Goal: Task Accomplishment & Management: Use online tool/utility

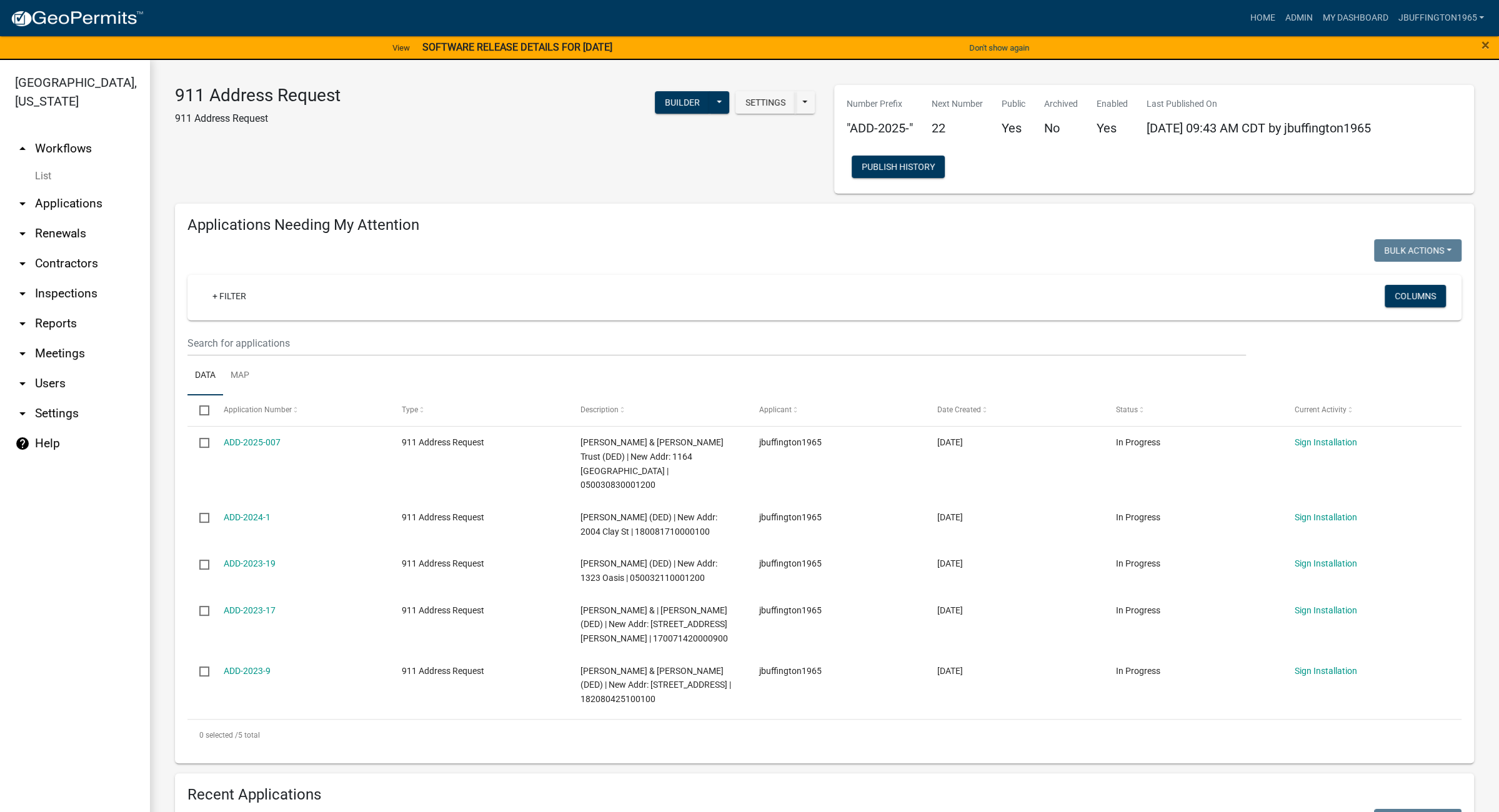
scroll to position [716, 0]
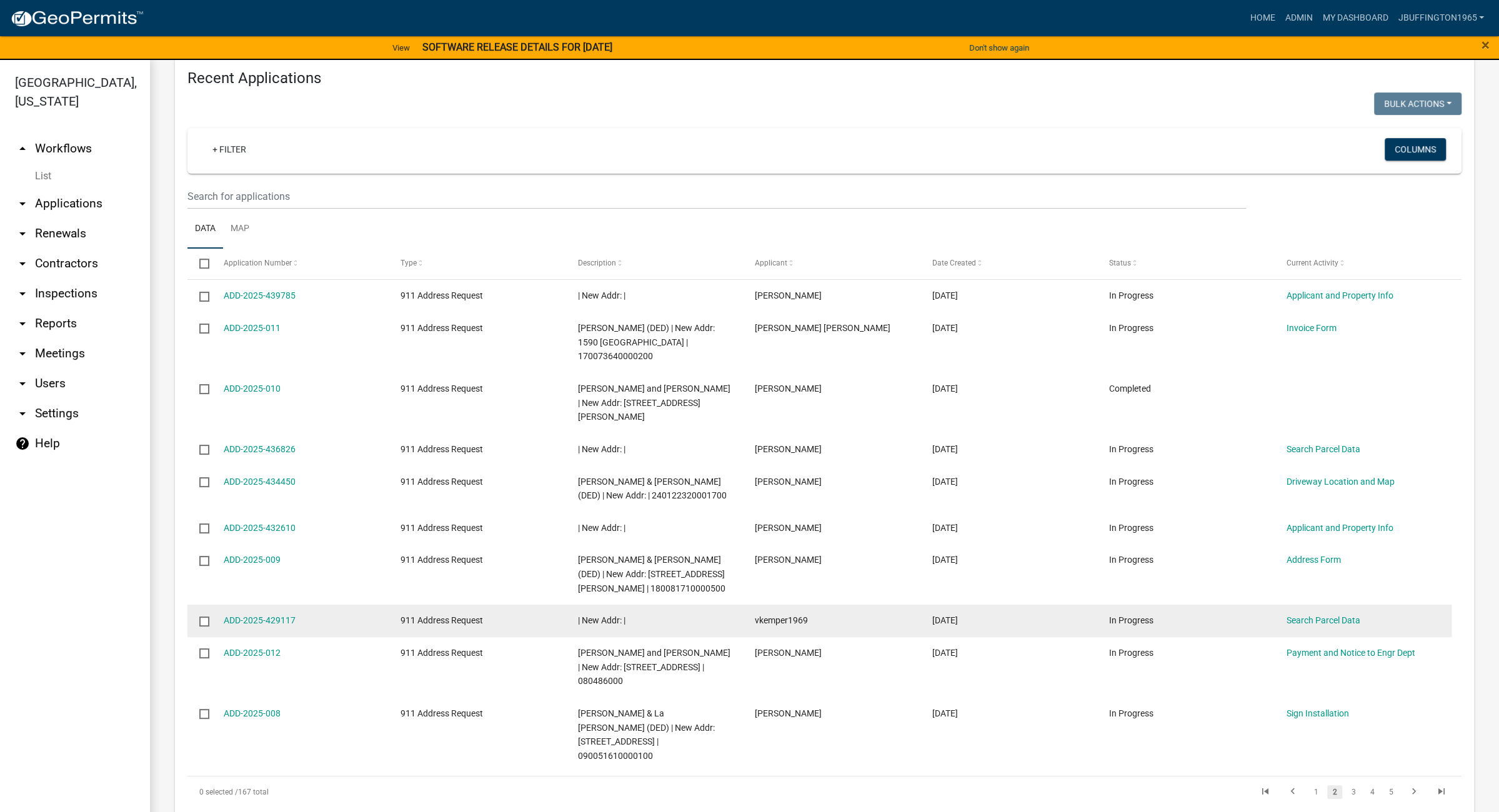
click at [203, 616] on input "checkbox" at bounding box center [203, 620] width 8 height 8
checkbox input "true"
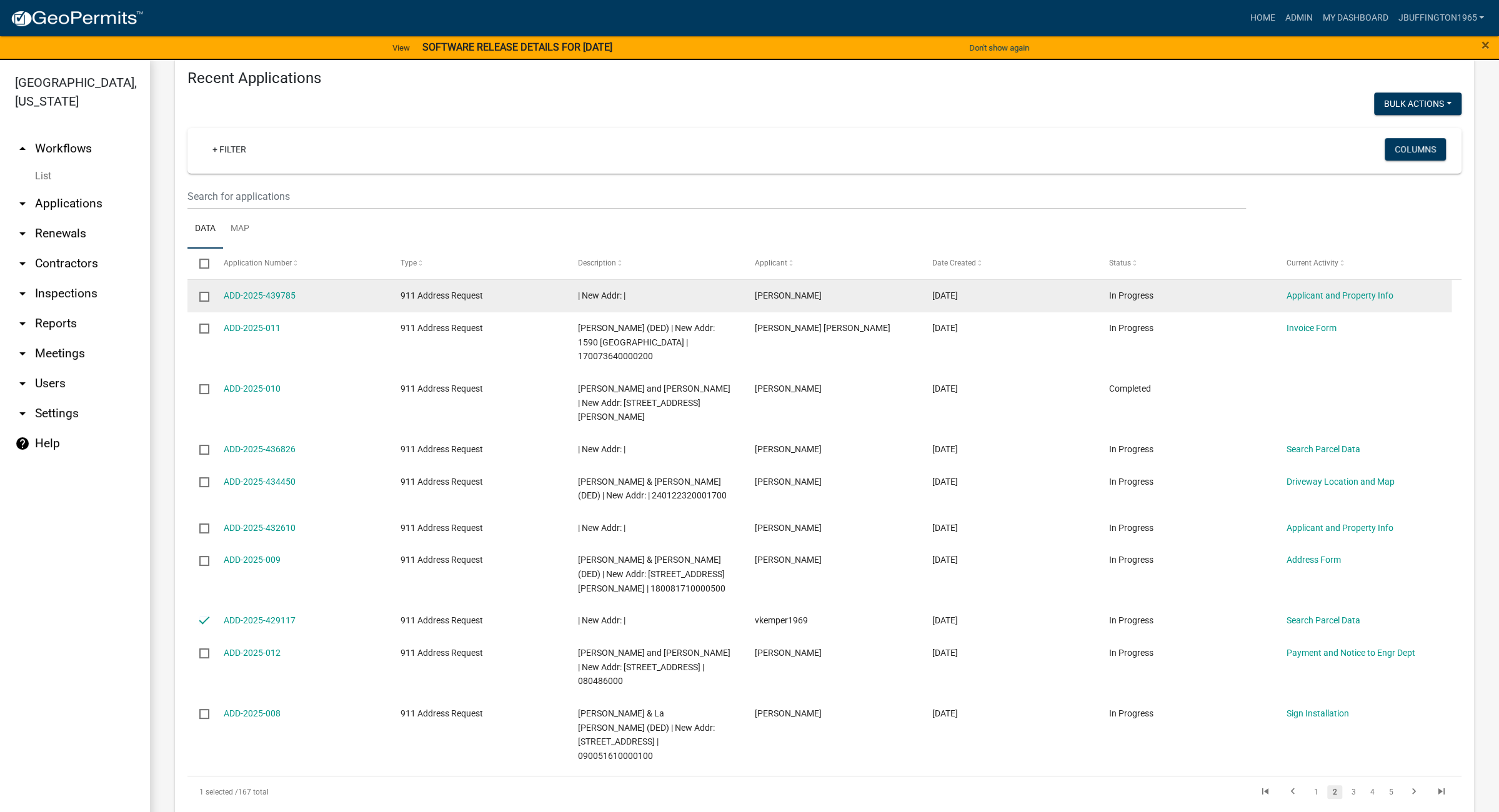
click at [202, 292] on input "checkbox" at bounding box center [203, 296] width 8 height 8
checkbox input "true"
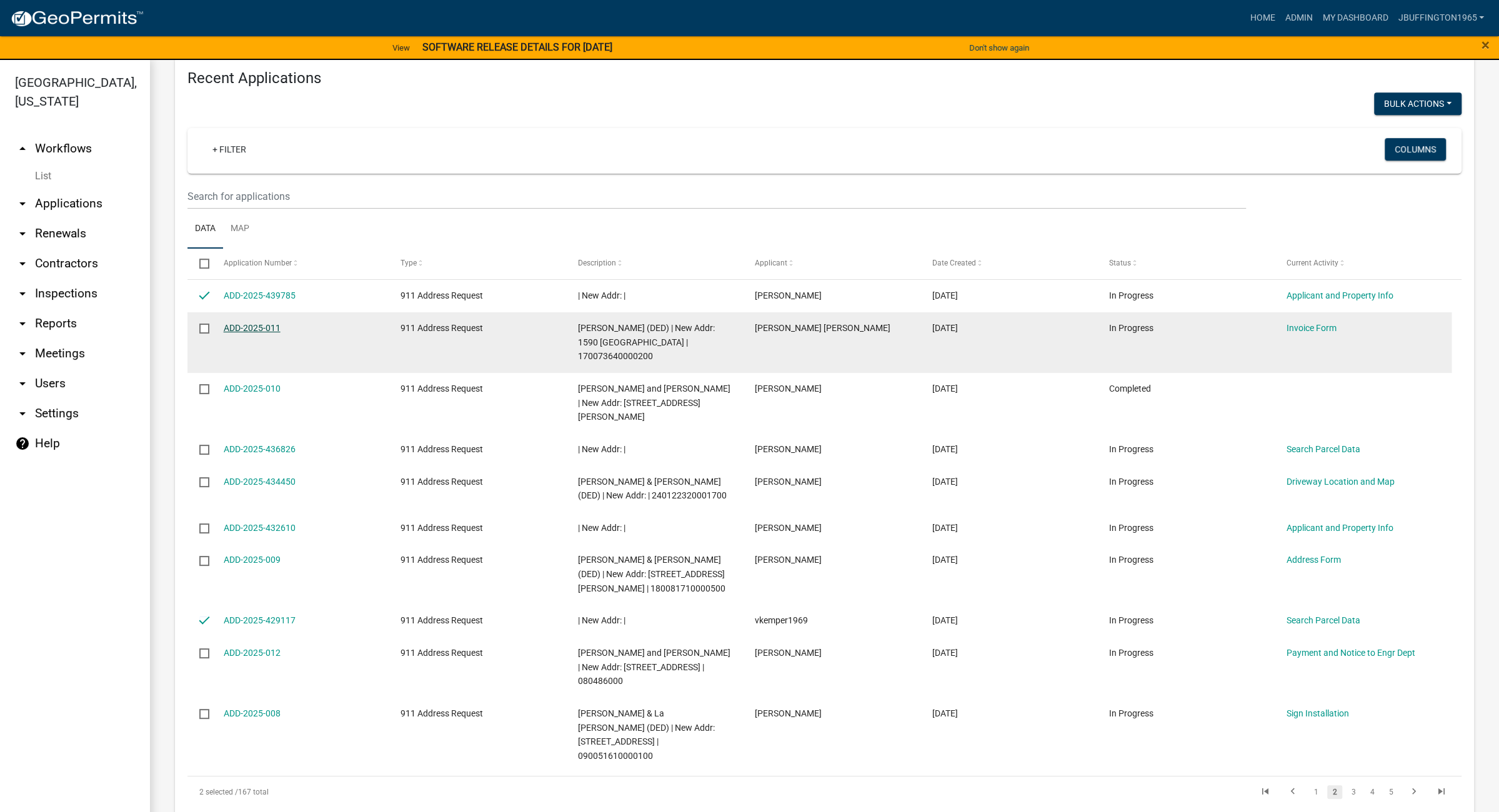
click at [251, 323] on link "ADD-2025-011" at bounding box center [252, 327] width 57 height 10
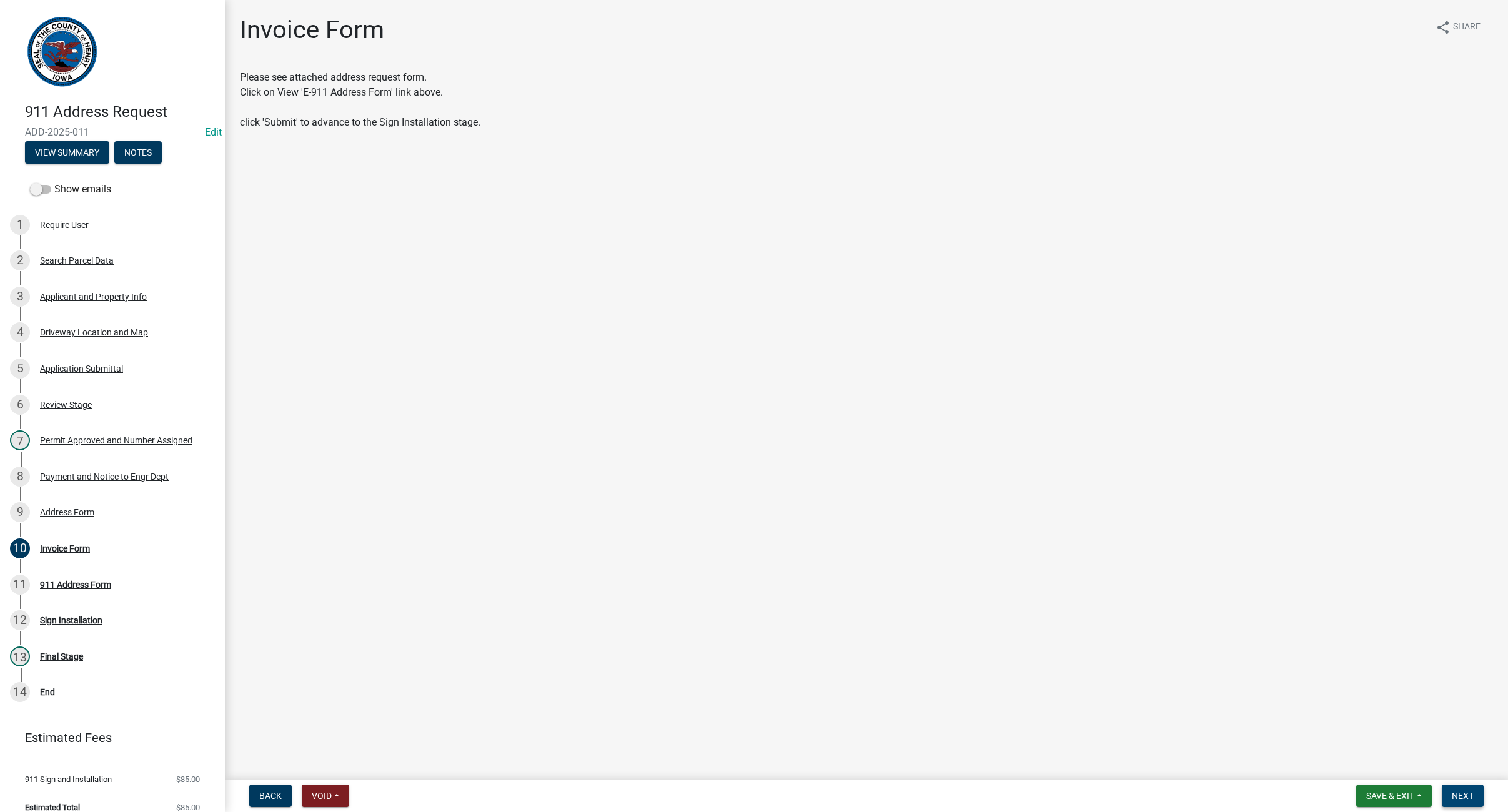
click at [1475, 795] on button "Next" at bounding box center [1463, 795] width 42 height 23
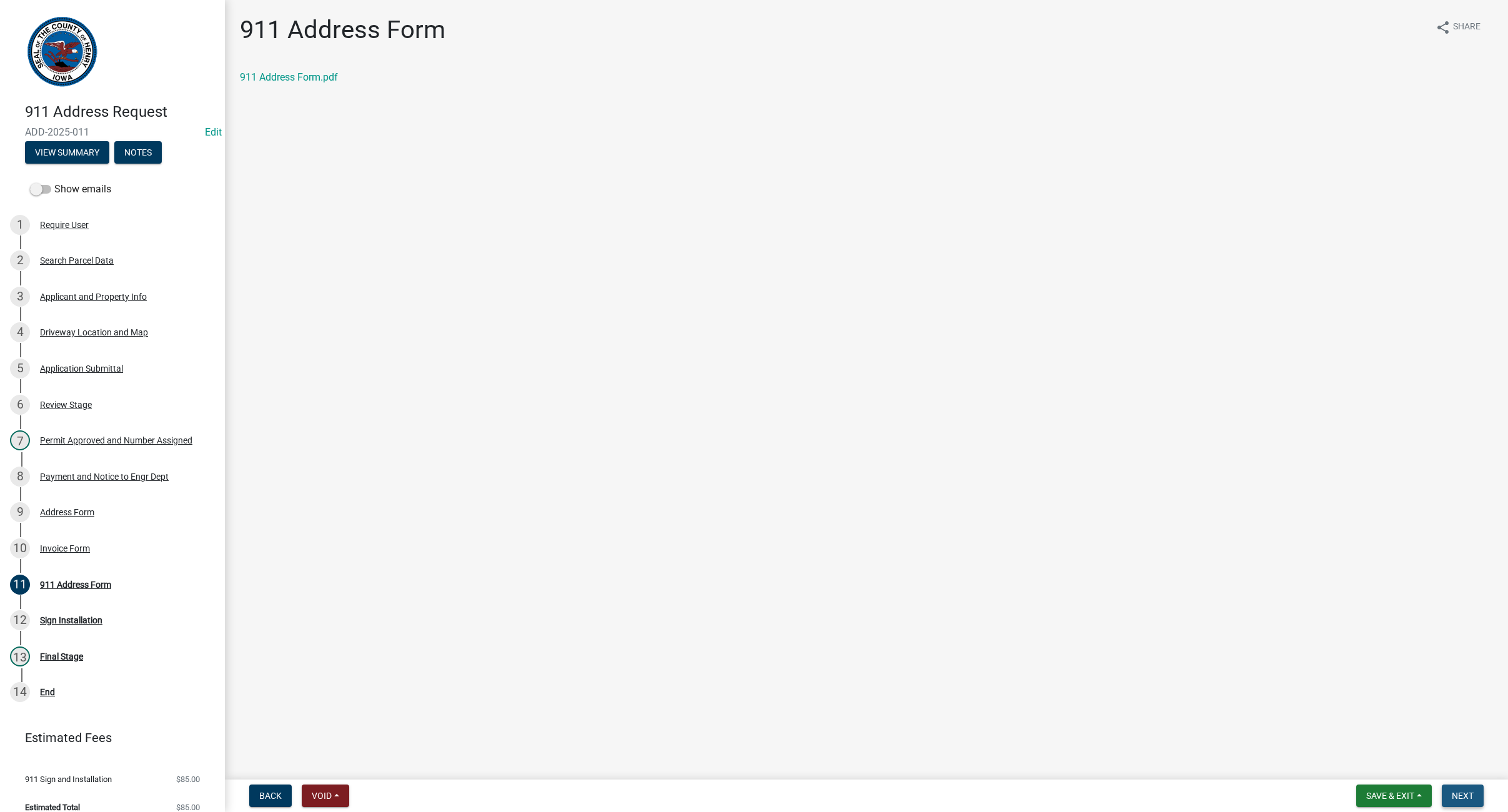
click at [1469, 796] on span "Next" at bounding box center [1463, 795] width 22 height 10
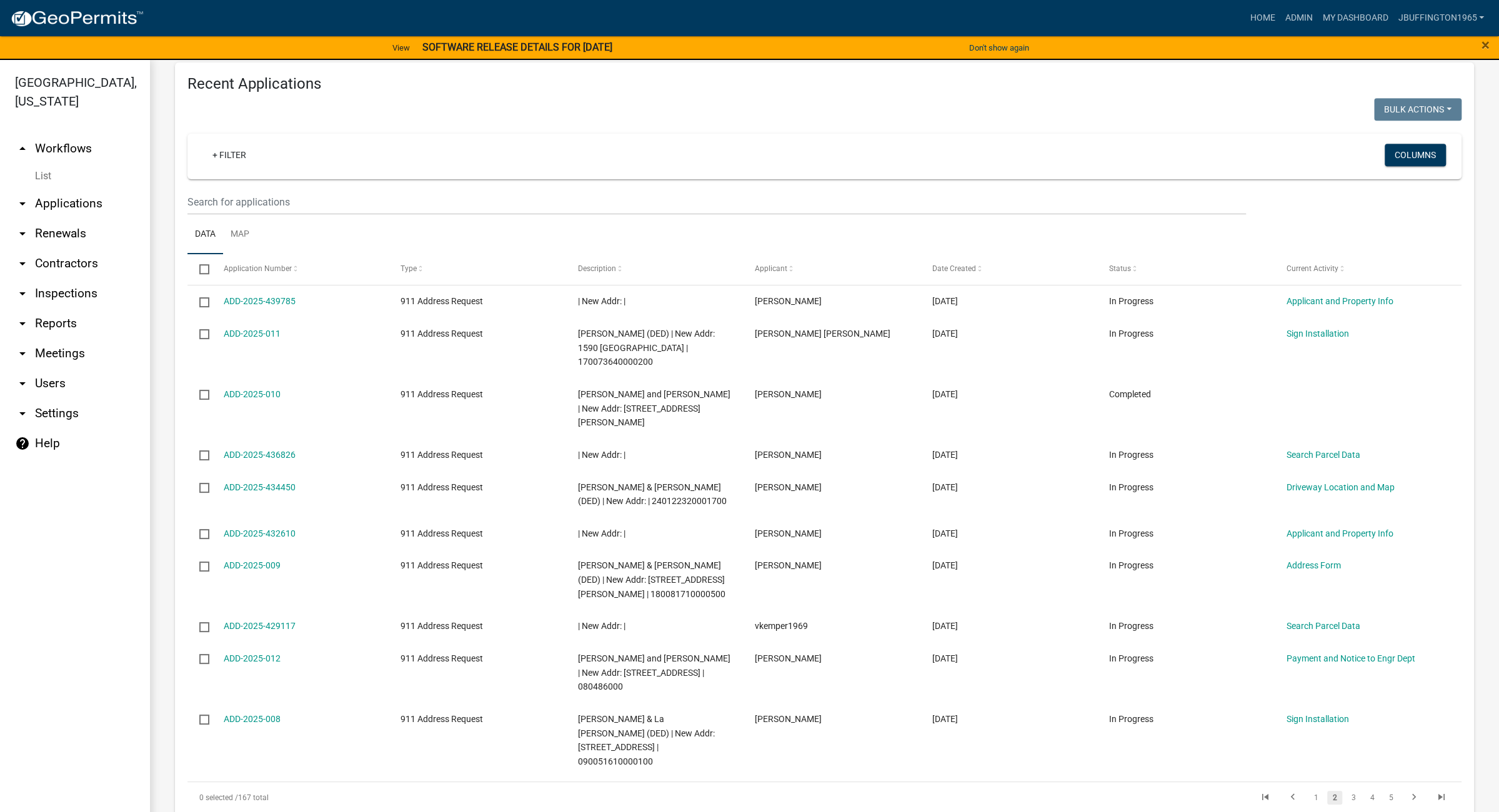
scroll to position [716, 0]
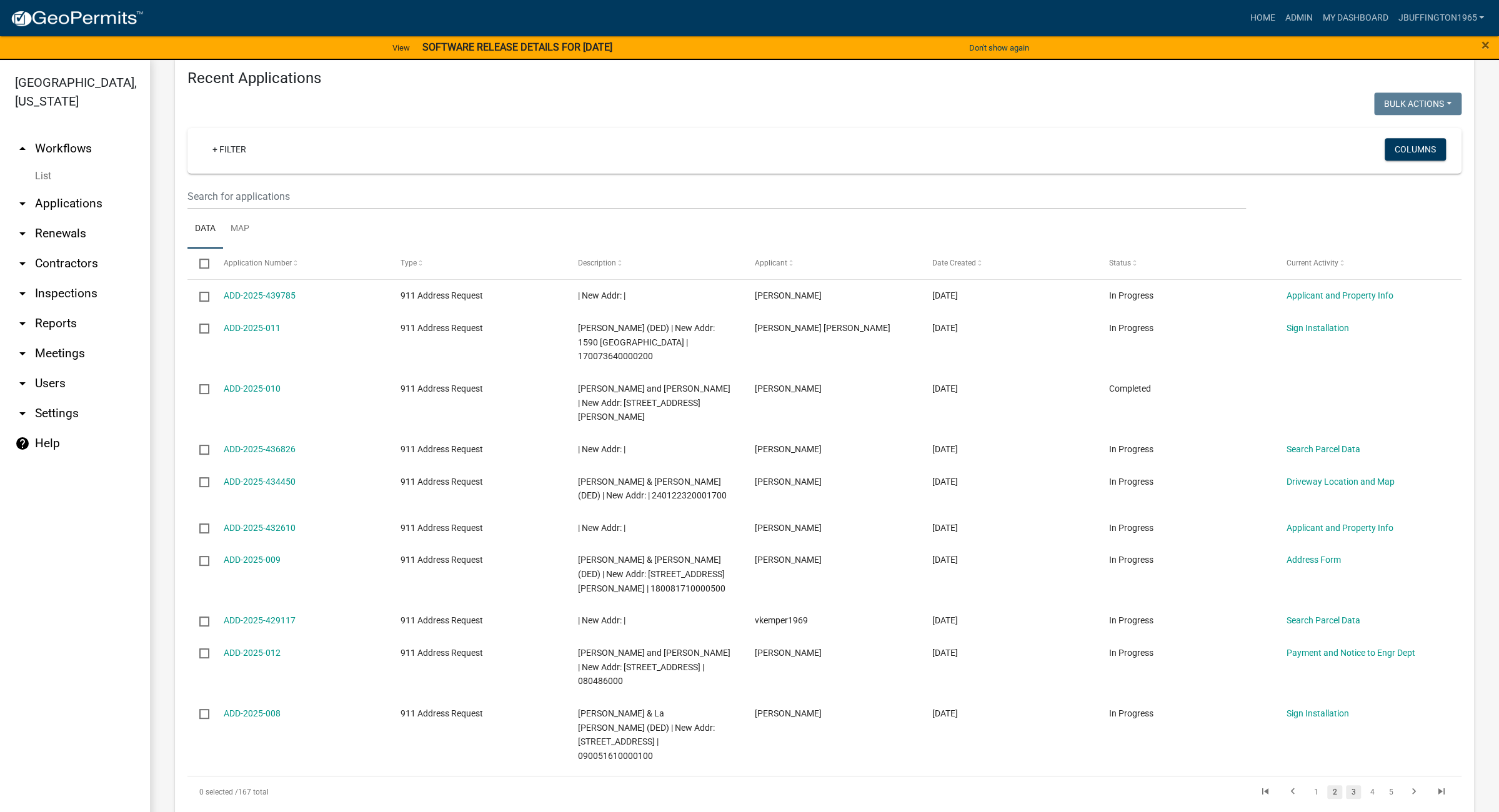
click at [1346, 785] on link "3" at bounding box center [1353, 791] width 15 height 14
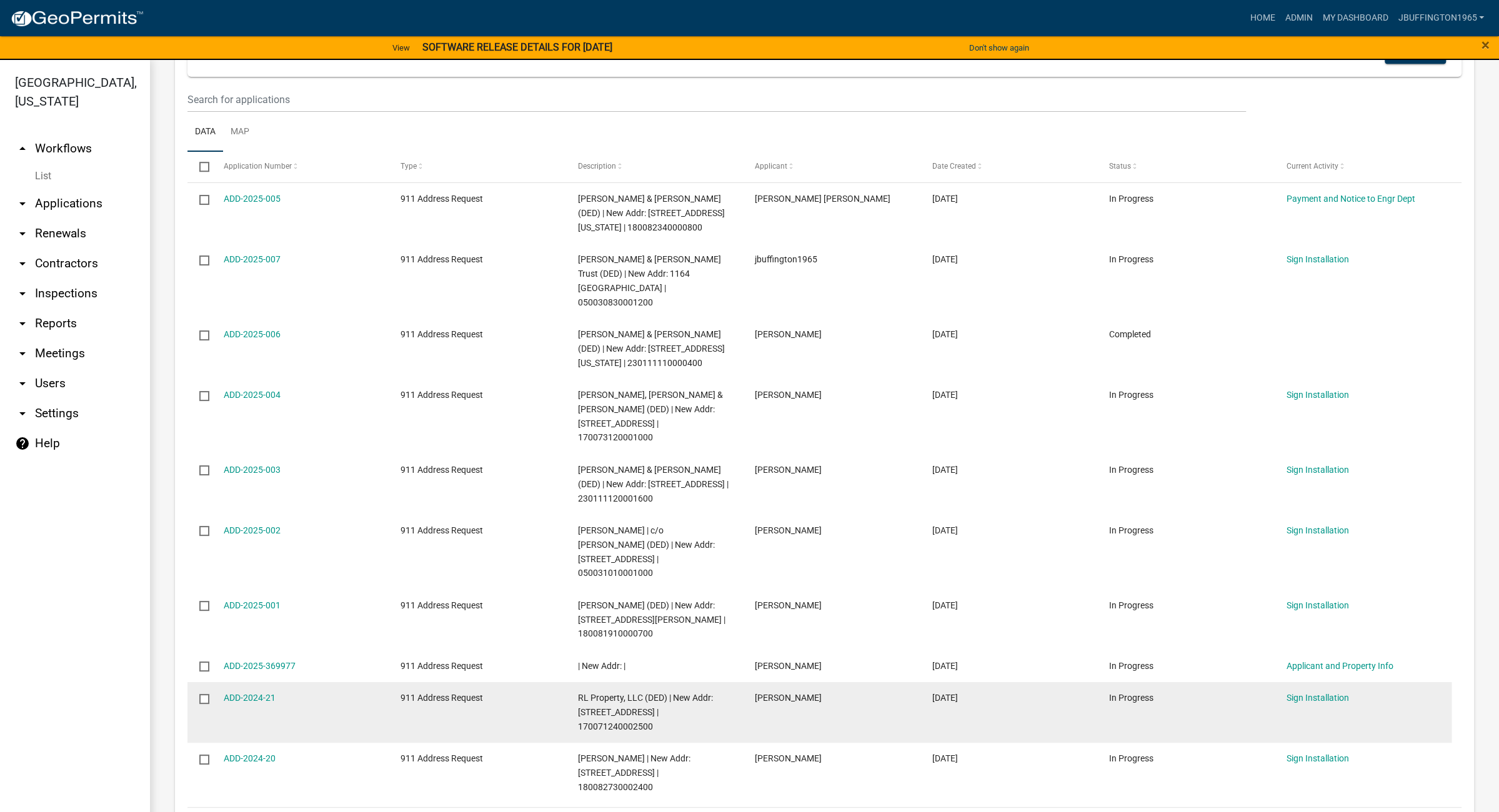
scroll to position [830, 0]
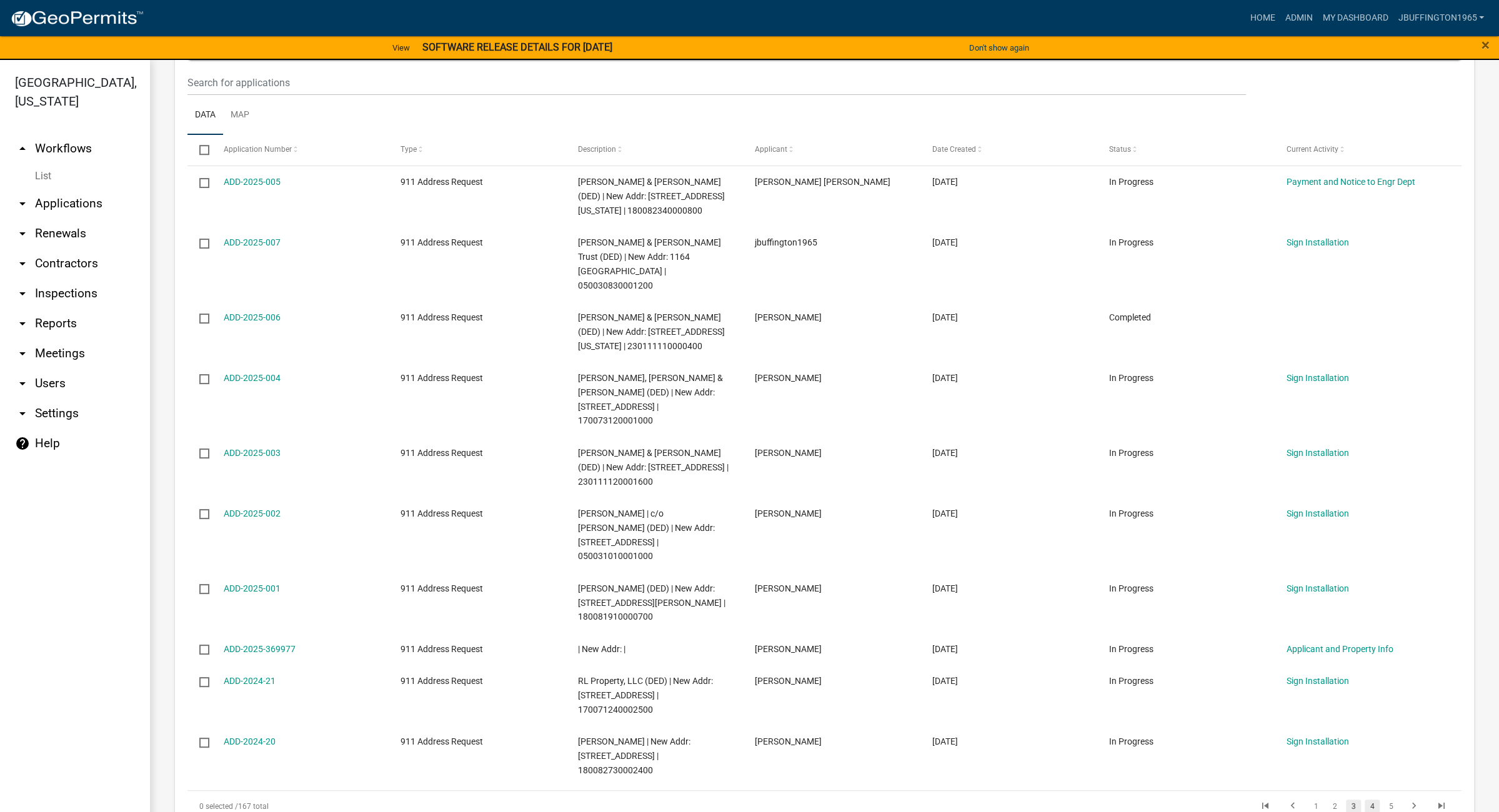
click at [1366, 799] on link "4" at bounding box center [1372, 806] width 15 height 14
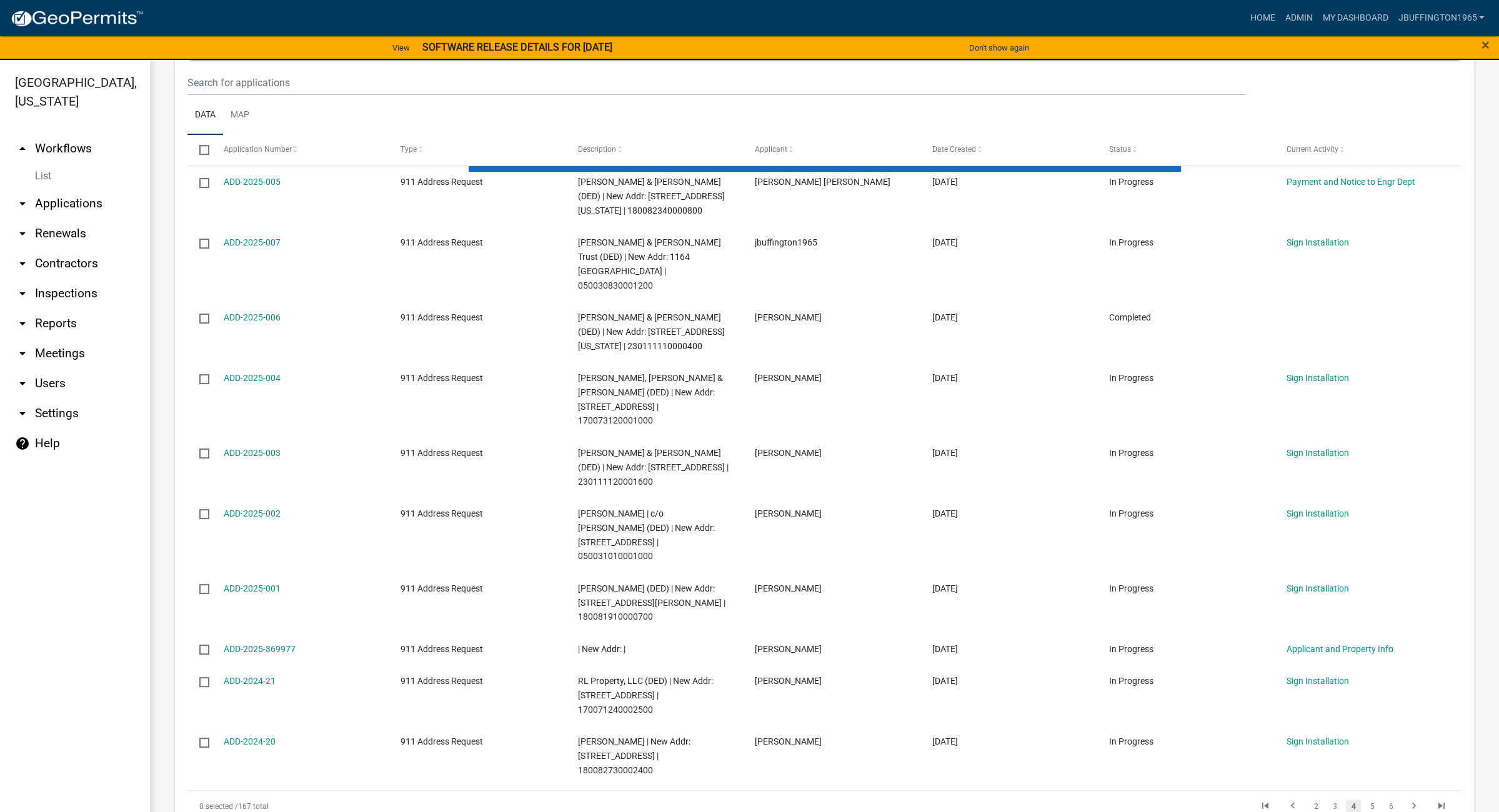
scroll to position [773, 0]
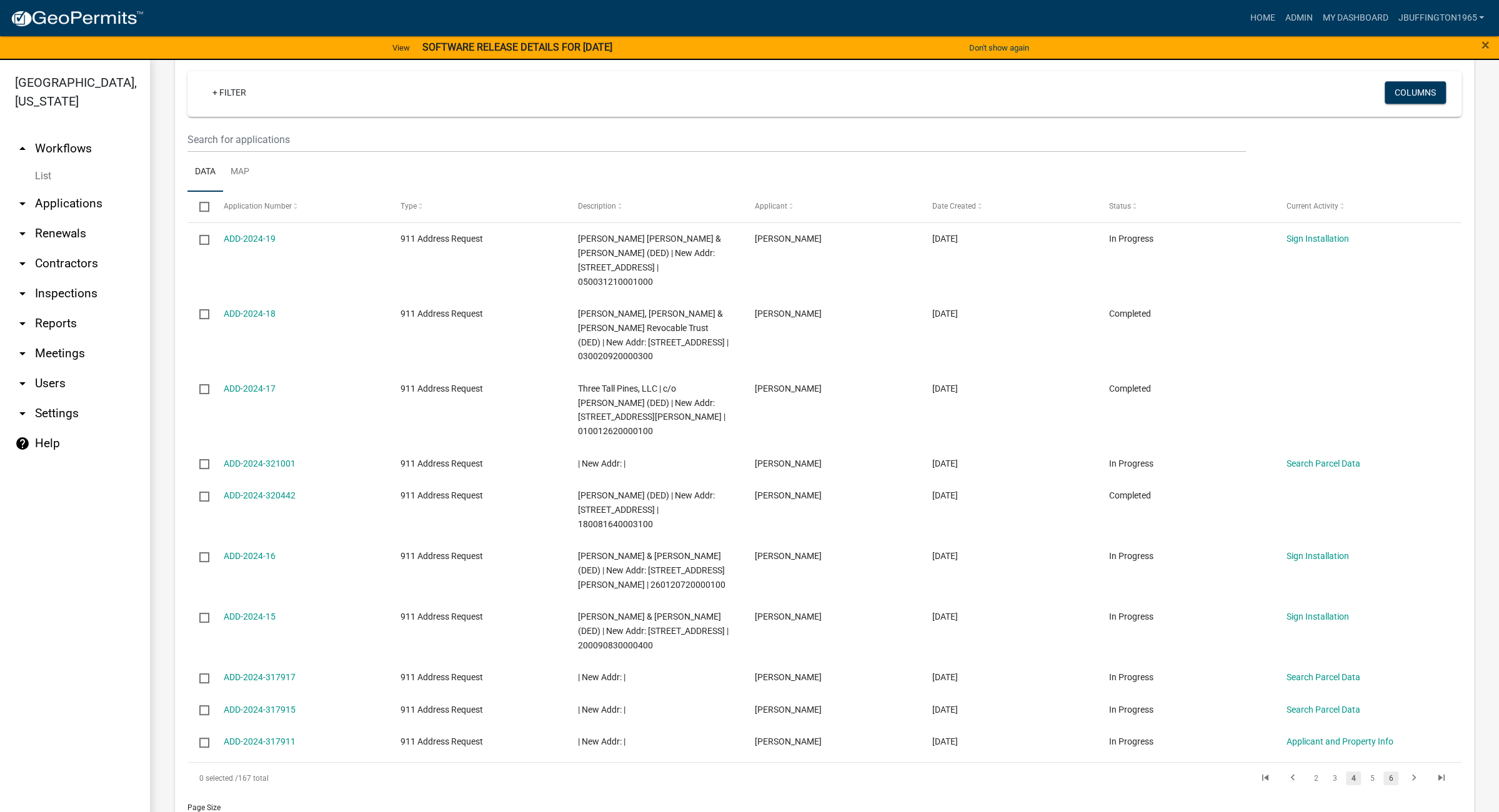
click at [1383, 771] on link "6" at bounding box center [1390, 778] width 15 height 14
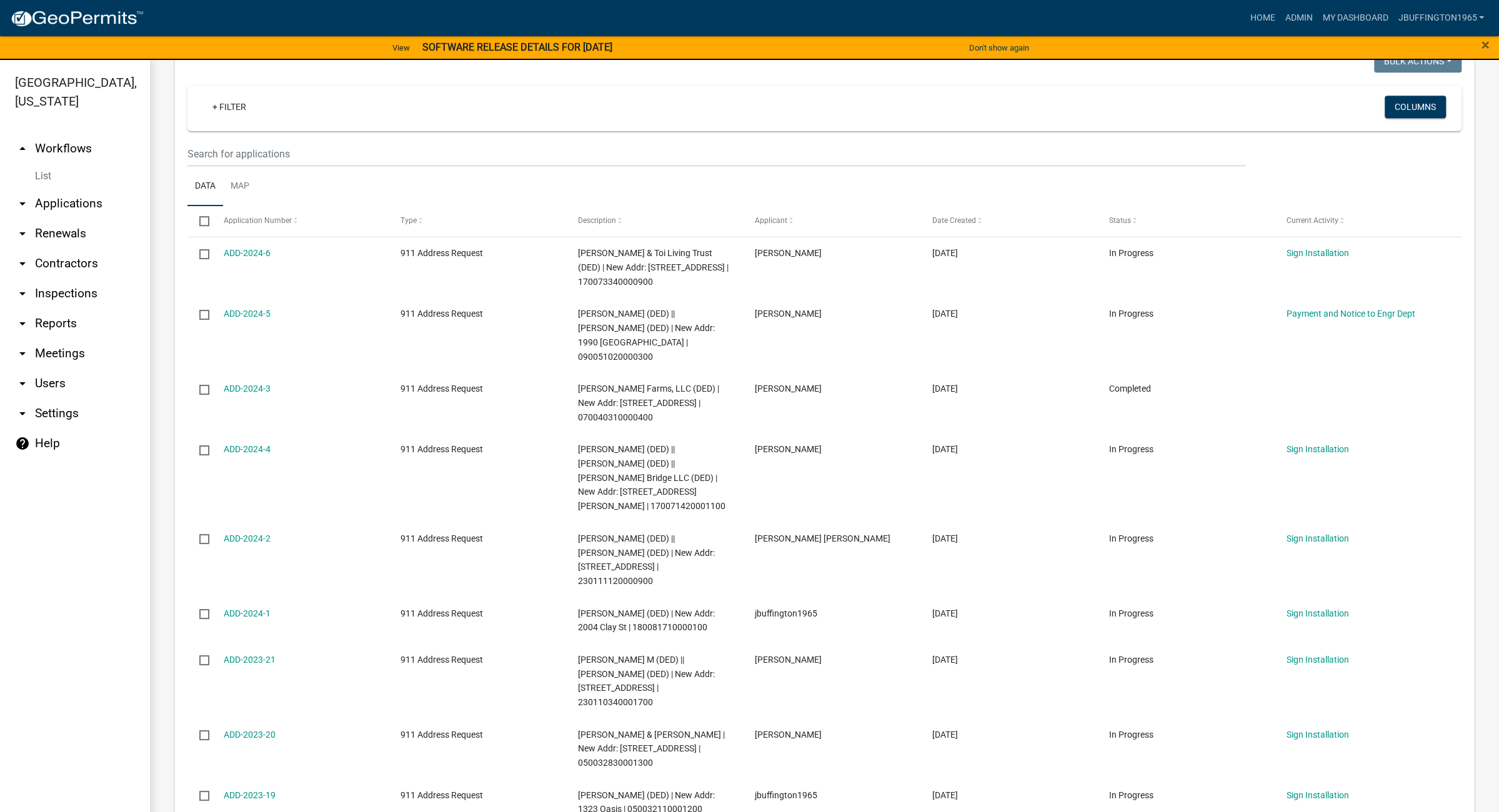
scroll to position [760, 0]
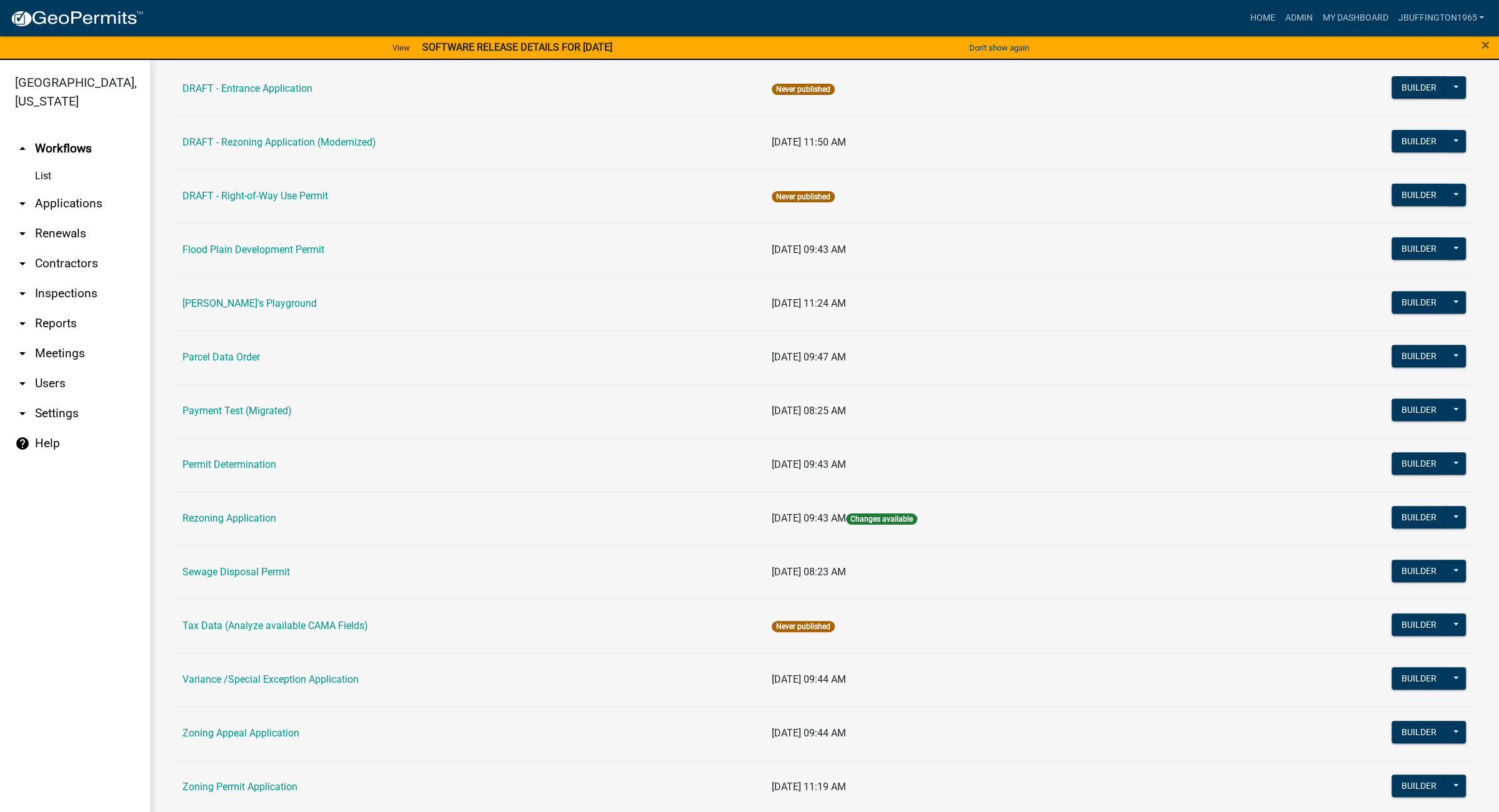
scroll to position [356, 0]
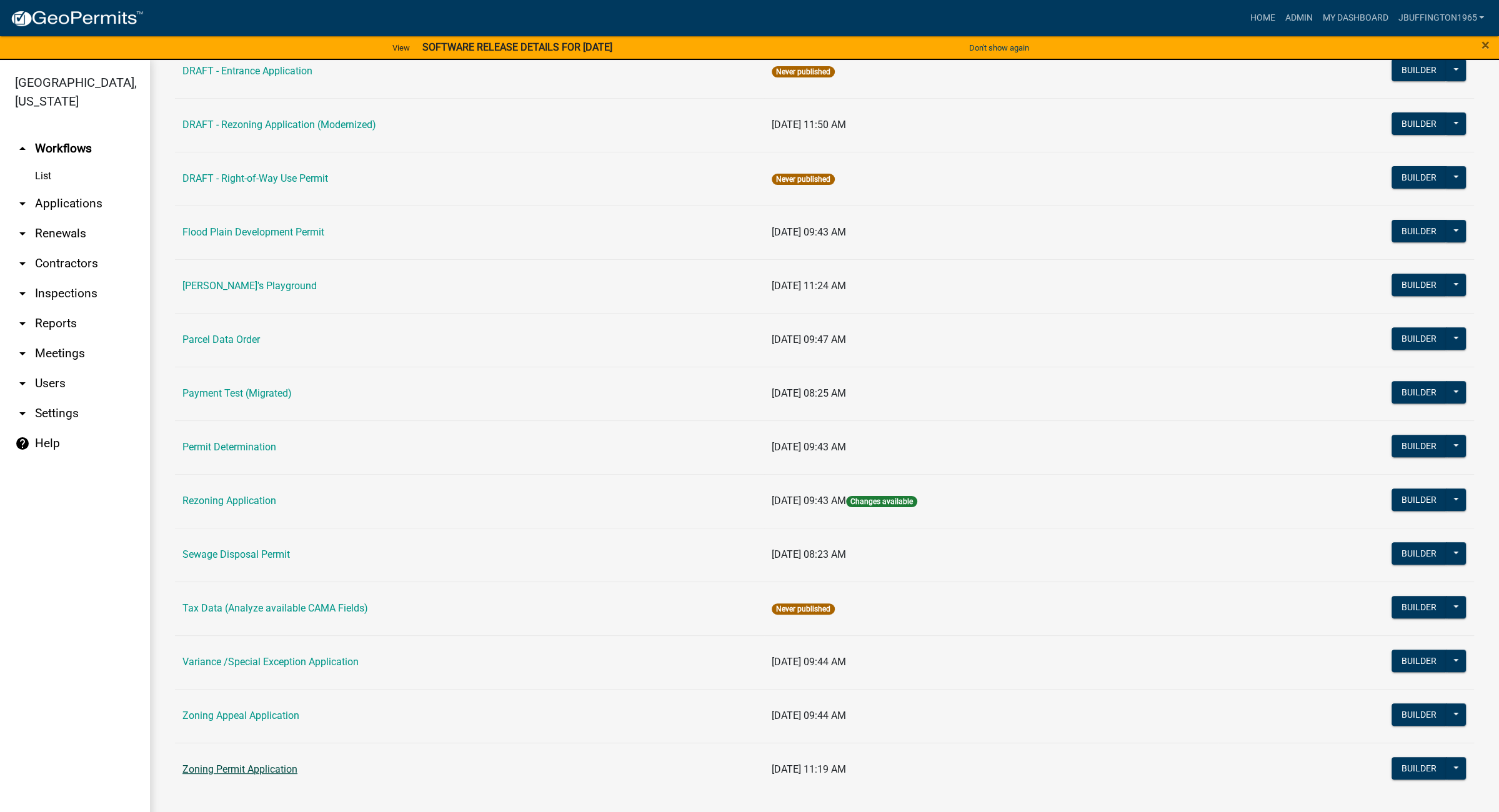
click at [235, 767] on link "Zoning Permit Application" at bounding box center [240, 769] width 115 height 12
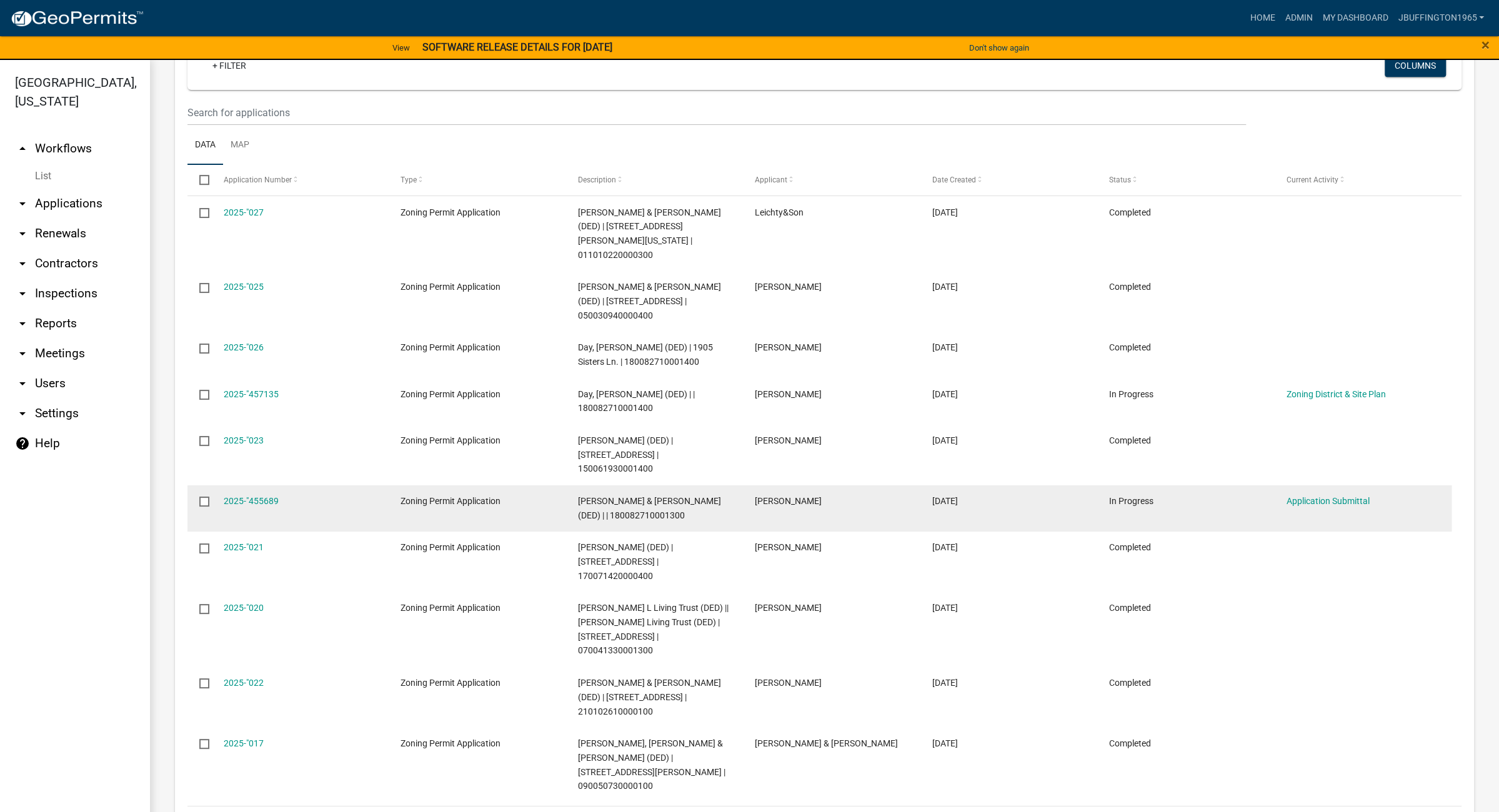
scroll to position [545, 0]
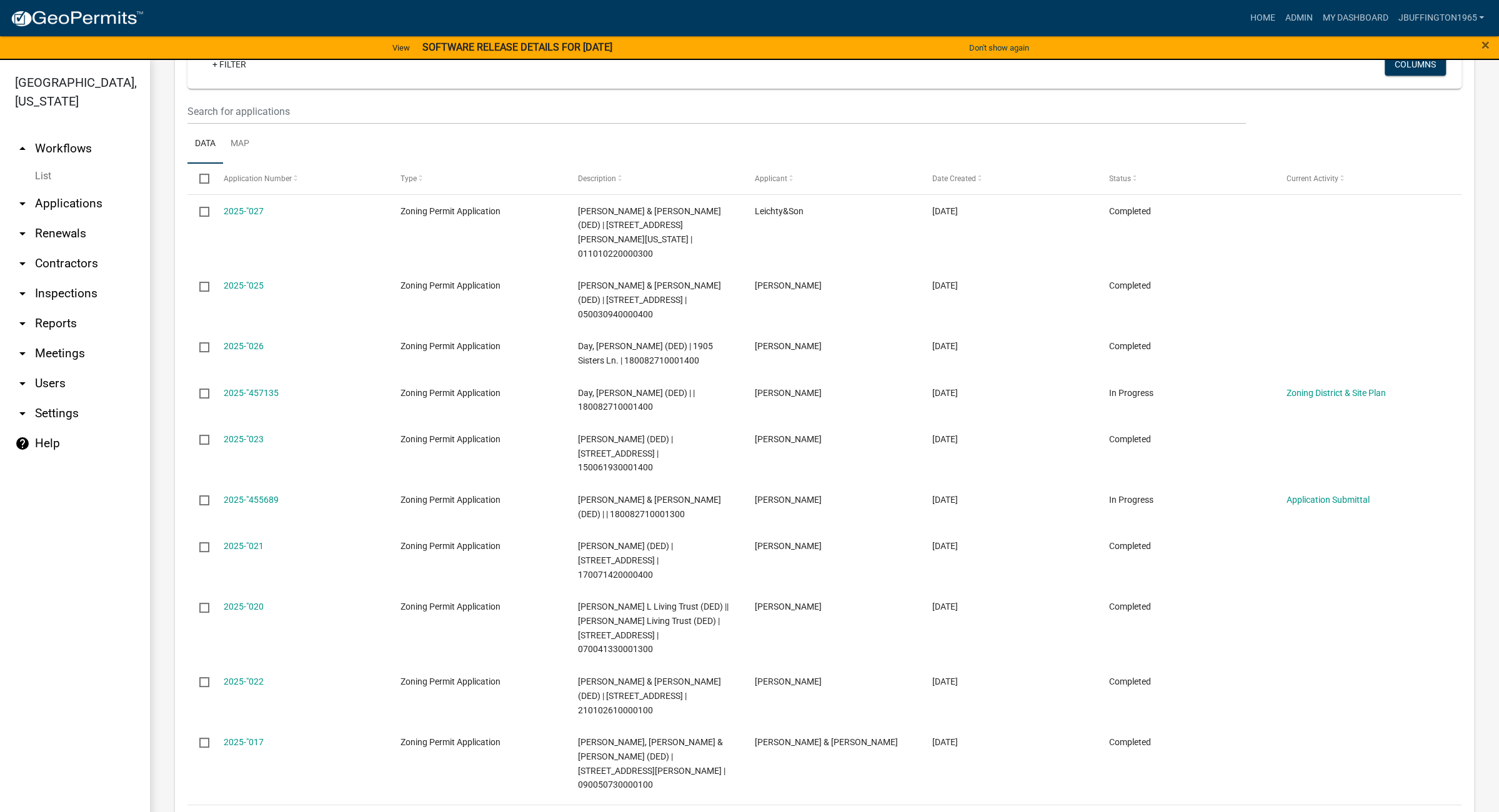
click at [1327, 811] on link "2" at bounding box center [1334, 820] width 15 height 14
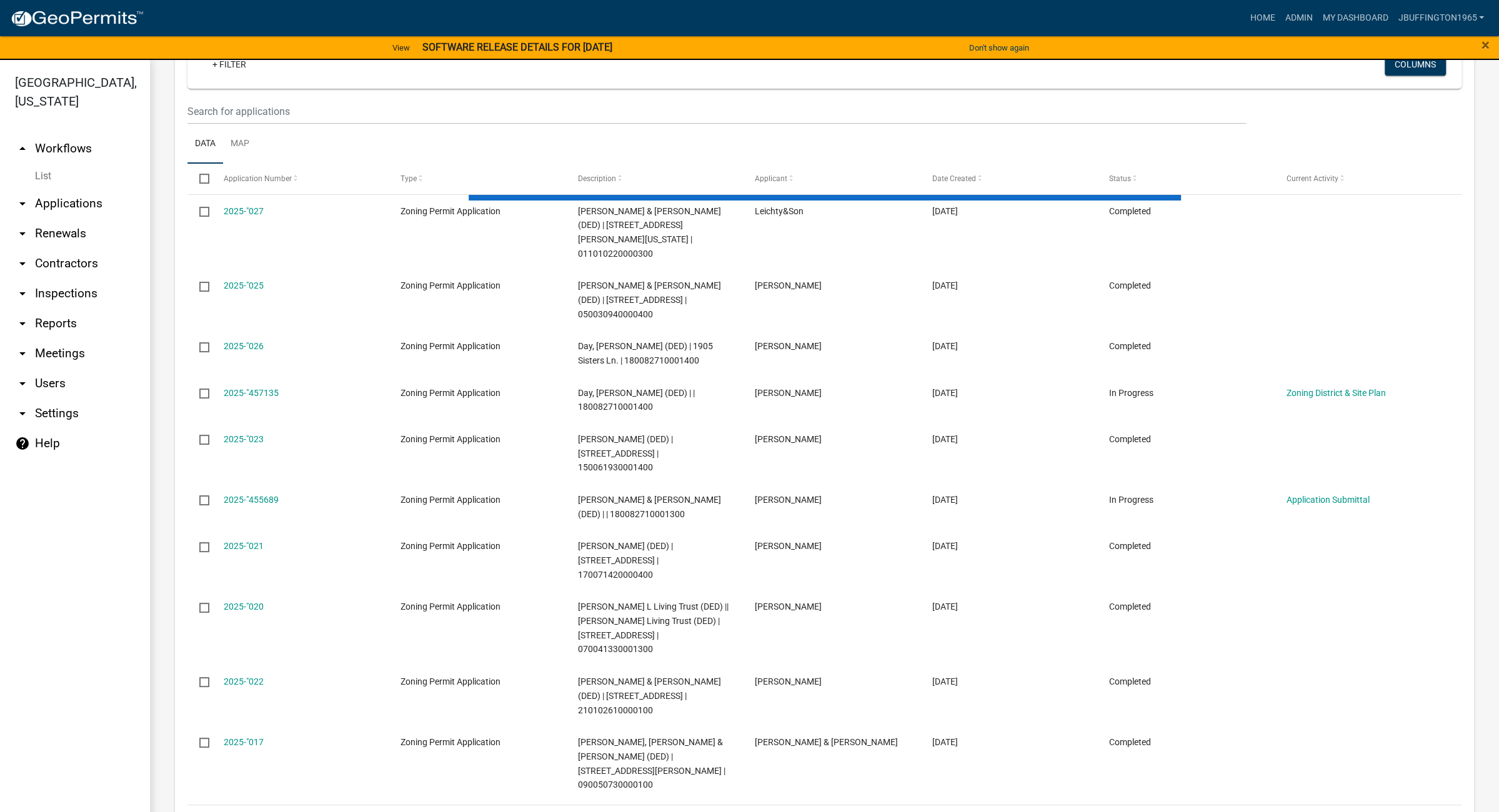
scroll to position [531, 0]
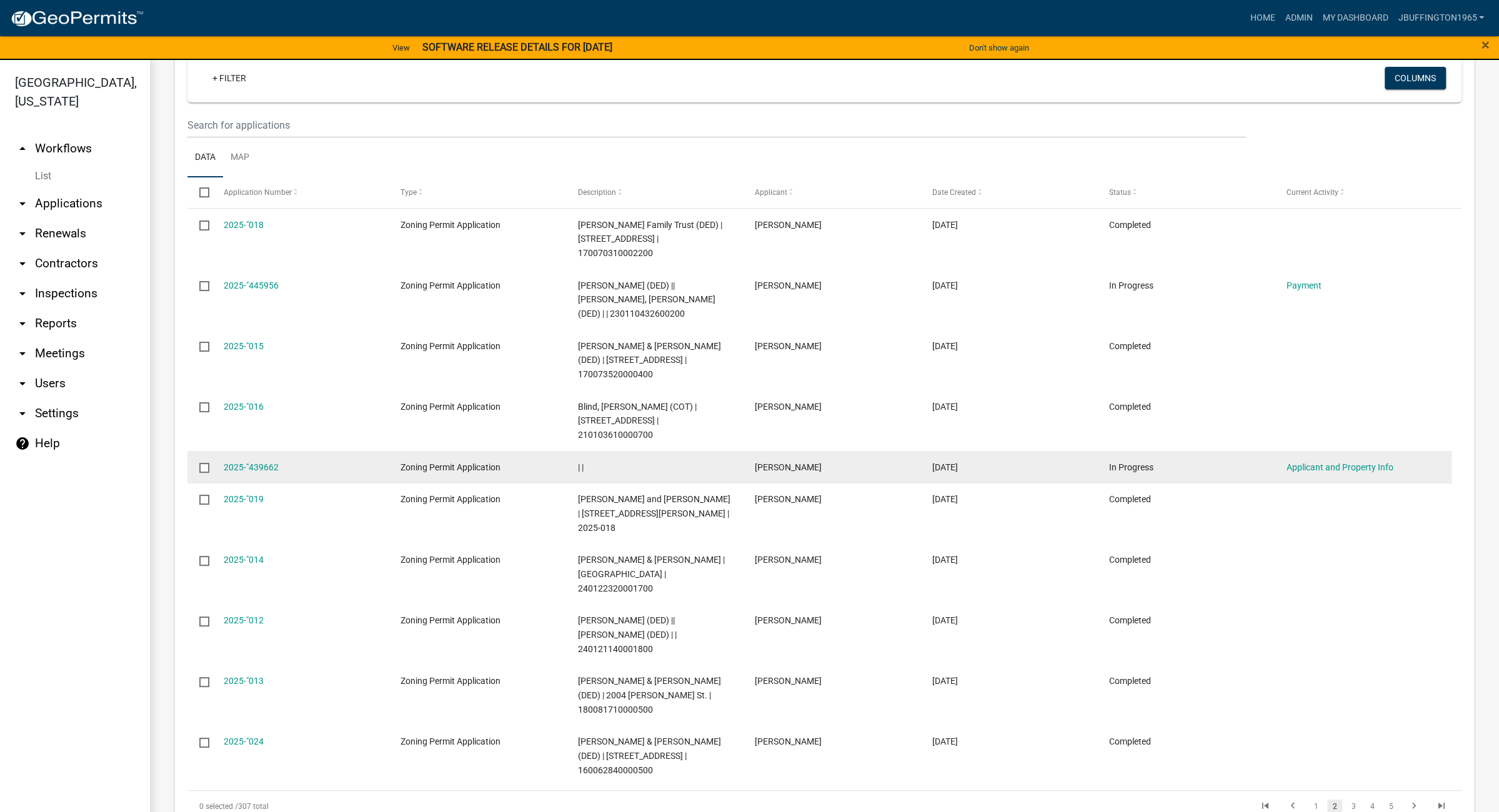
click at [203, 463] on input "checkbox" at bounding box center [203, 467] width 8 height 8
checkbox input "true"
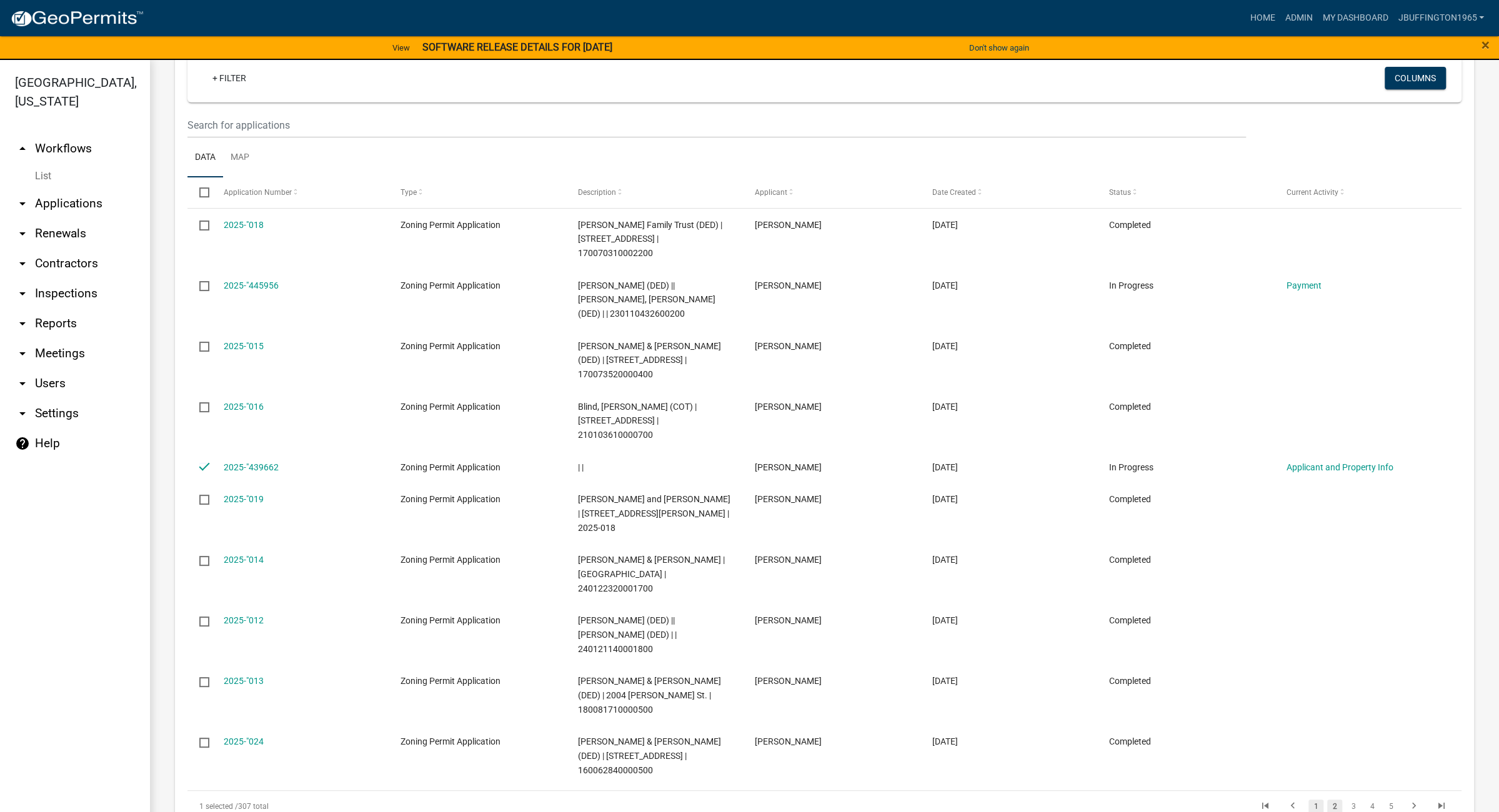
click at [1308, 799] on link "1" at bounding box center [1316, 806] width 15 height 14
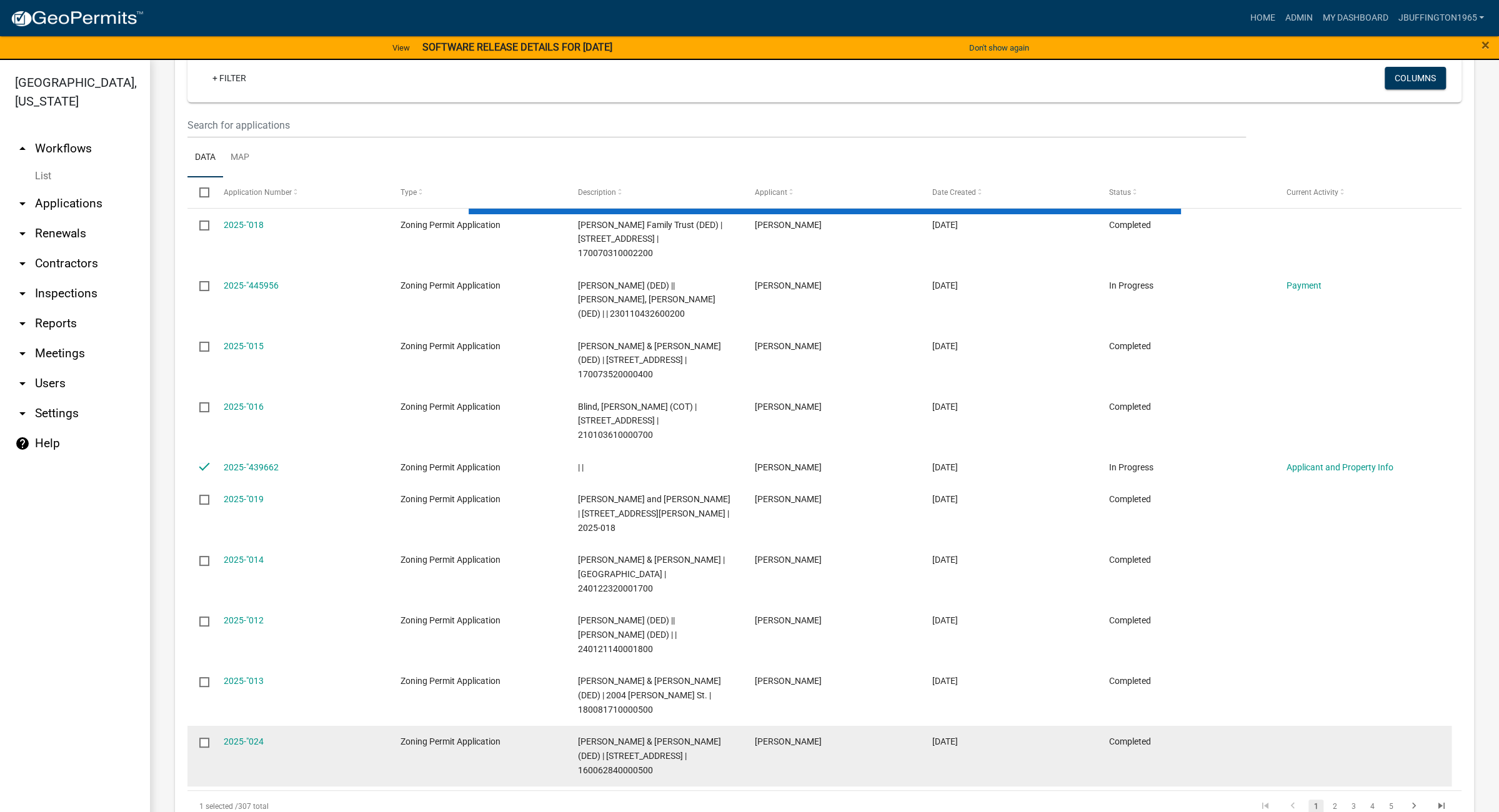
checkbox input "false"
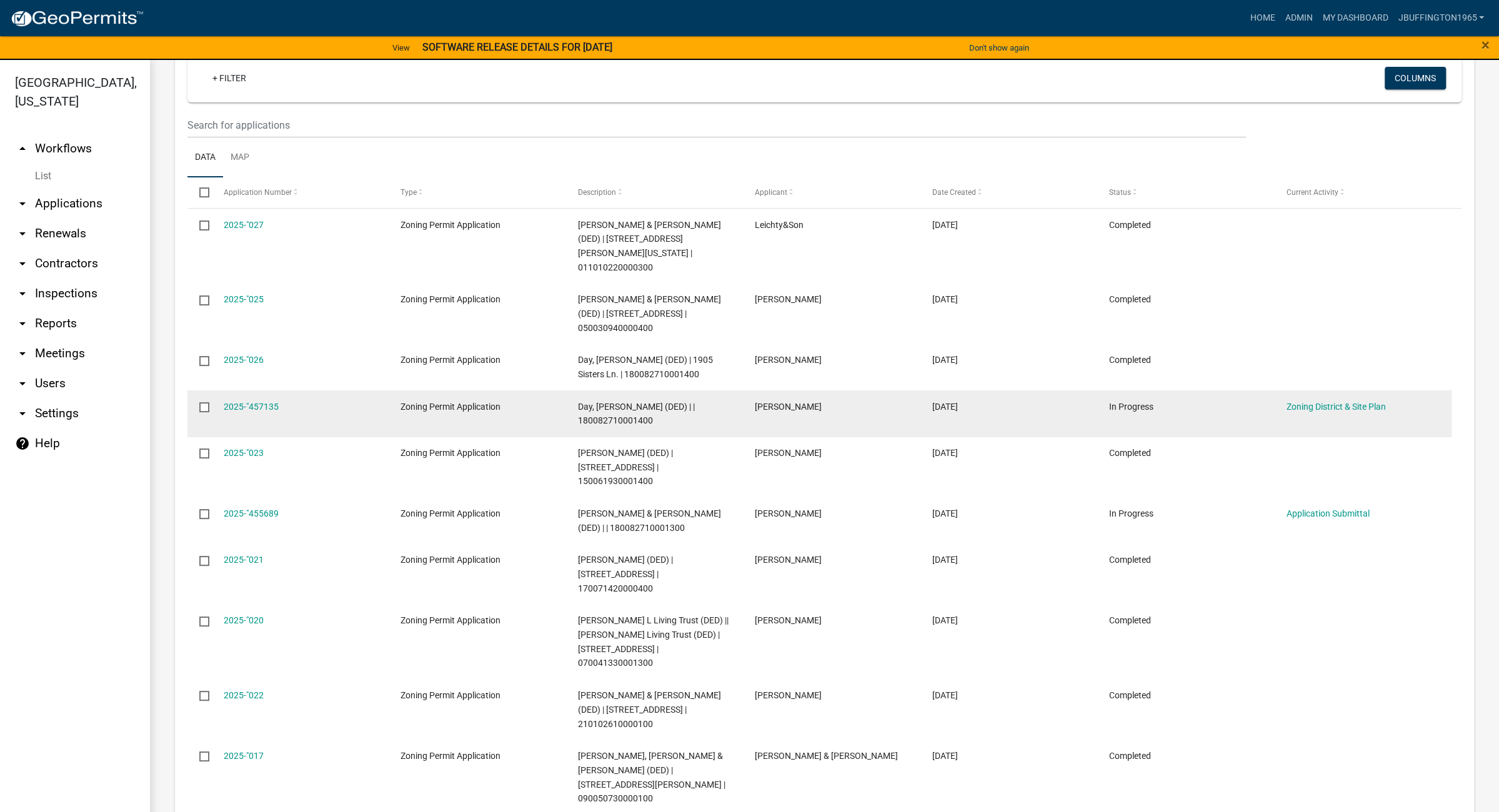
click at [203, 402] on input "checkbox" at bounding box center [203, 406] width 8 height 8
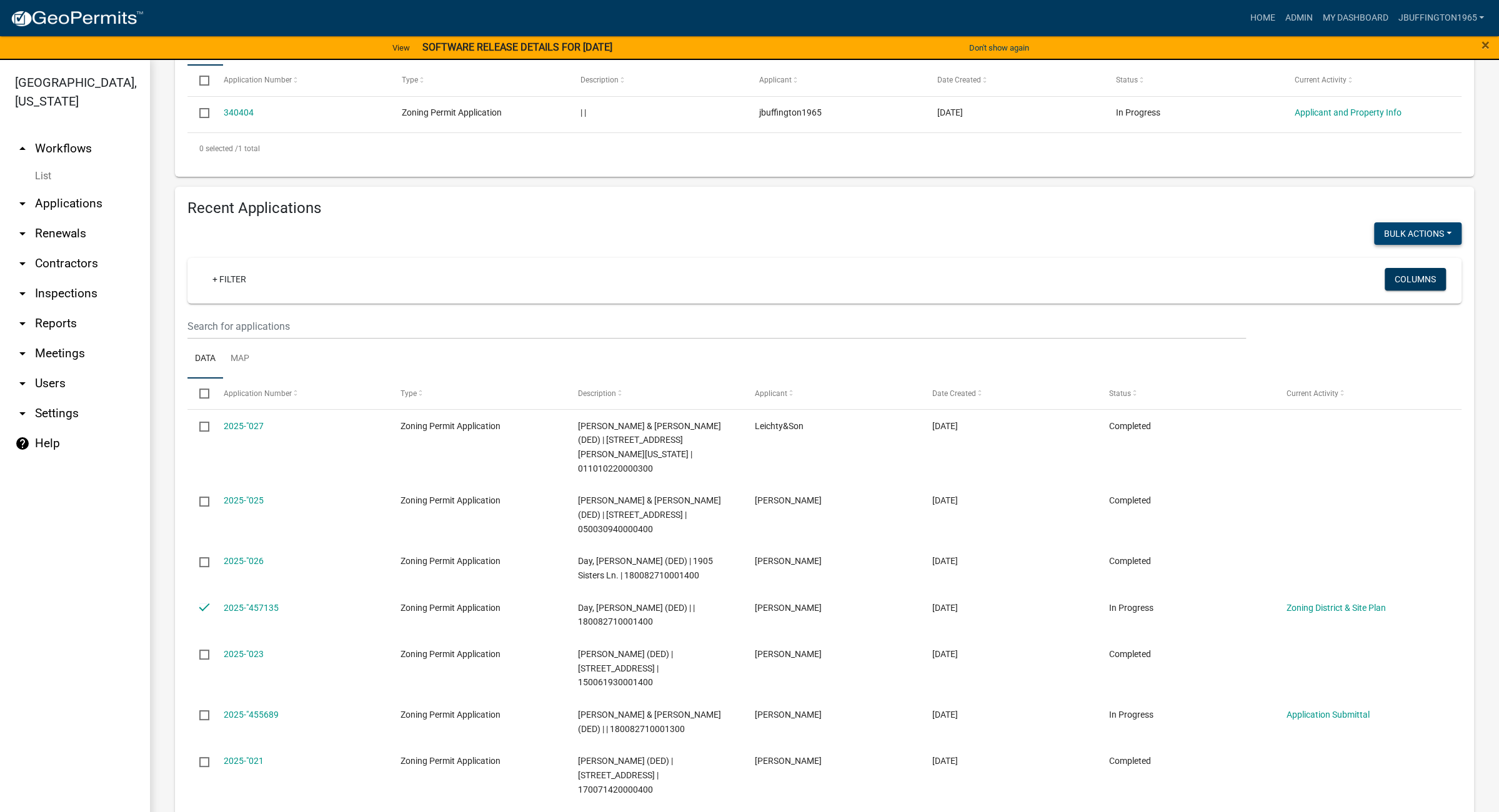
scroll to position [301, 0]
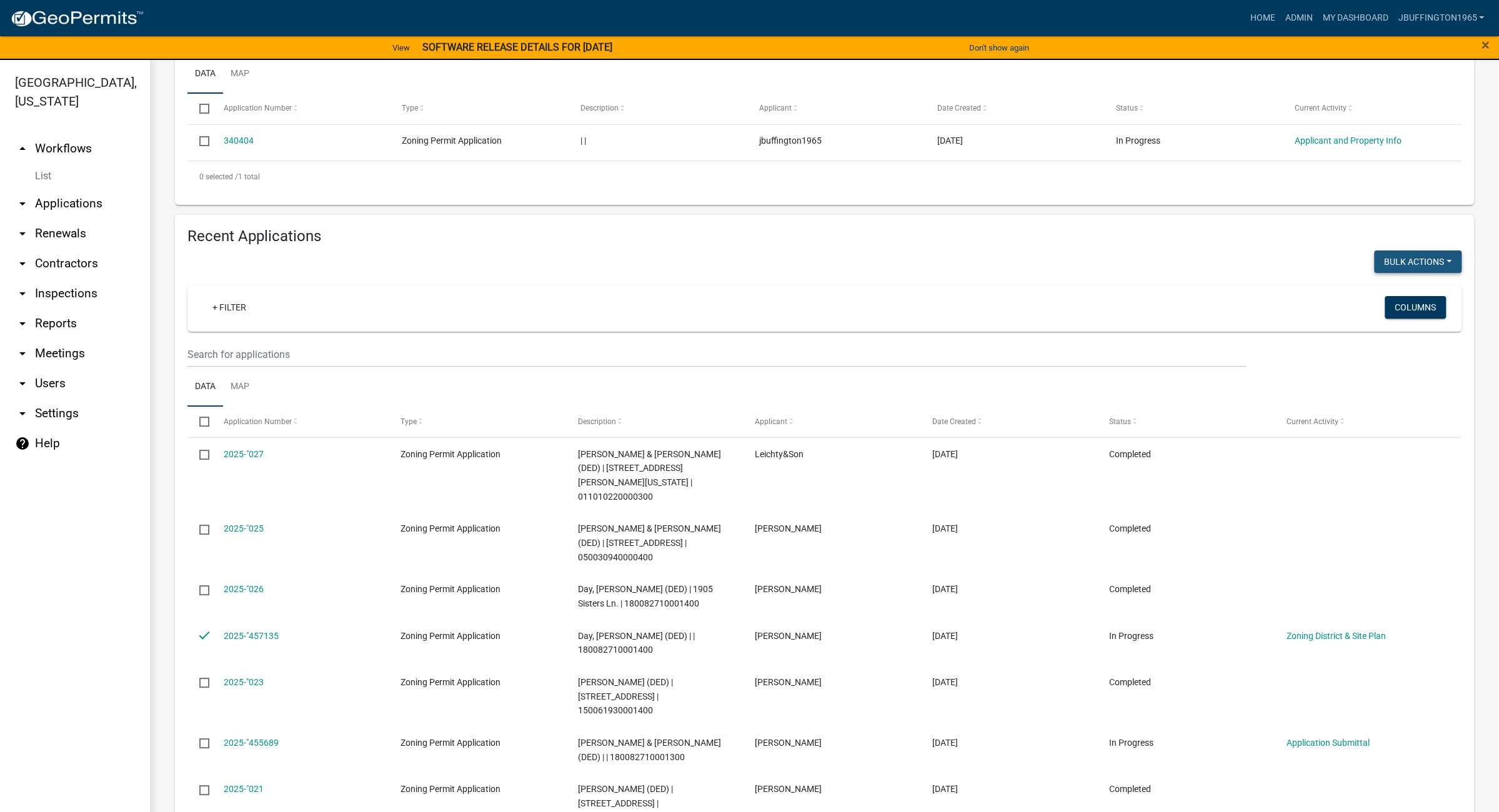
click at [1412, 259] on button "Bulk Actions" at bounding box center [1417, 261] width 87 height 23
click at [1385, 296] on button "Void" at bounding box center [1411, 294] width 100 height 30
checkbox input "false"
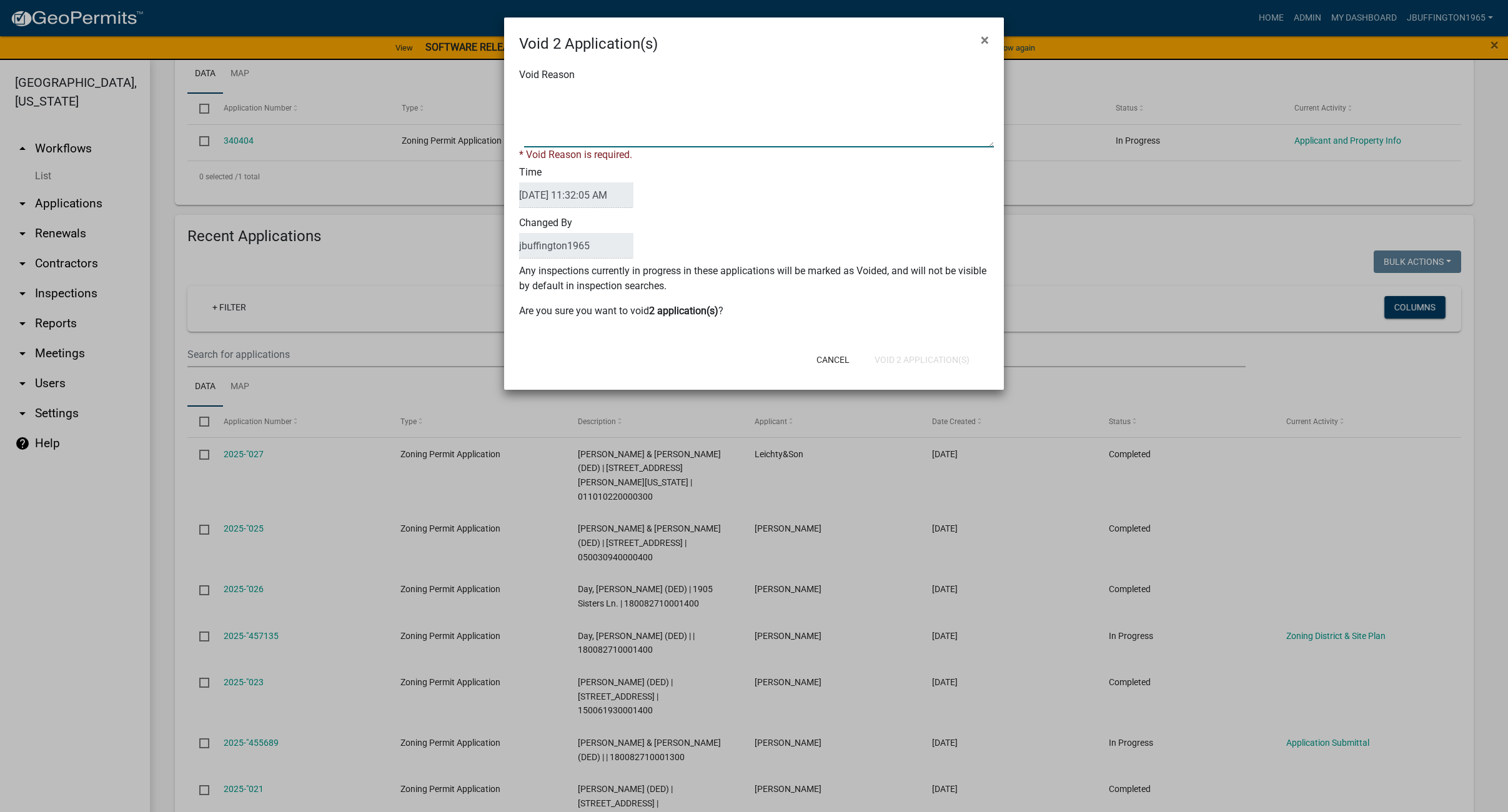
click at [552, 136] on textarea "Void Reason" at bounding box center [759, 116] width 470 height 63
type textarea "Started by mistake."
click at [913, 365] on div "Void 2 Application(s) × Void Reason * Void Reason is required. Time [DATE] 11:3…" at bounding box center [754, 203] width 500 height 372
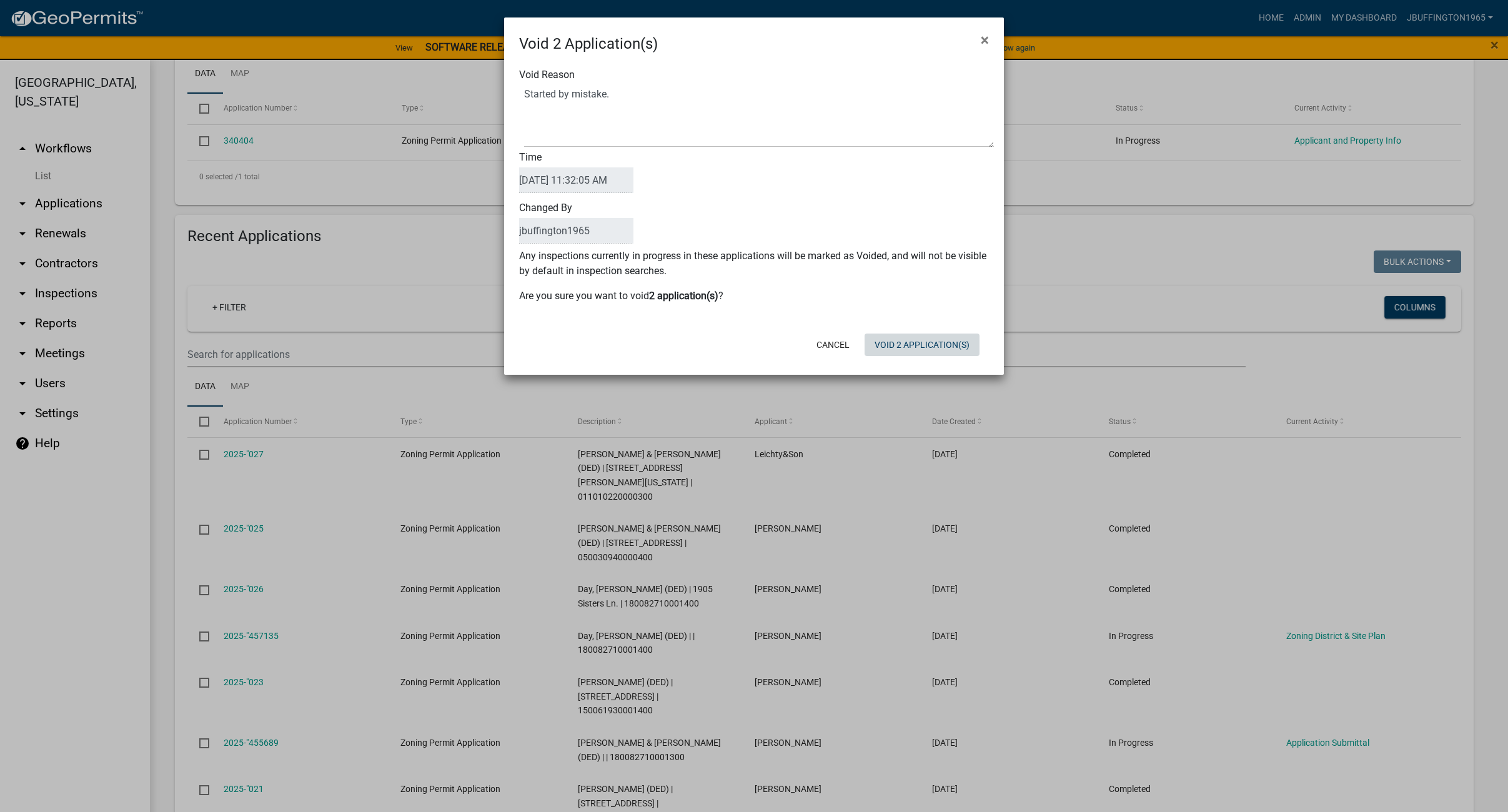
click at [913, 350] on button "Void 2 Application(s)" at bounding box center [922, 345] width 115 height 23
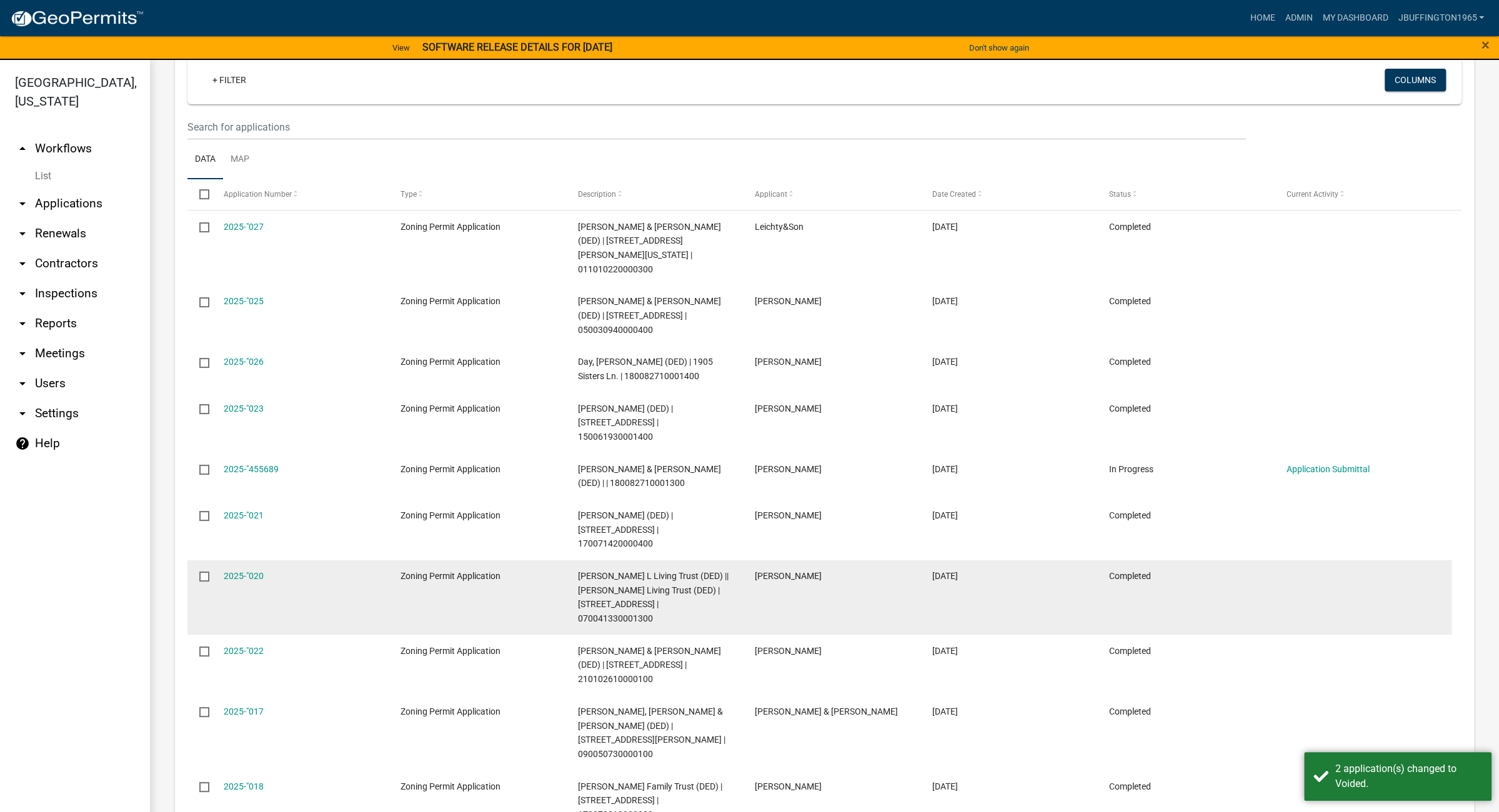
scroll to position [531, 0]
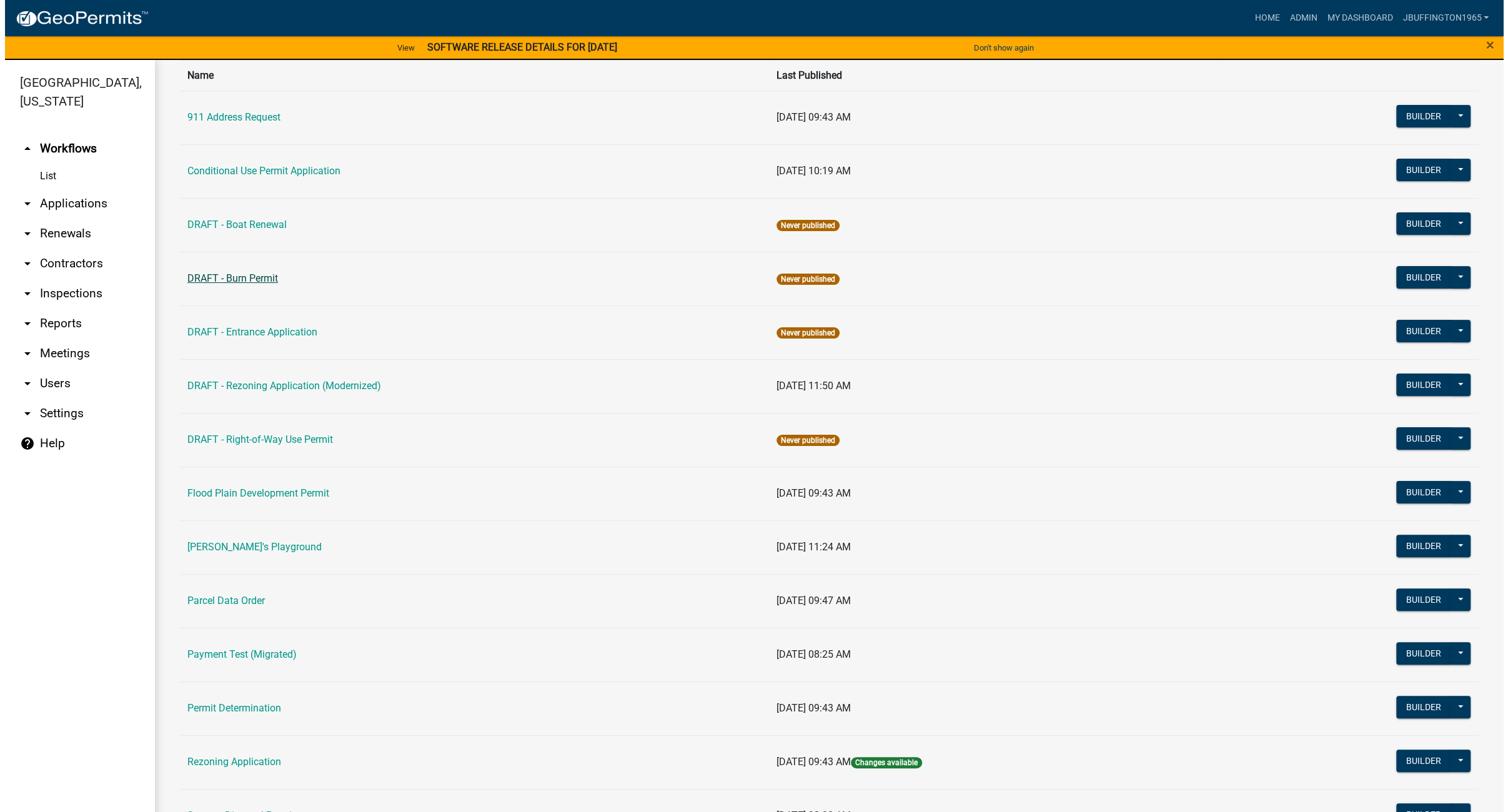
scroll to position [104, 0]
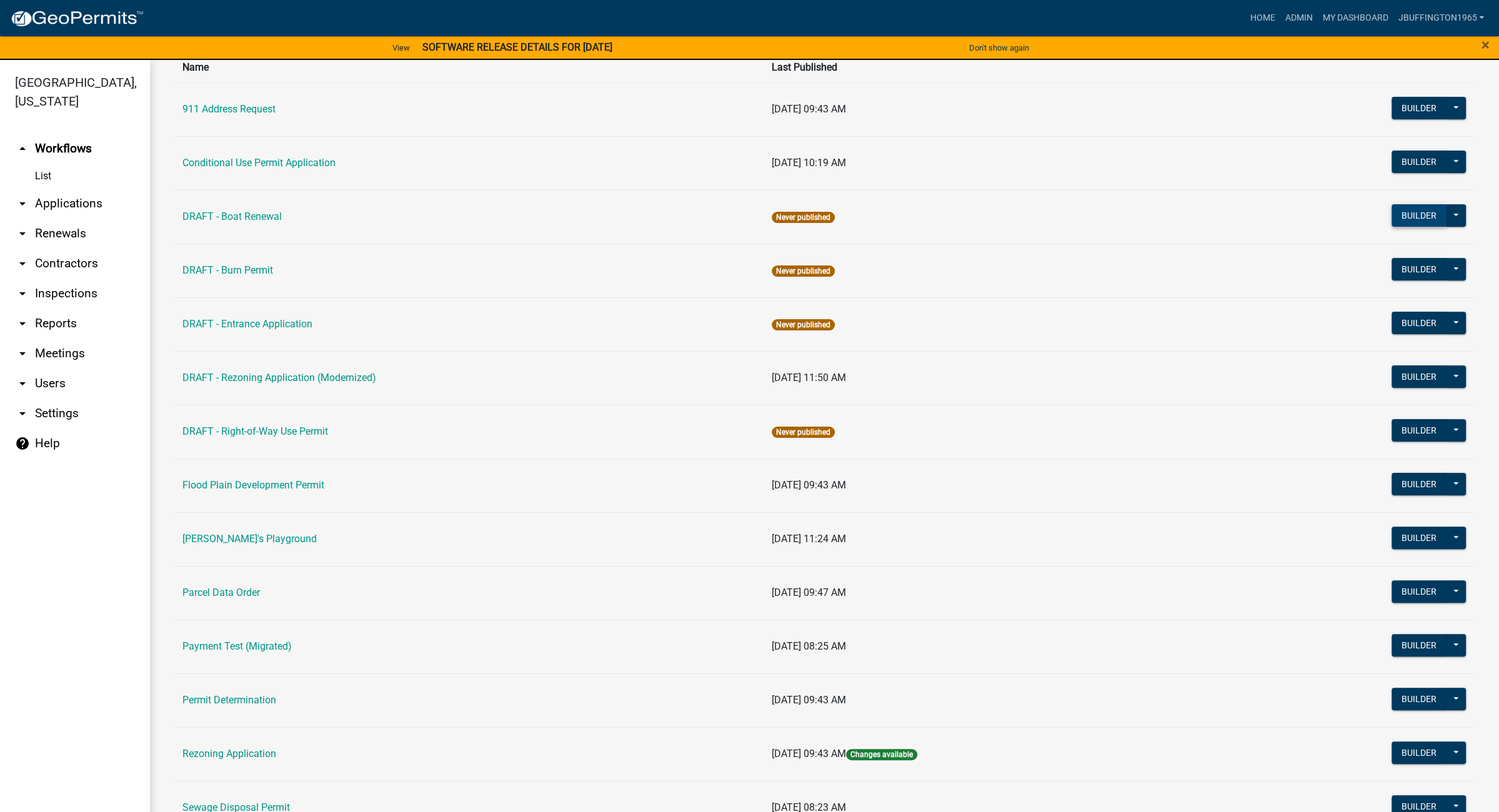
click at [1414, 218] on button "Builder" at bounding box center [1418, 215] width 55 height 23
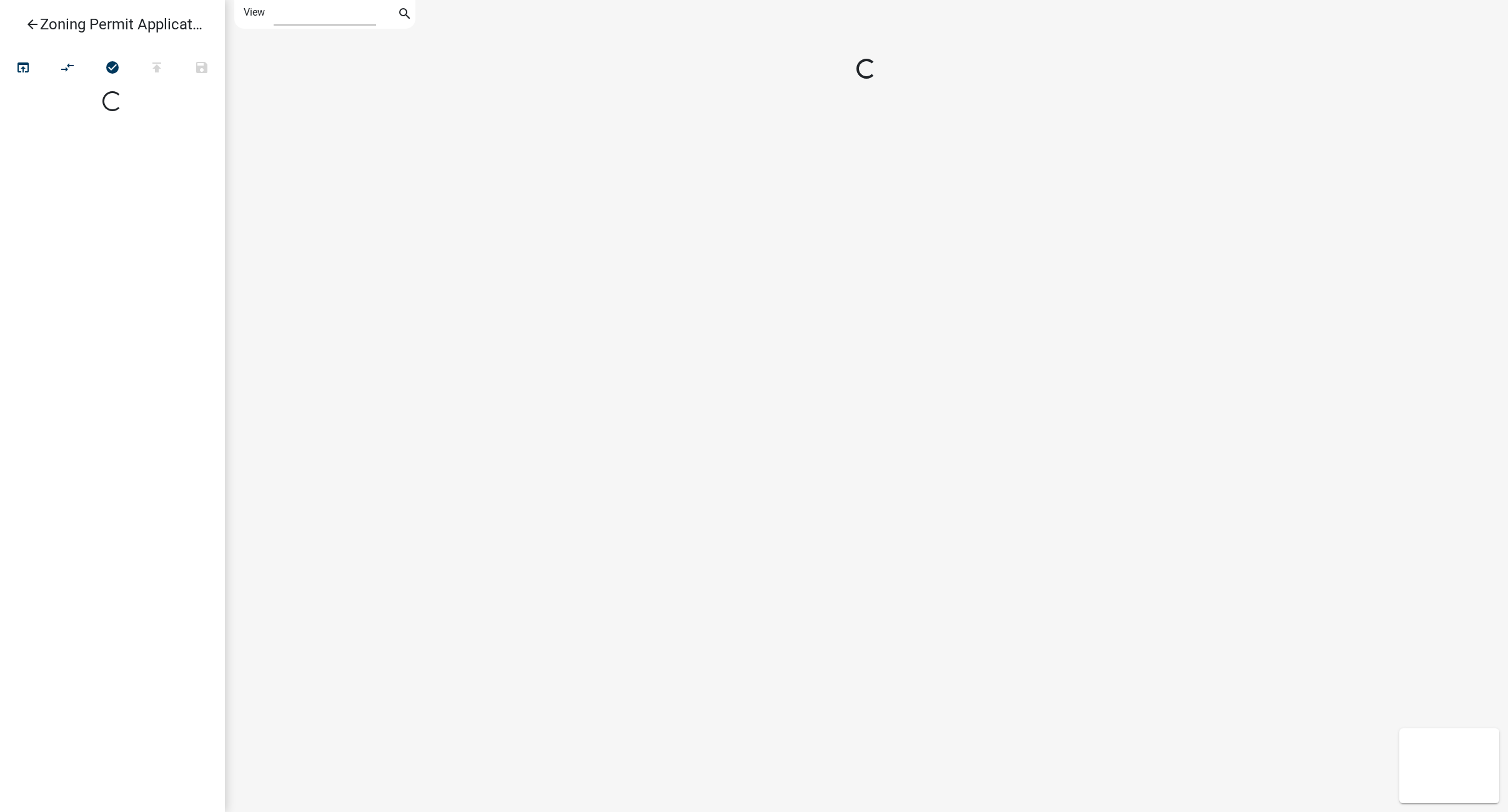
select select "1"
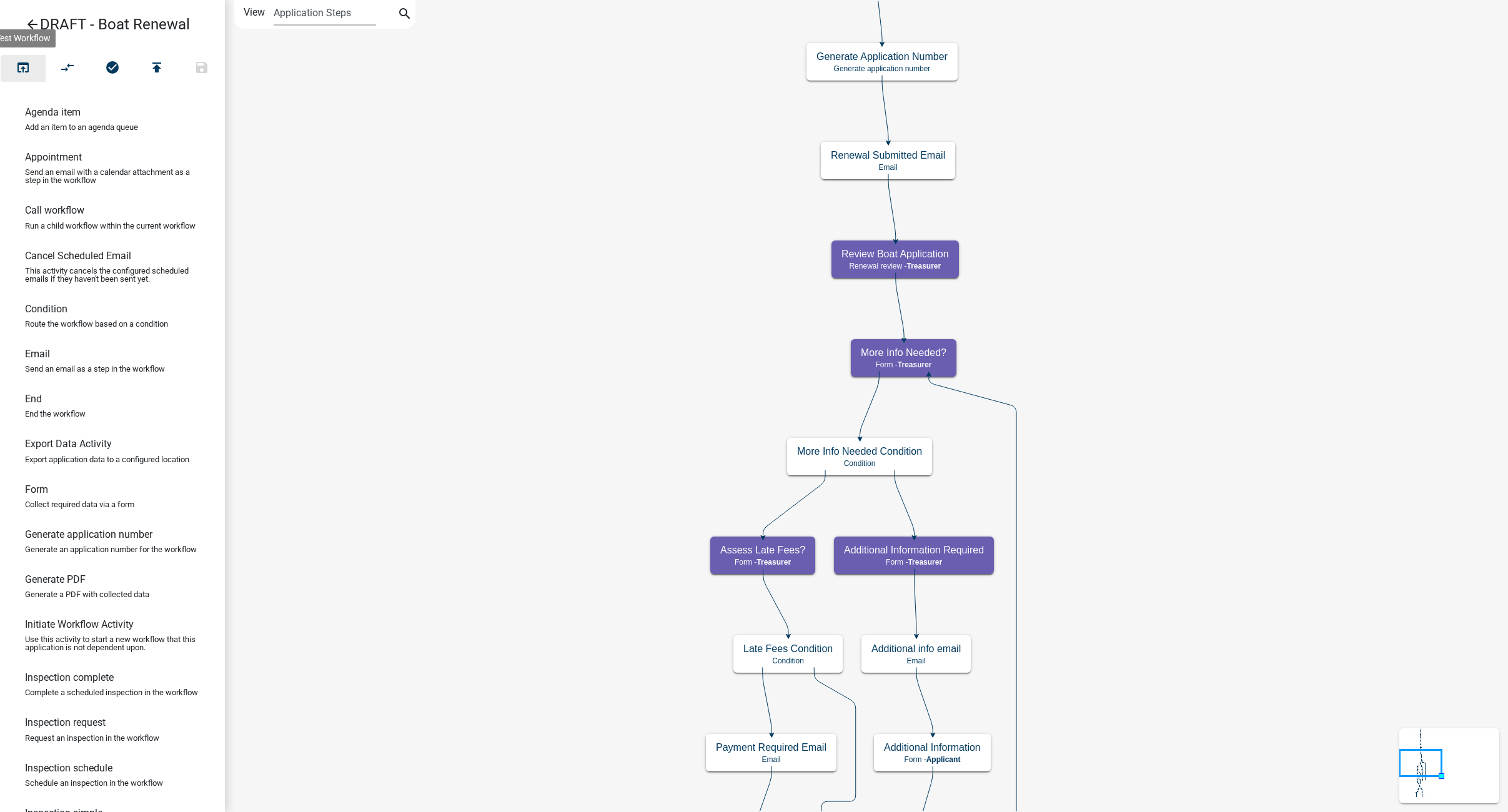
click at [25, 69] on icon "open_in_browser" at bounding box center [23, 68] width 15 height 17
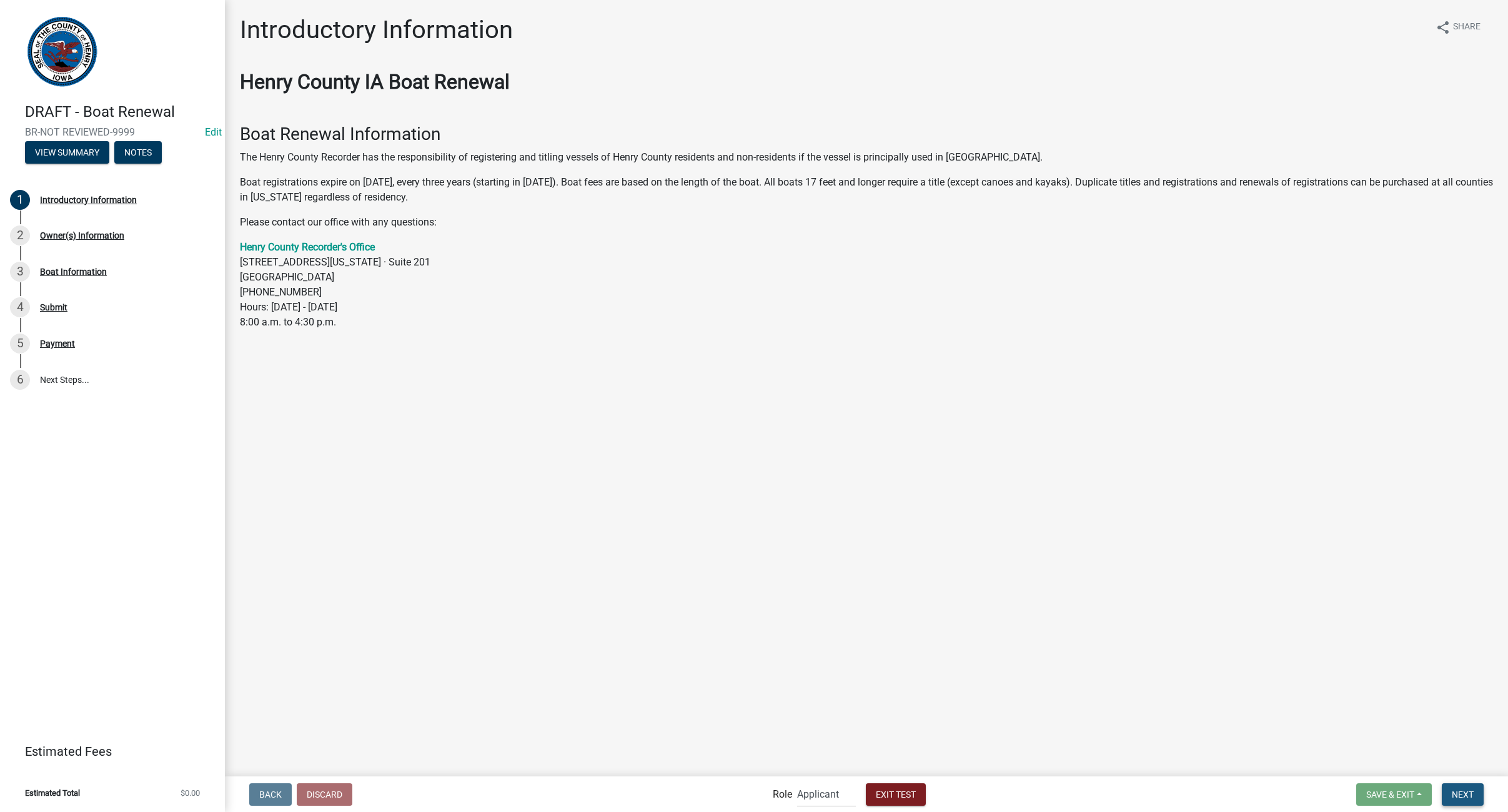
click at [1465, 791] on span "Next" at bounding box center [1463, 793] width 22 height 10
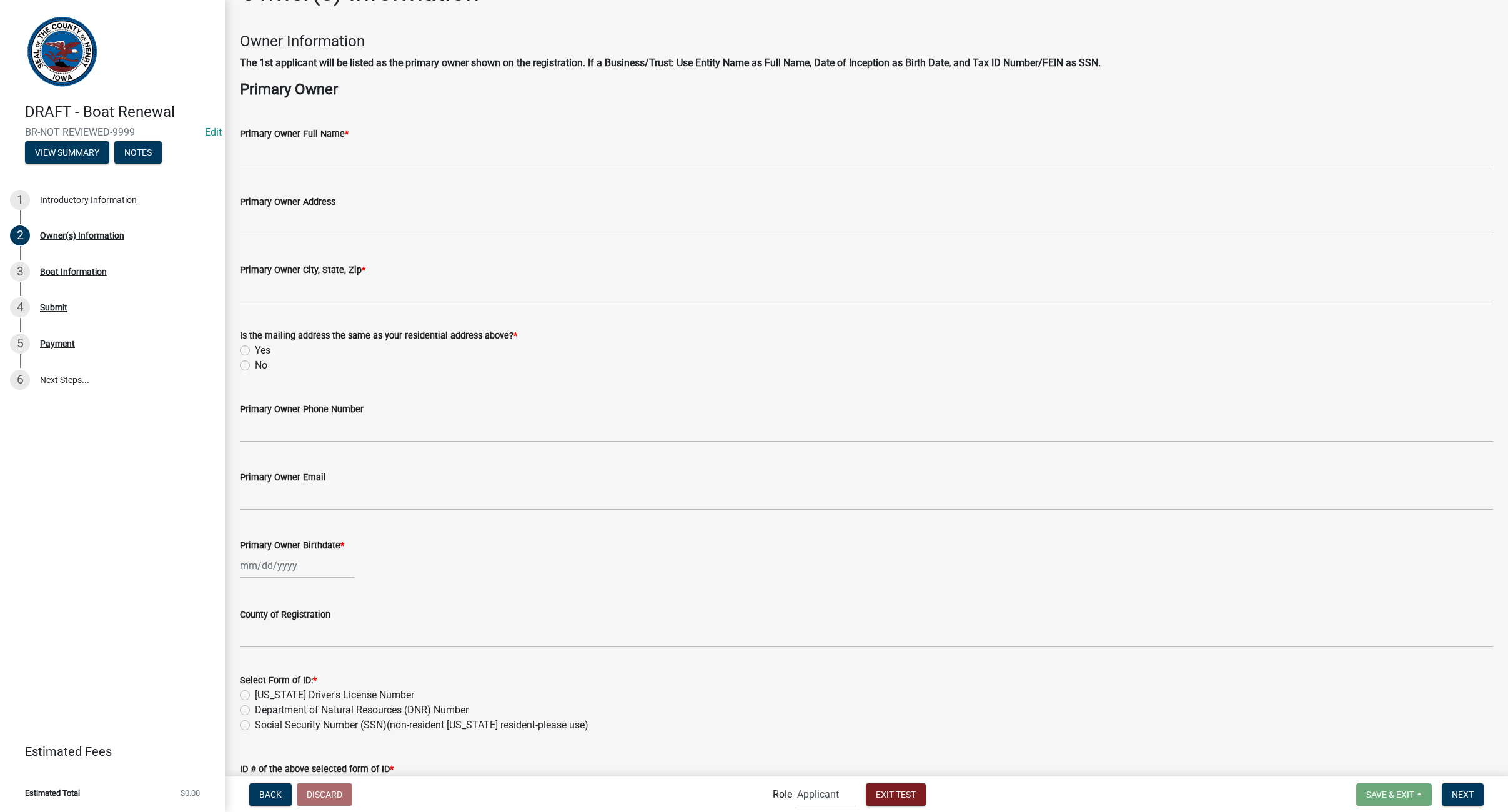
scroll to position [21, 0]
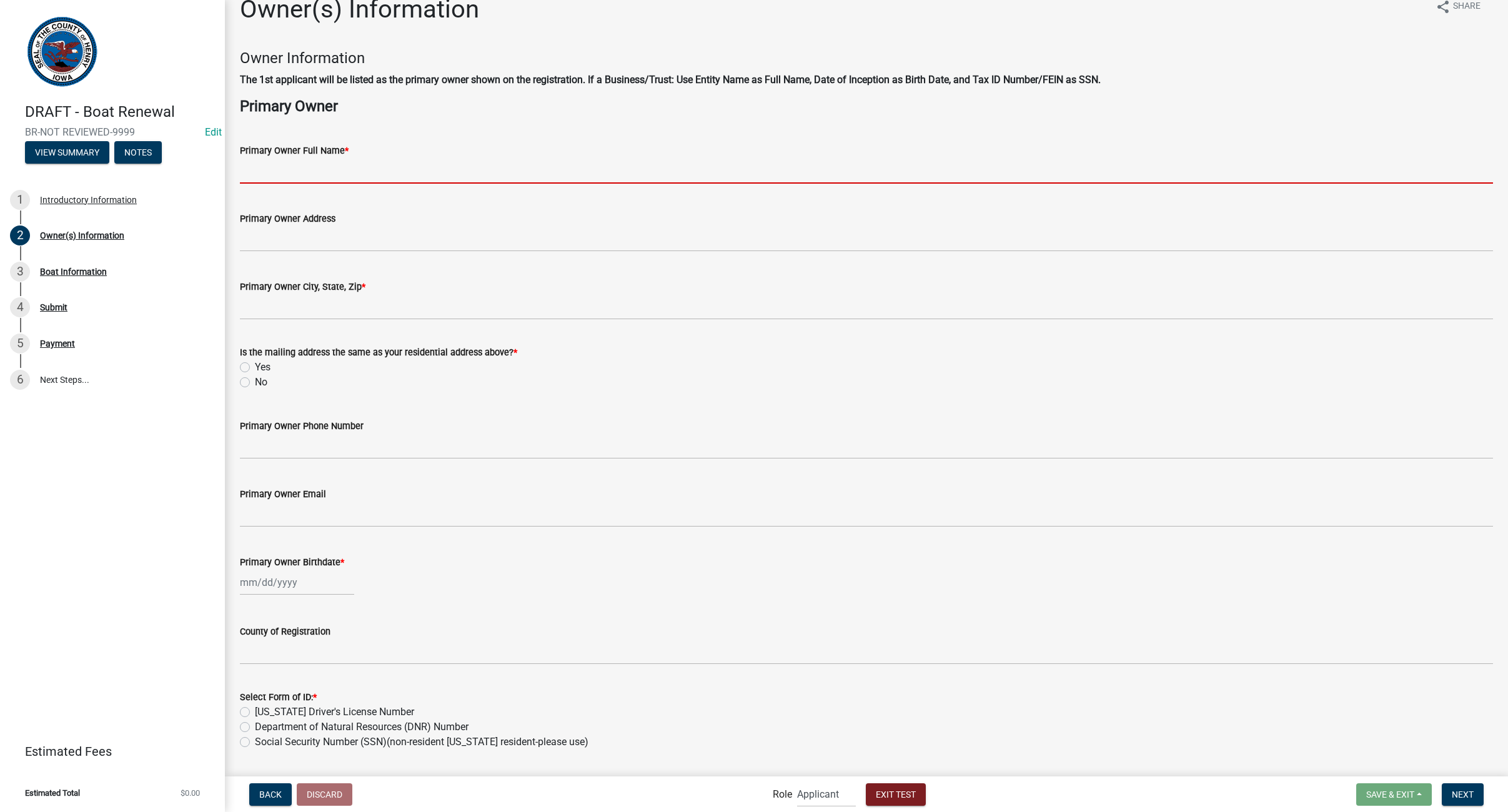
click at [300, 168] on input "Primary Owner Full Name *" at bounding box center [866, 171] width 1254 height 26
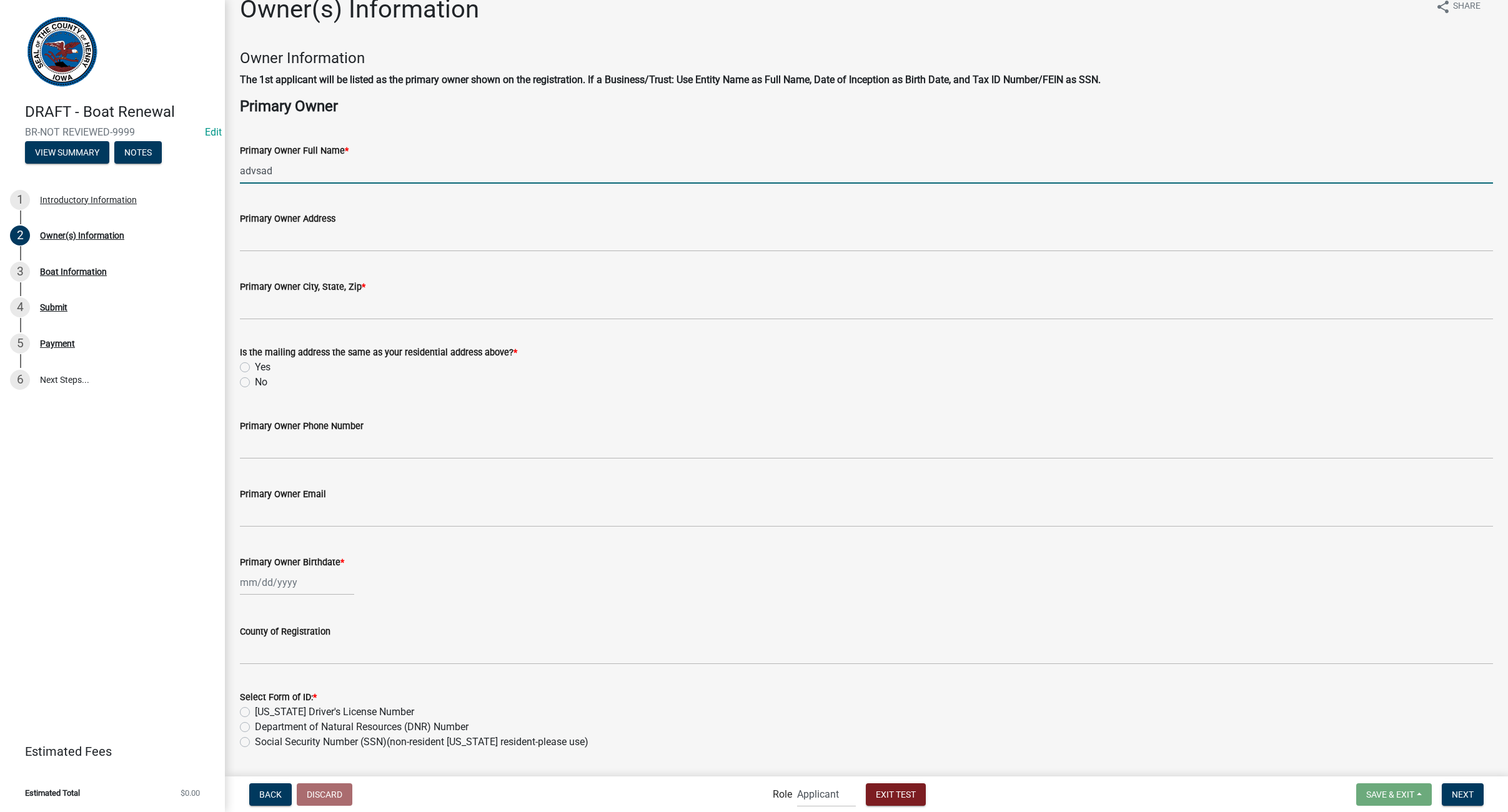
type input "advsad"
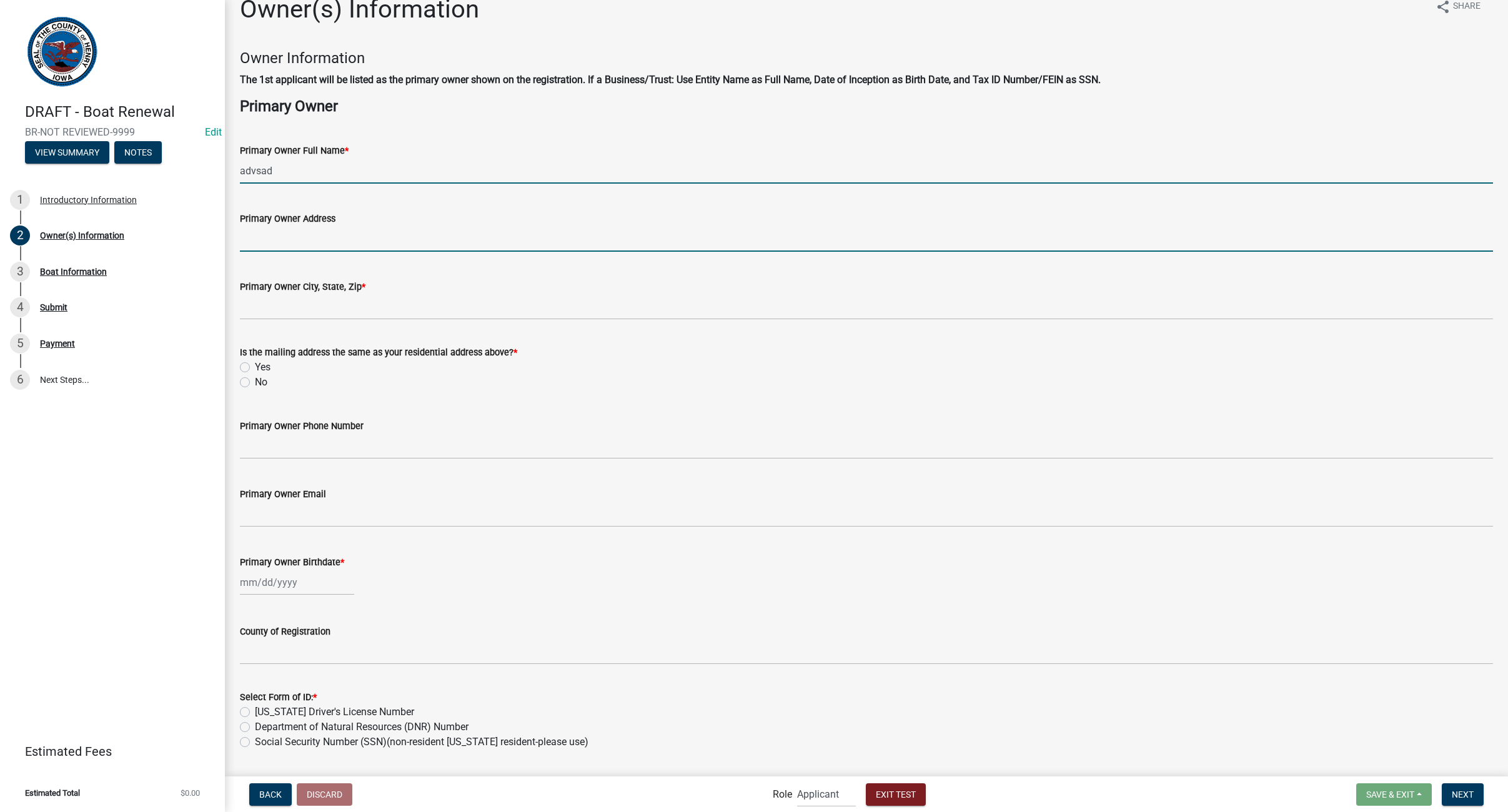
click at [250, 241] on input "Primary Owner Address" at bounding box center [866, 239] width 1254 height 26
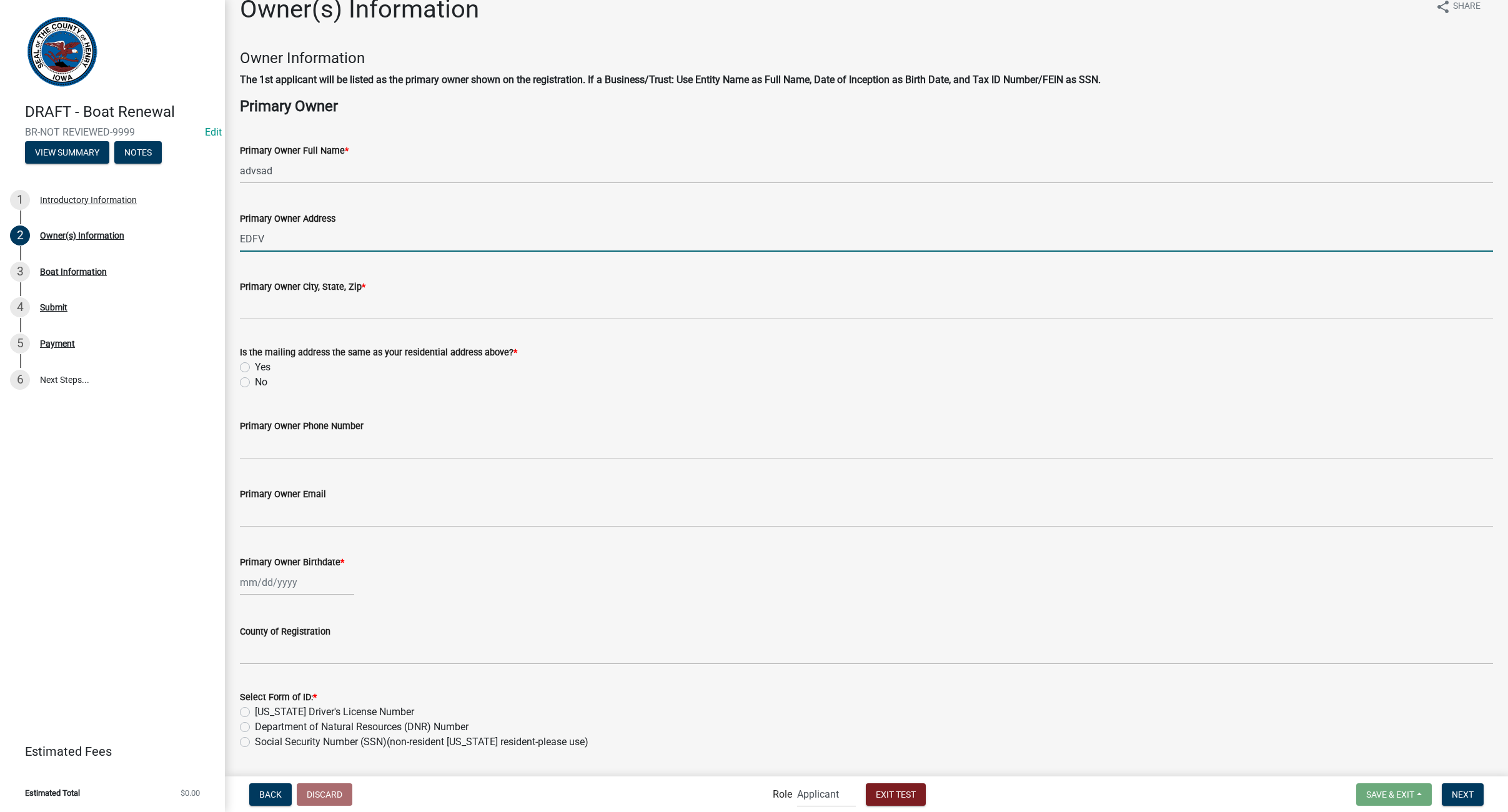
type input "EDFV"
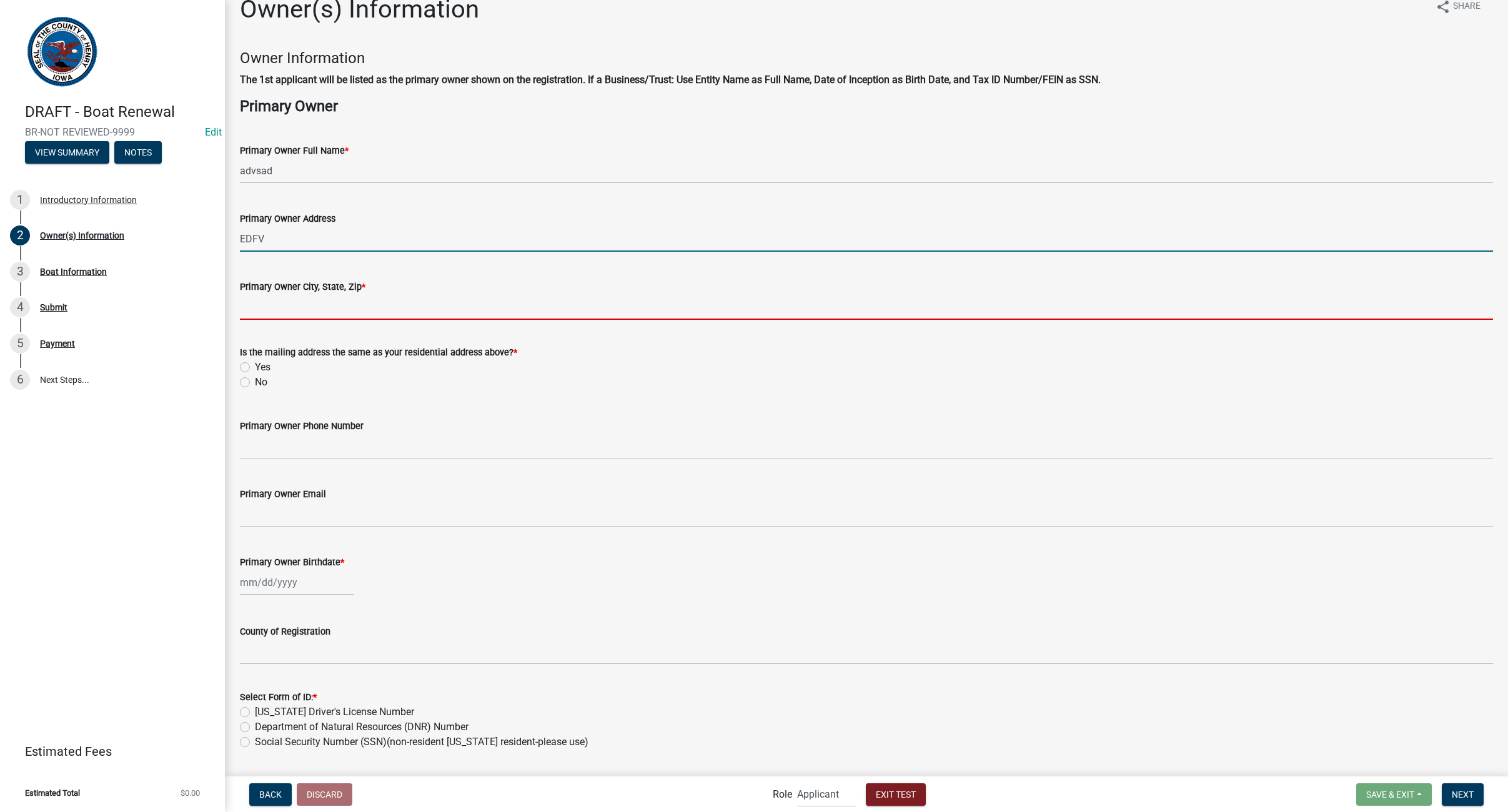
click at [274, 299] on input "Primary Owner City, State, Zip *" at bounding box center [866, 307] width 1254 height 26
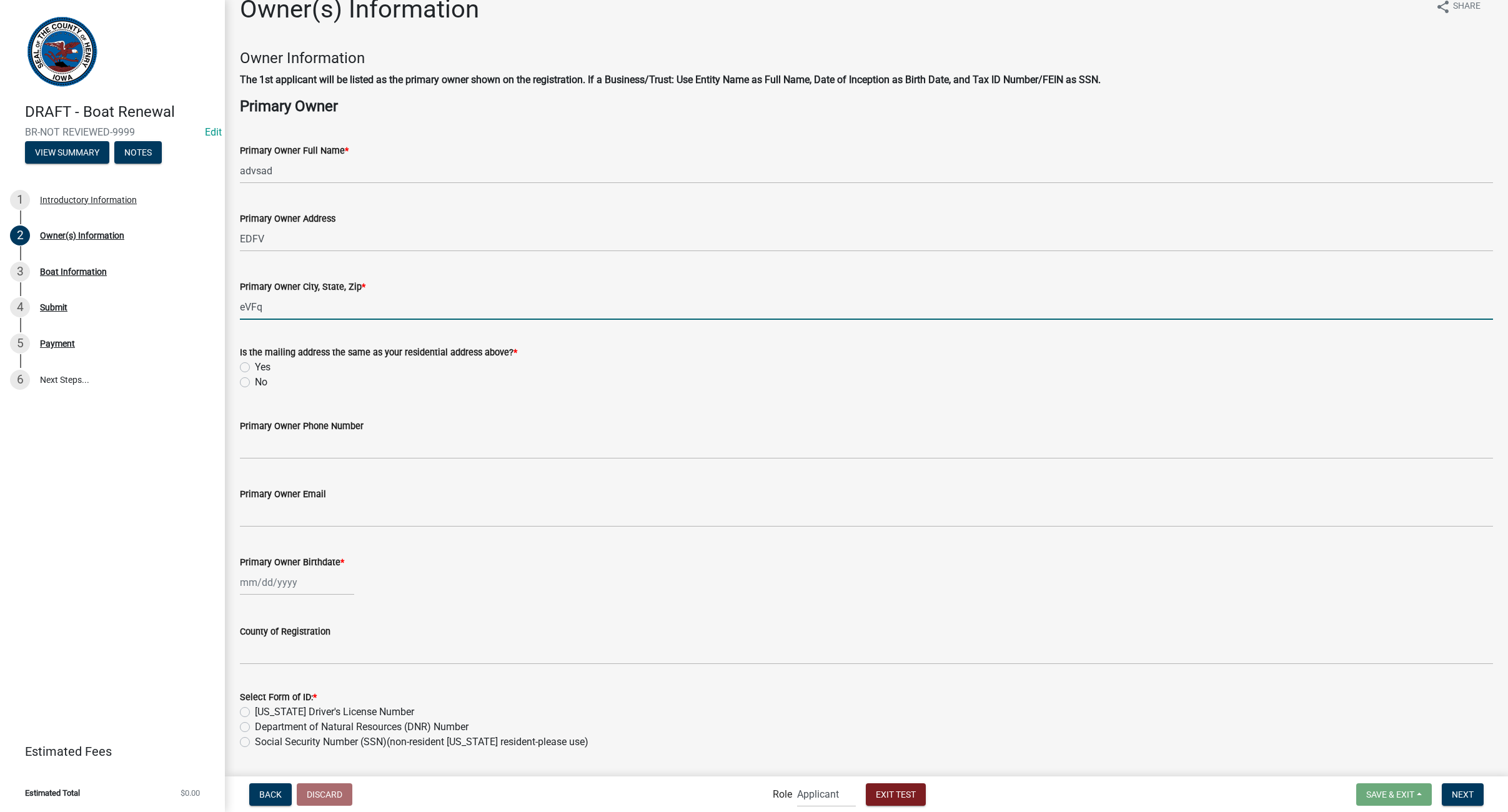
type input "eVFq"
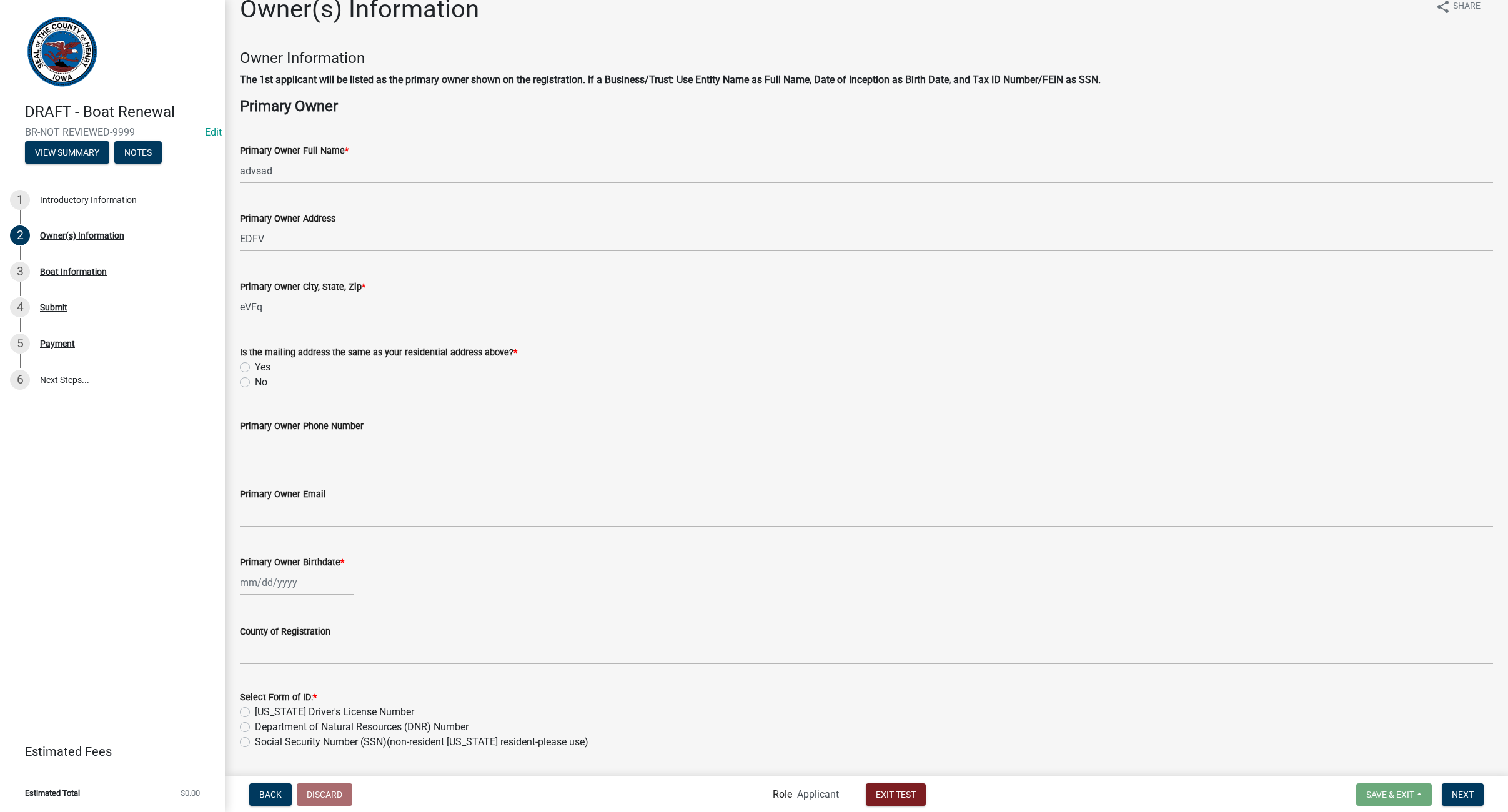
click at [238, 364] on div "Is the mailing address the same as your residential address above? * Yes No" at bounding box center [867, 360] width 1272 height 60
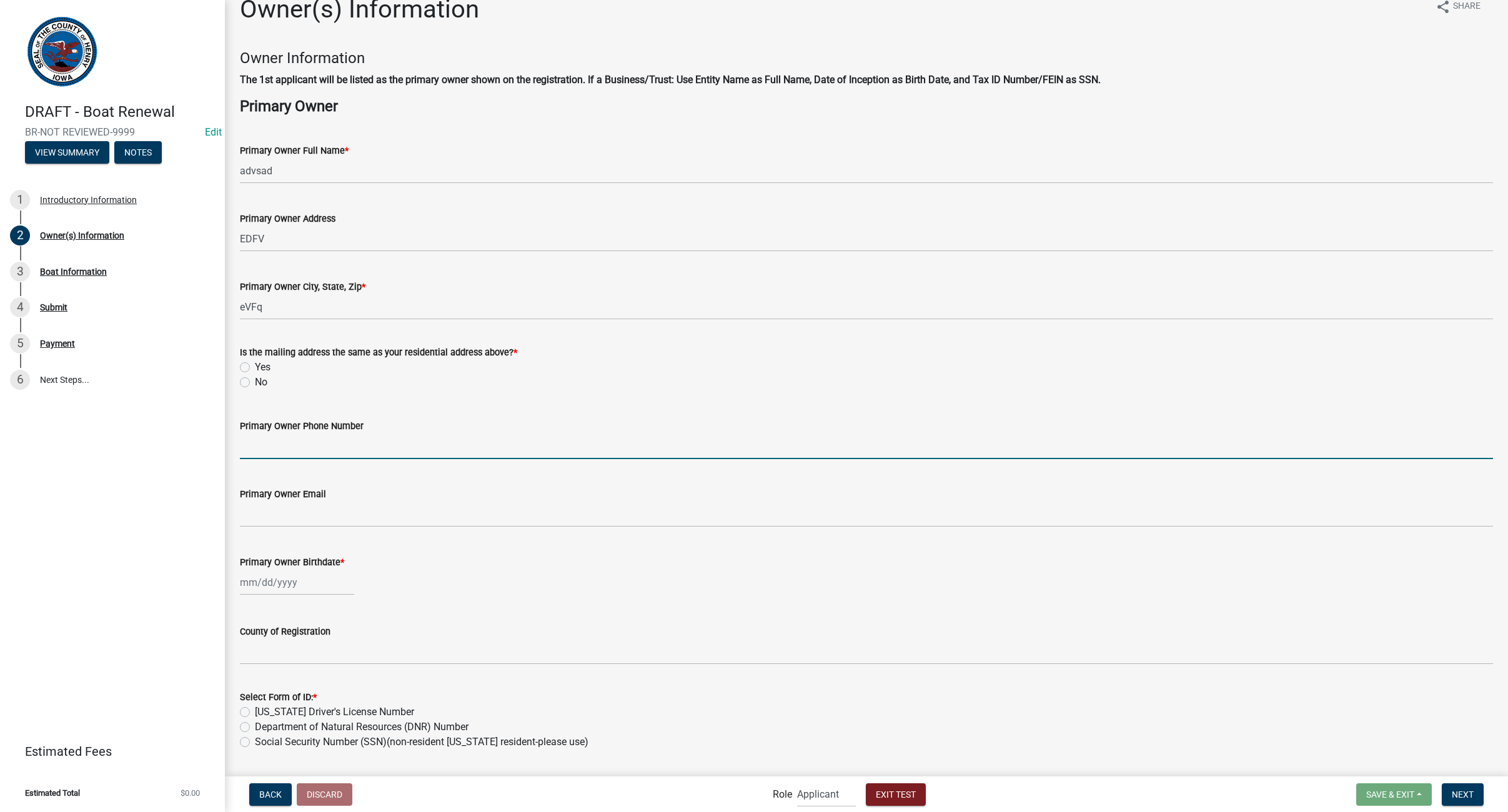
click at [263, 448] on input "Primary Owner Phone Number" at bounding box center [866, 446] width 1254 height 26
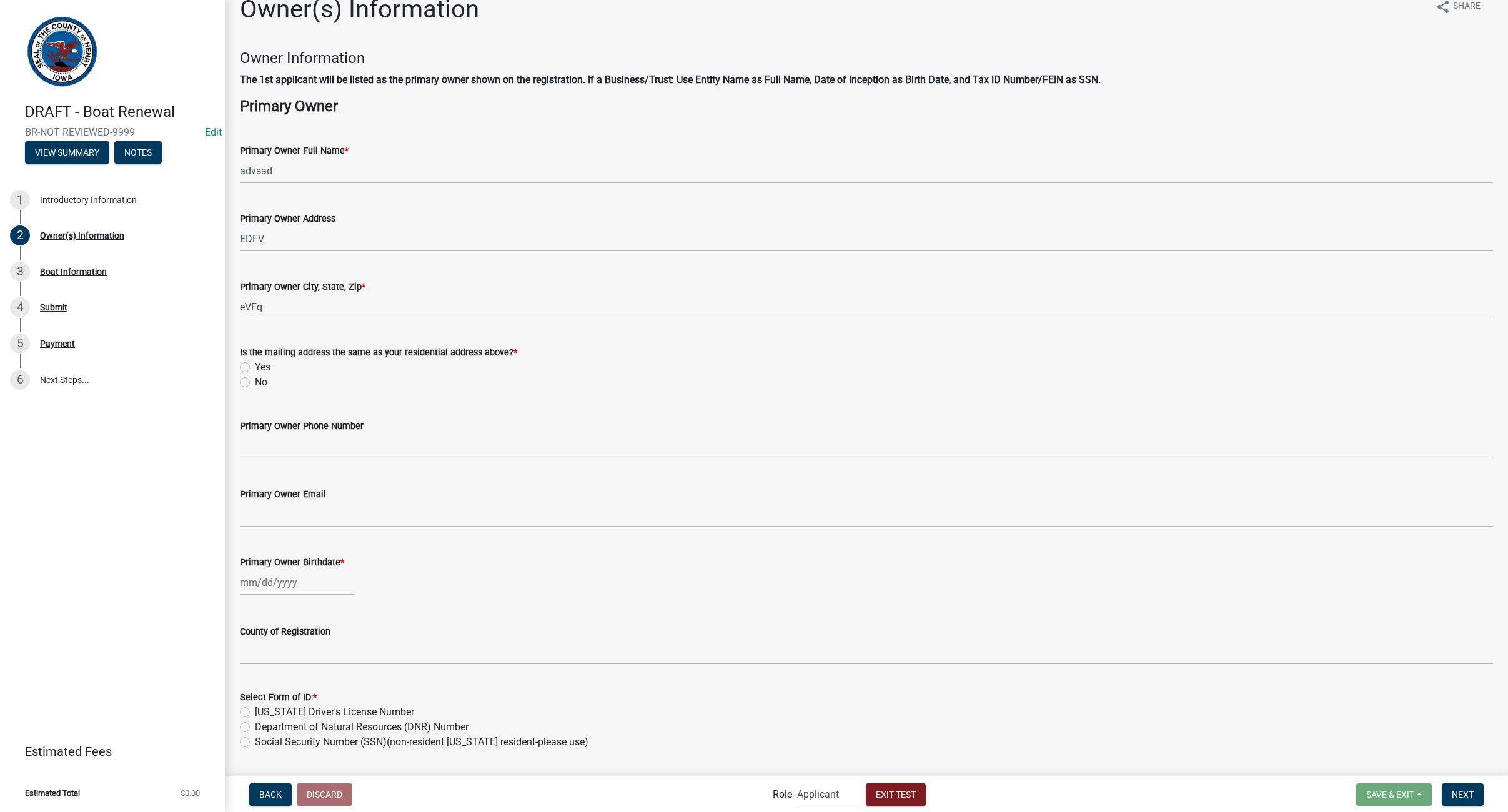
click at [255, 365] on label "Yes" at bounding box center [263, 367] width 15 height 15
click at [255, 365] on input "Yes" at bounding box center [259, 363] width 8 height 8
radio input "true"
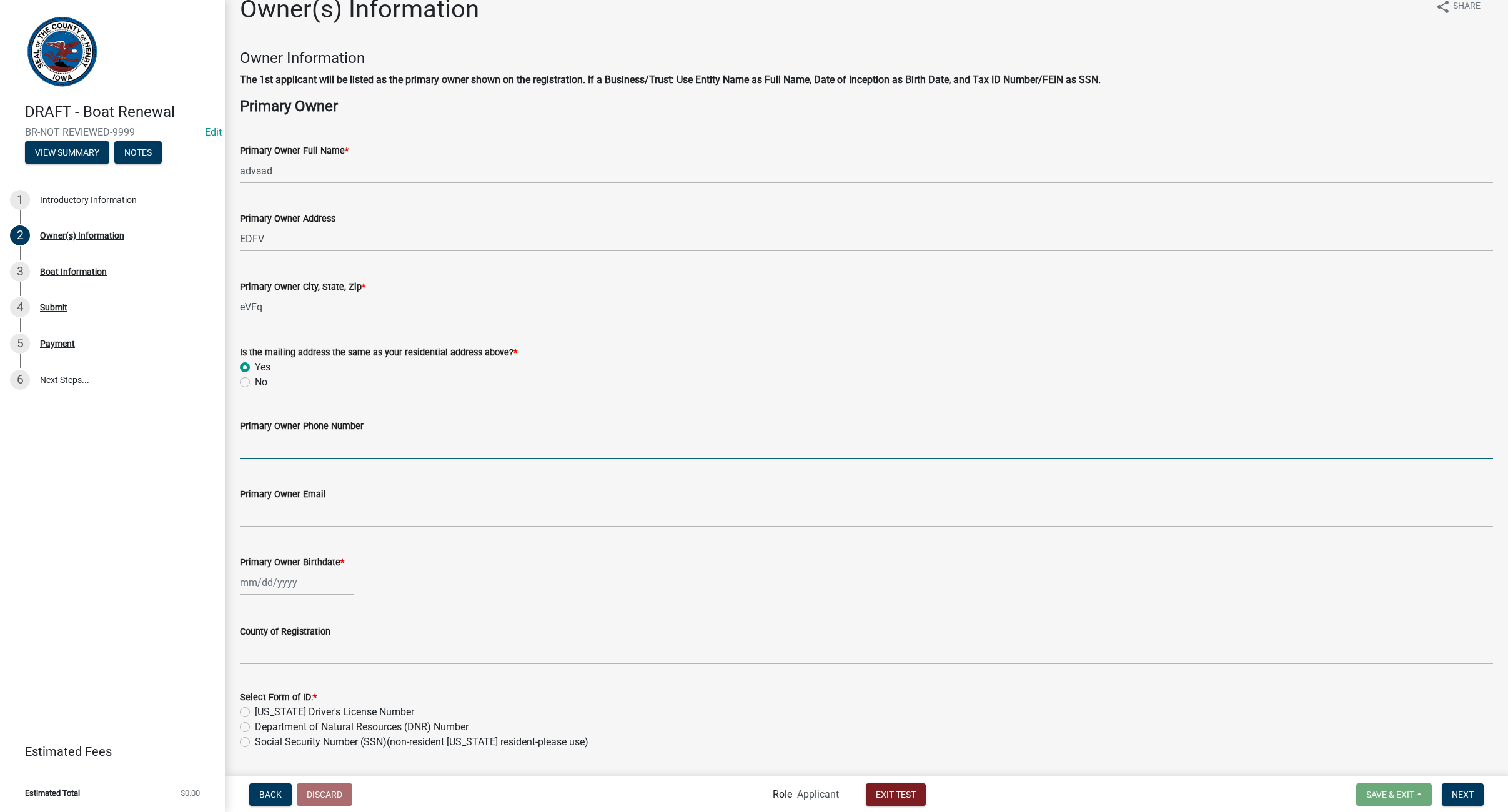
click at [256, 442] on input "Primary Owner Phone Number" at bounding box center [866, 446] width 1254 height 26
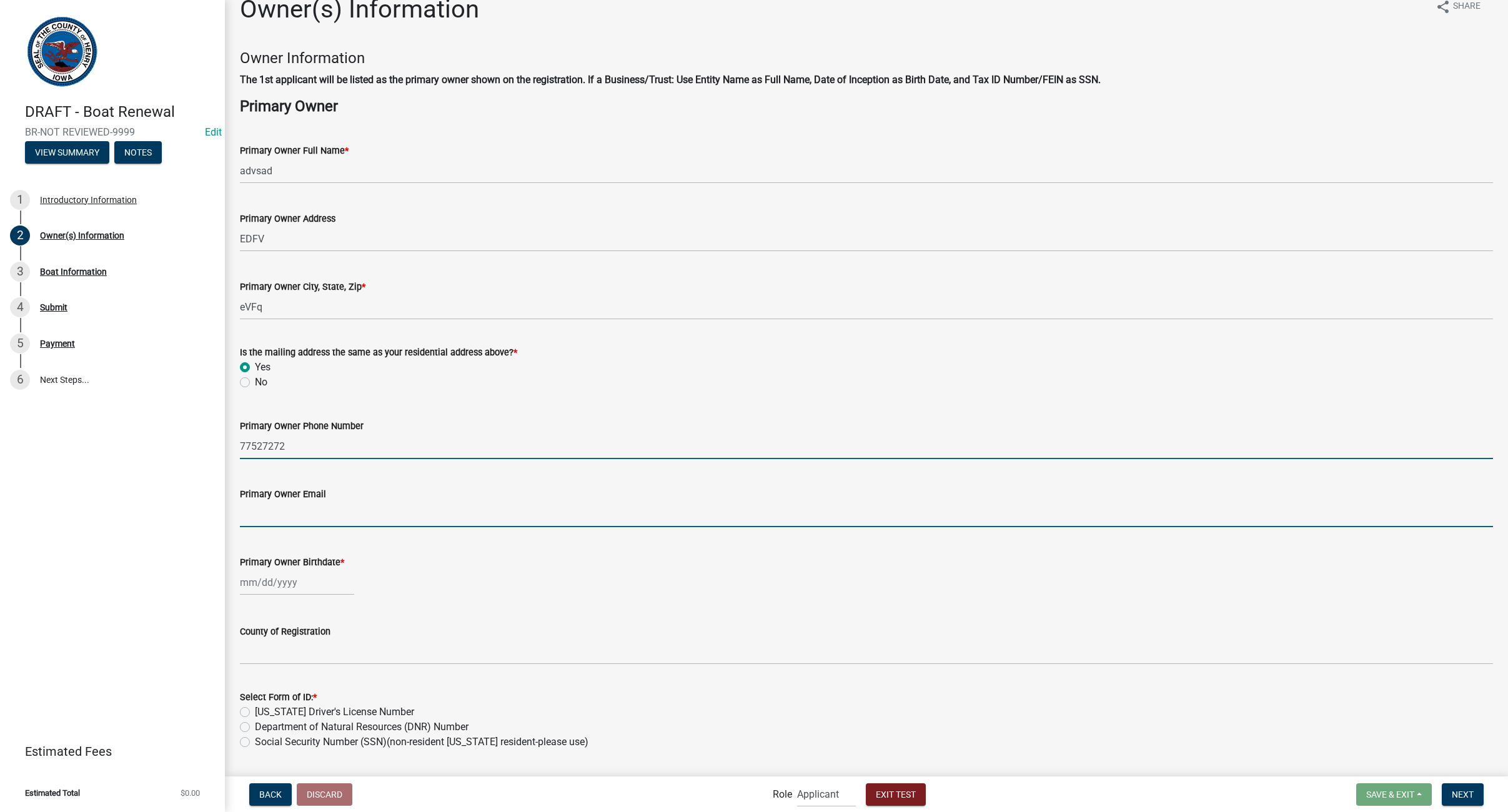
click at [253, 513] on form "Primary Owner Email" at bounding box center [866, 507] width 1254 height 41
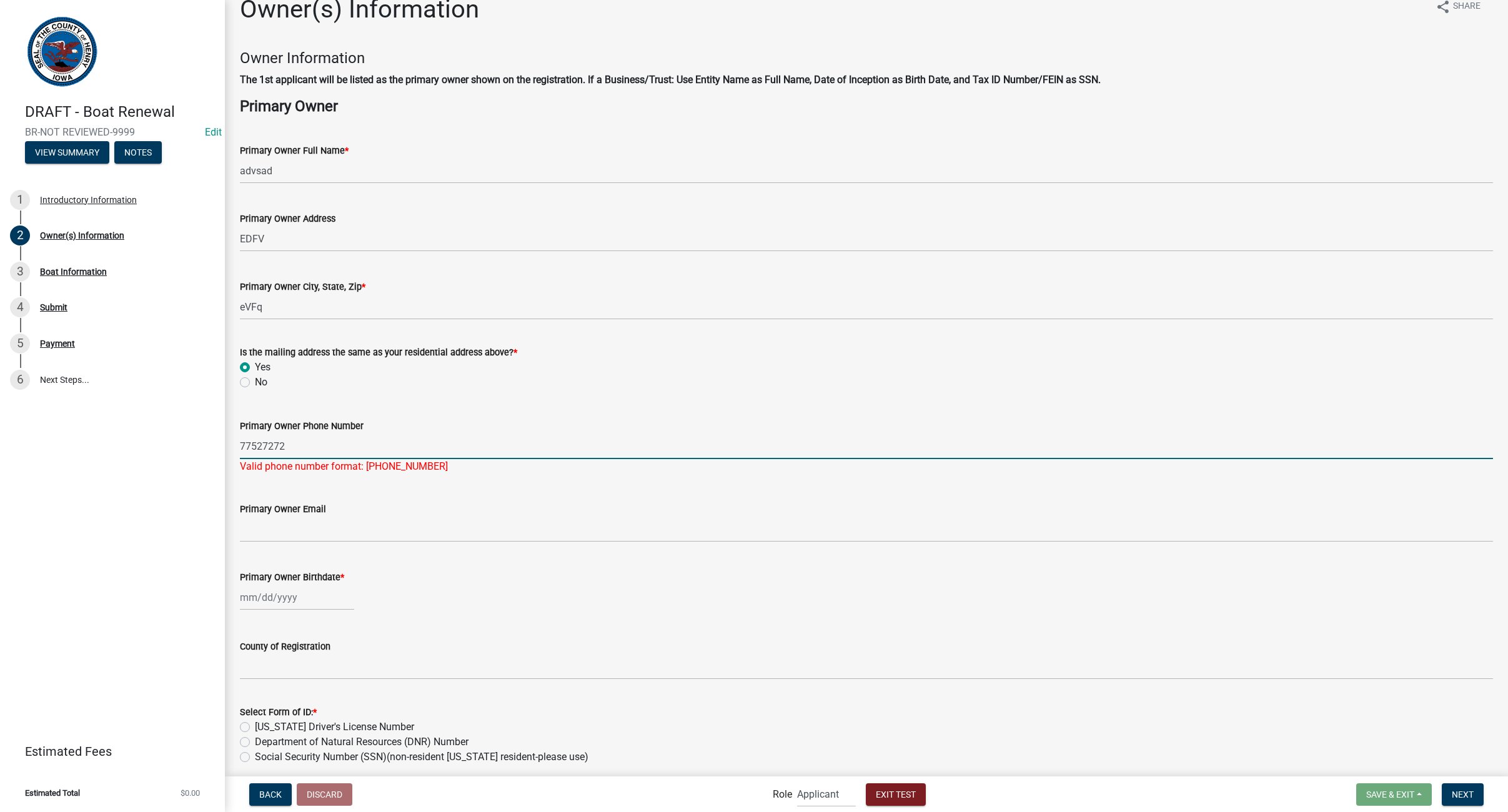
click at [255, 445] on input "77527272" at bounding box center [866, 446] width 1254 height 26
click at [275, 445] on input "775-27272" at bounding box center [866, 446] width 1254 height 26
click at [294, 450] on input "[PHONE_NUMBER]" at bounding box center [866, 446] width 1254 height 26
type input "[PHONE_NUMBER]"
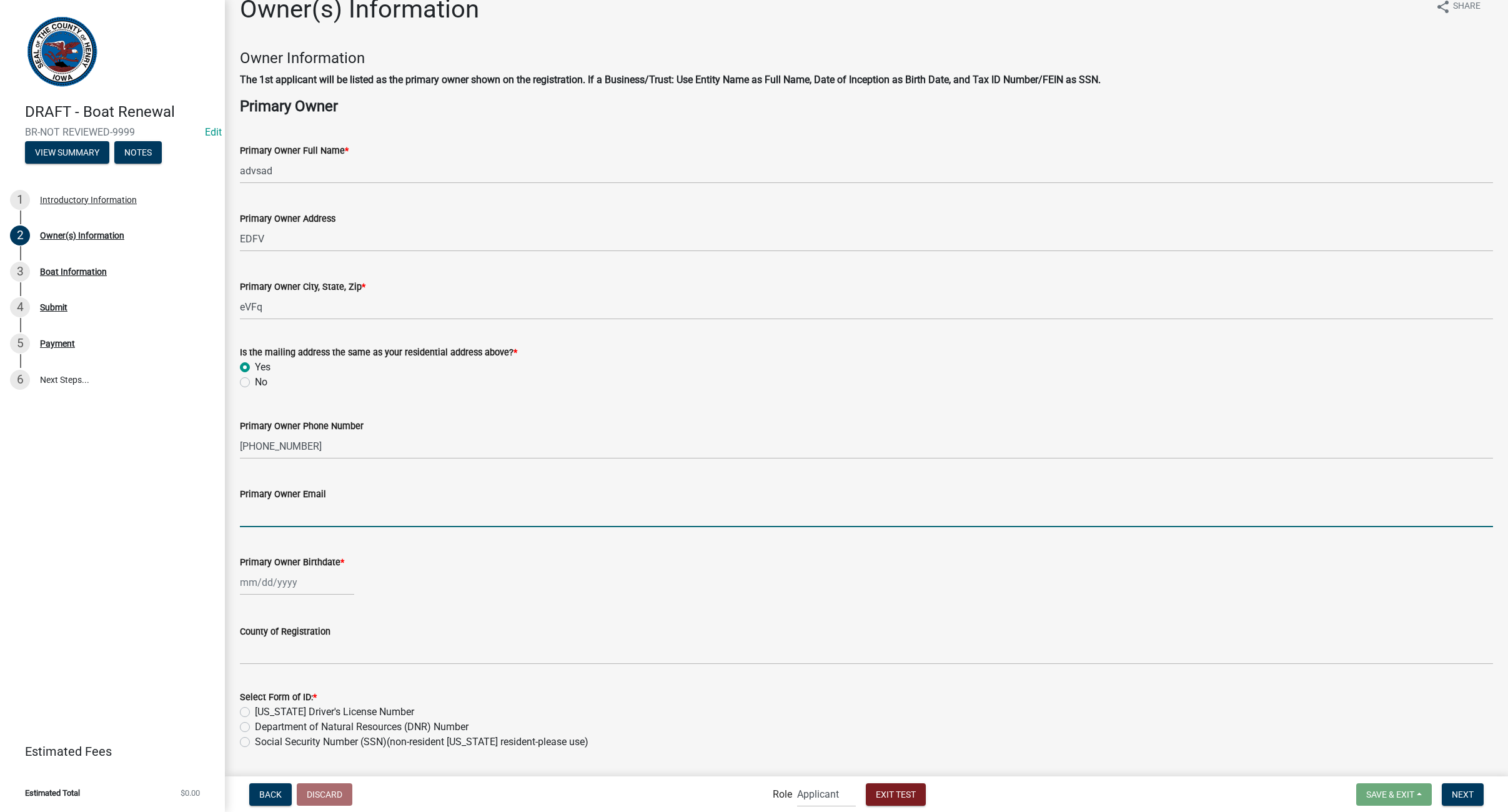
click at [574, 523] on input "Primary Owner Email" at bounding box center [866, 514] width 1254 height 26
click at [277, 510] on input "Primary Owner Email" at bounding box center [866, 514] width 1254 height 26
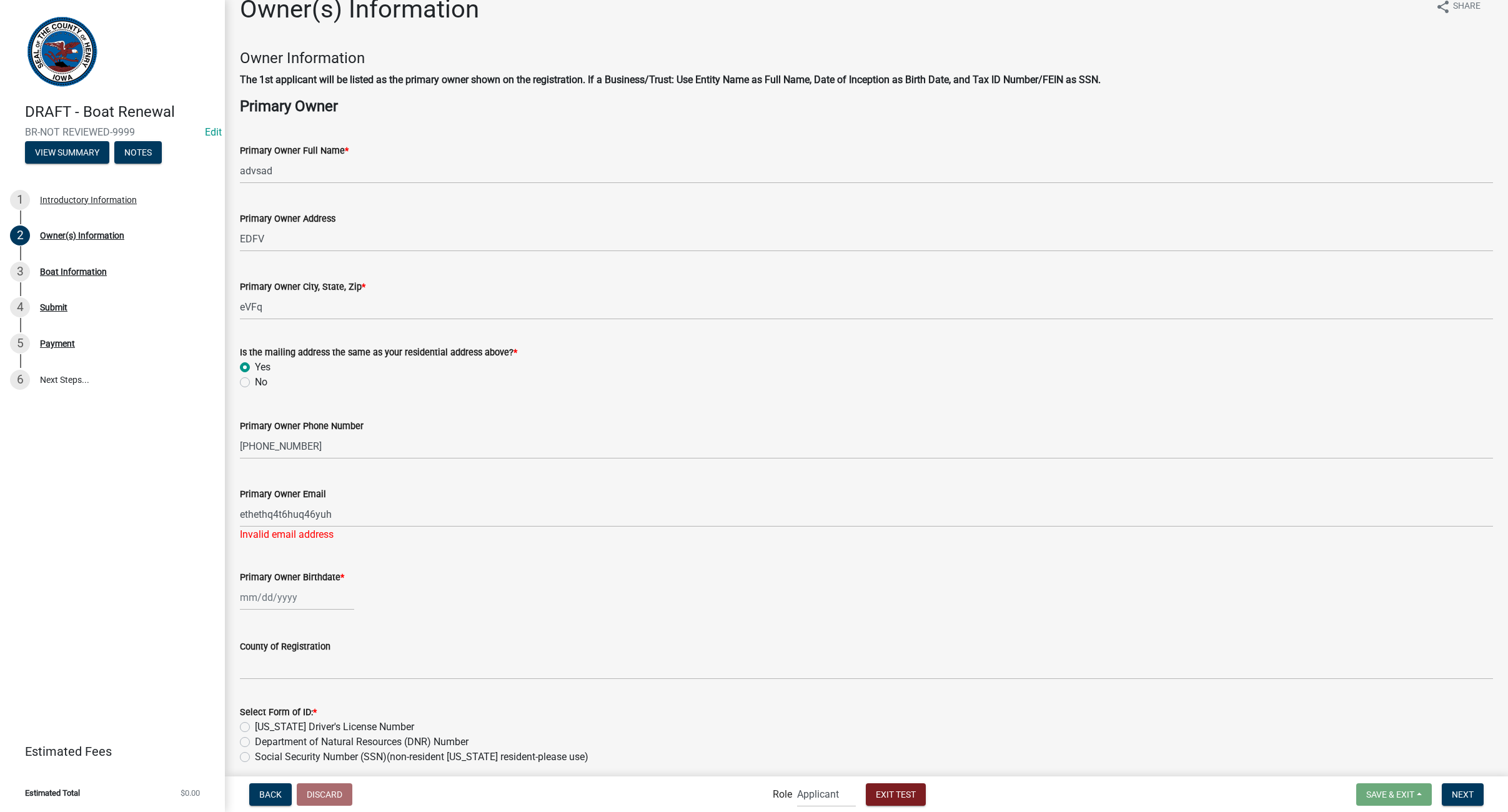
click at [512, 585] on div at bounding box center [866, 597] width 1254 height 26
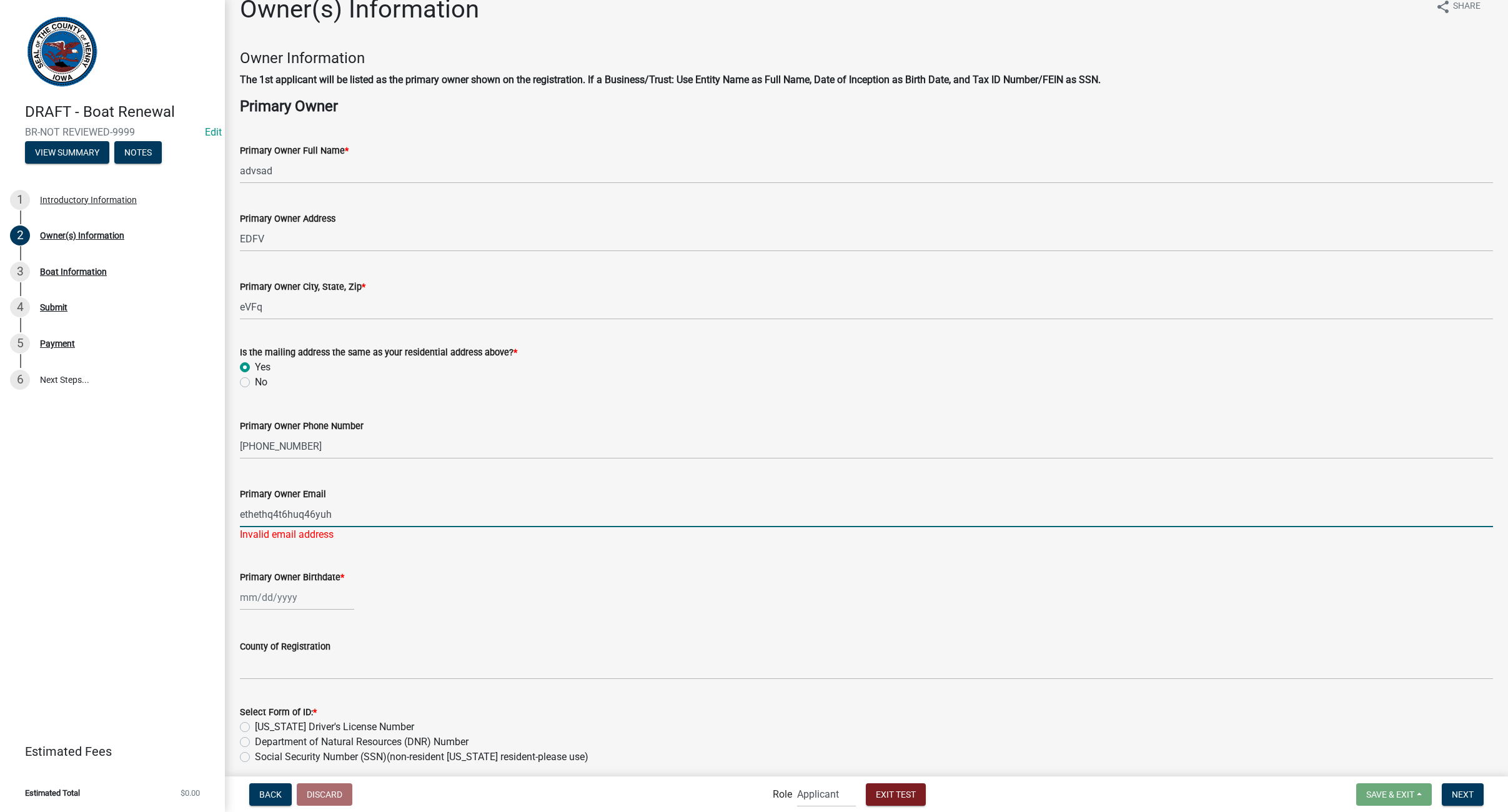
click at [361, 511] on input "ethethq4t6huq46yuh" at bounding box center [866, 514] width 1254 height 26
type input "e"
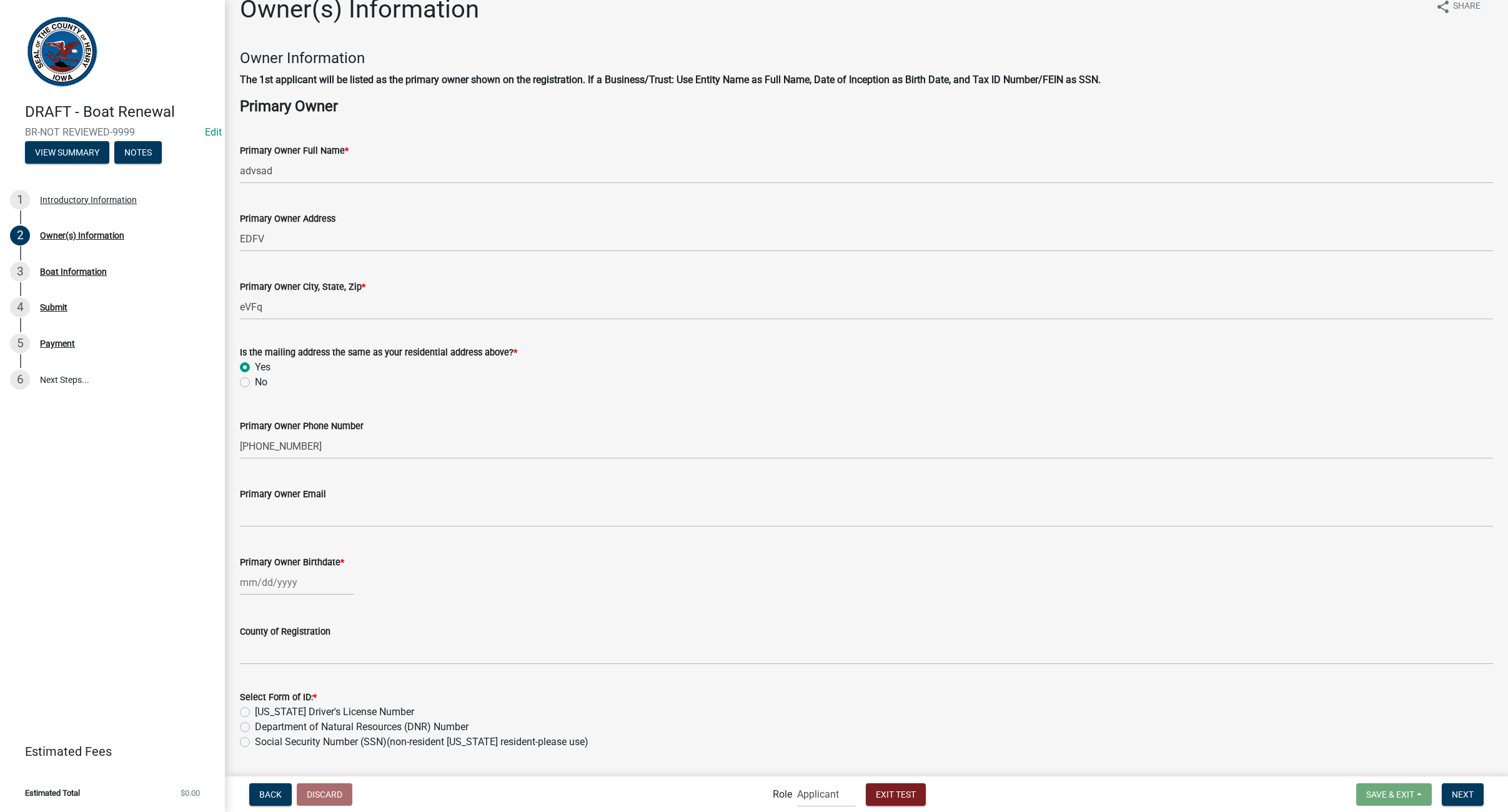
click at [386, 578] on div "Primary Owner Birthdate *" at bounding box center [866, 566] width 1254 height 58
select select "9"
select select "2025"
click at [247, 585] on div "[PERSON_NAME] Feb Mar Apr [PERSON_NAME][DATE] Oct Nov [DATE] 1526 1527 1528 152…" at bounding box center [296, 582] width 114 height 26
click at [295, 675] on div "10" at bounding box center [292, 669] width 20 height 20
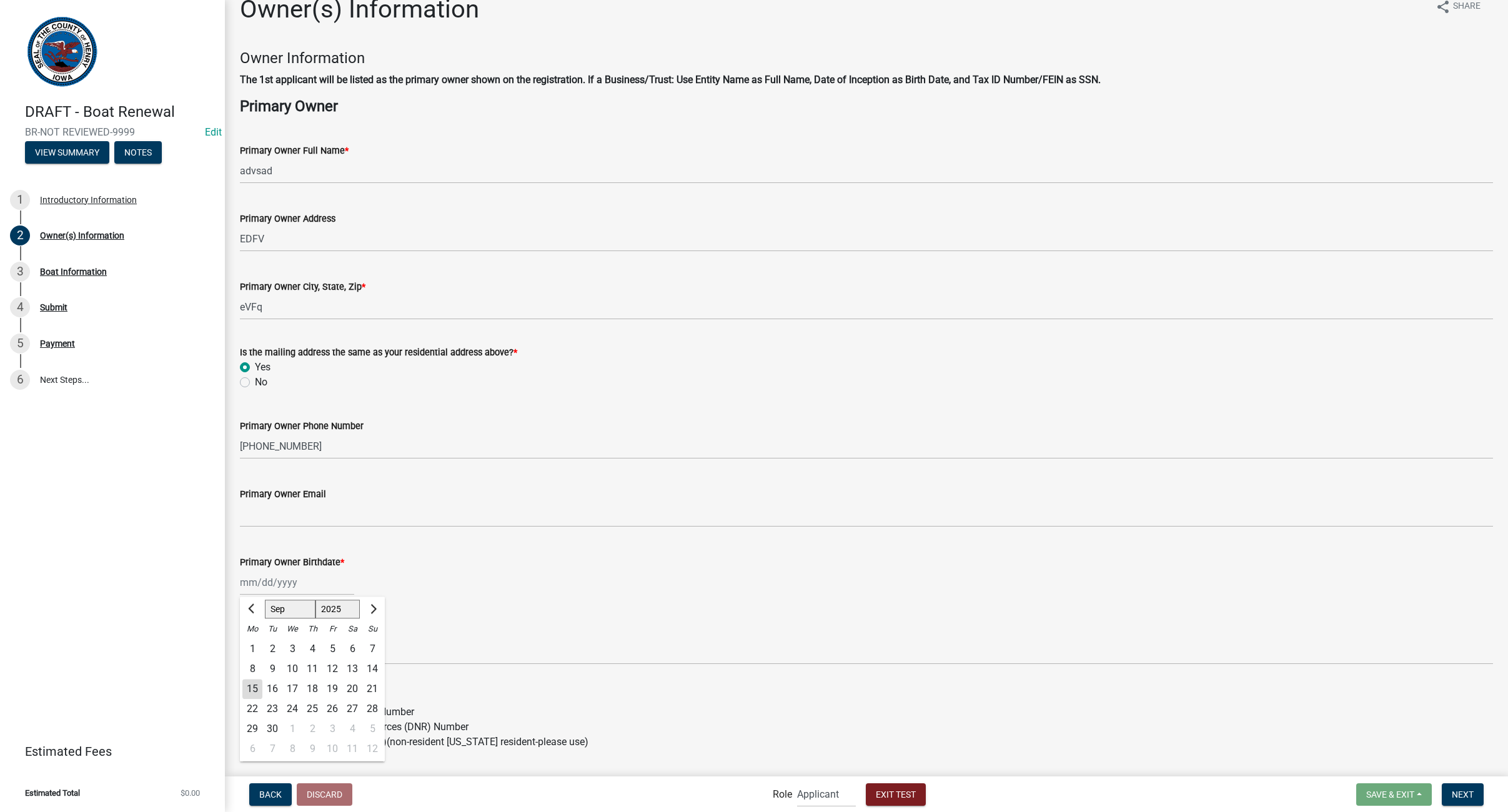
type input "[DATE]"
click at [481, 624] on div "County of Registration" at bounding box center [866, 631] width 1254 height 15
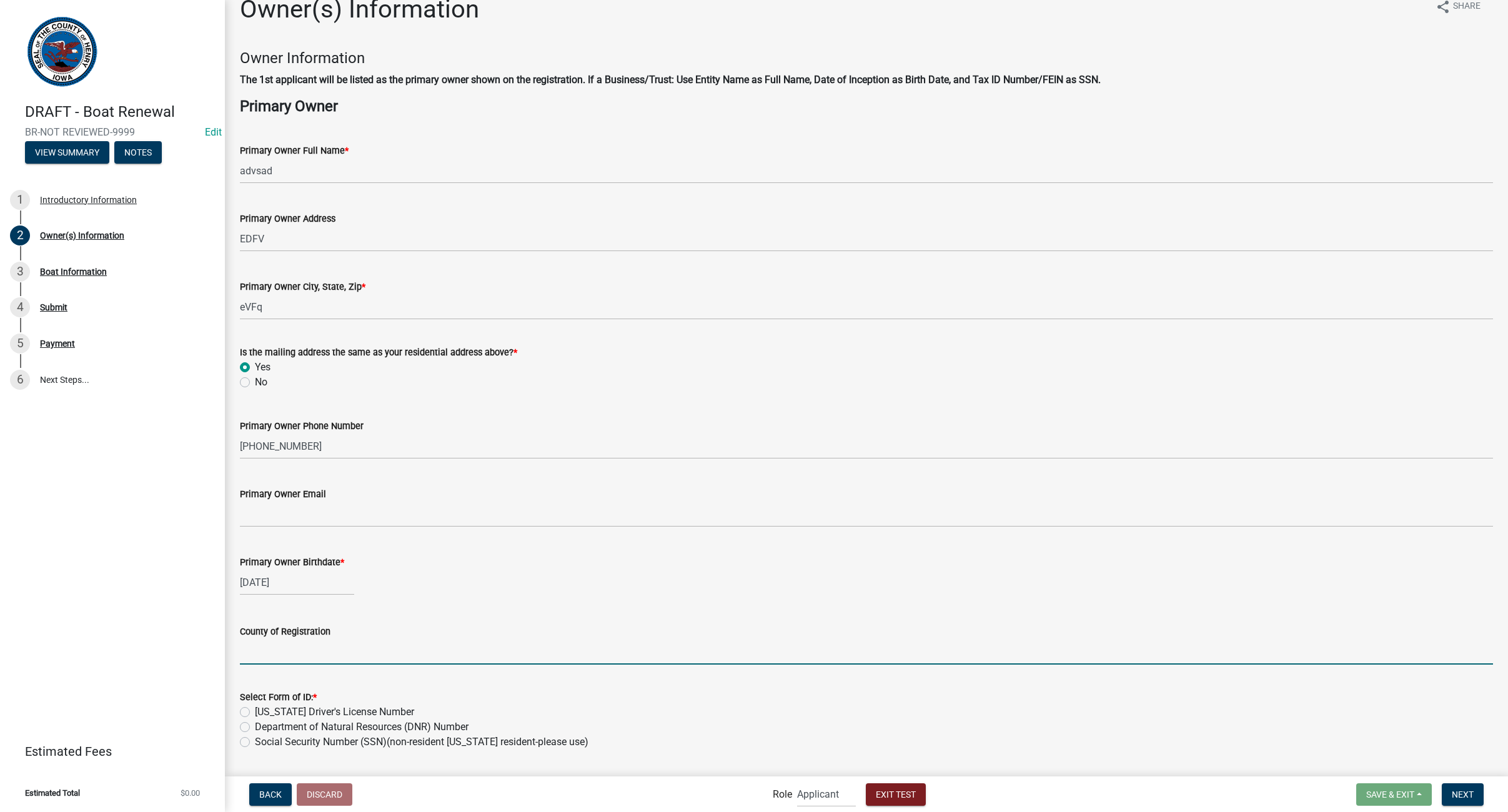
click at [296, 656] on input "County of Registration" at bounding box center [866, 652] width 1254 height 26
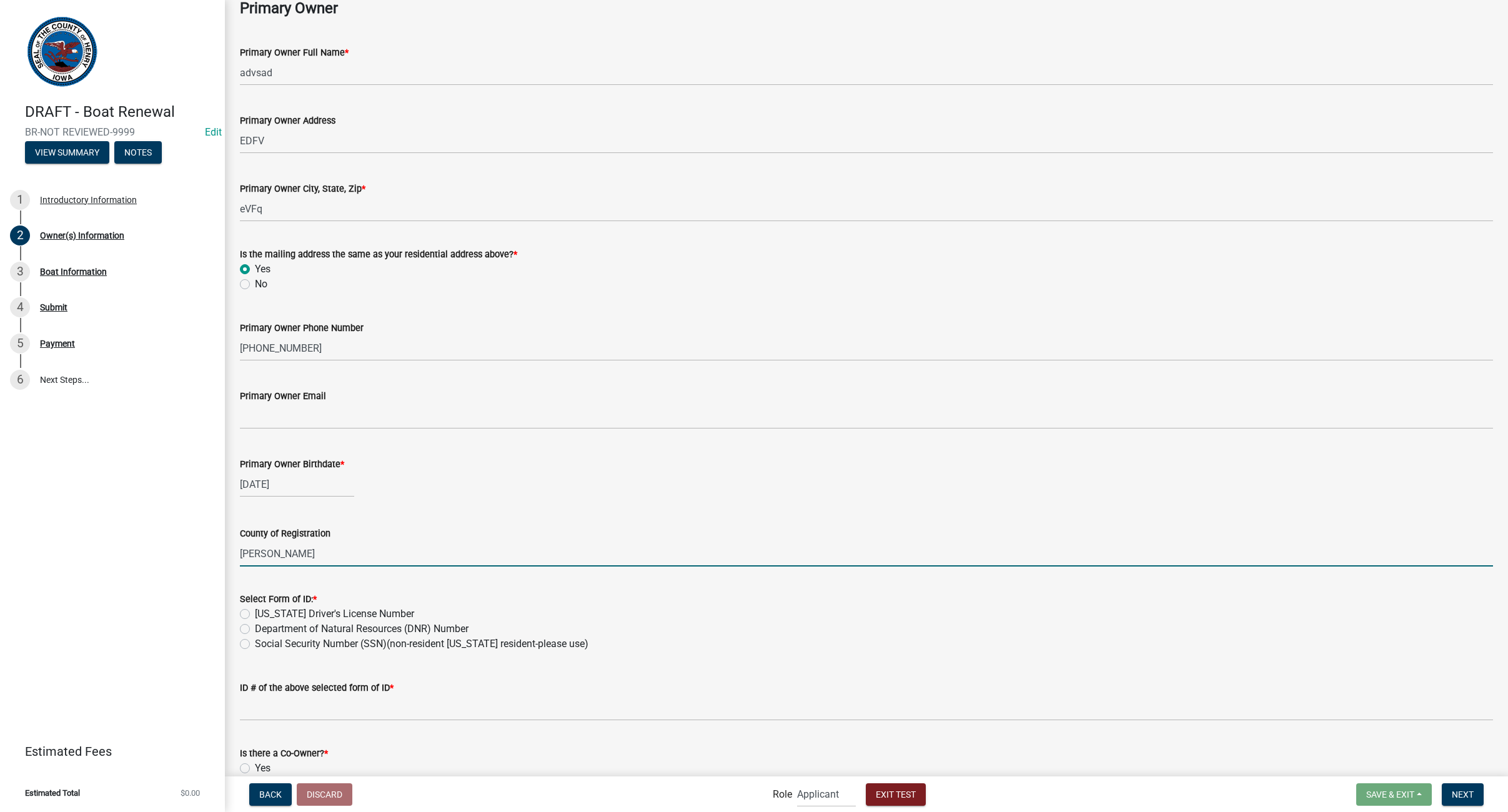
scroll to position [125, 0]
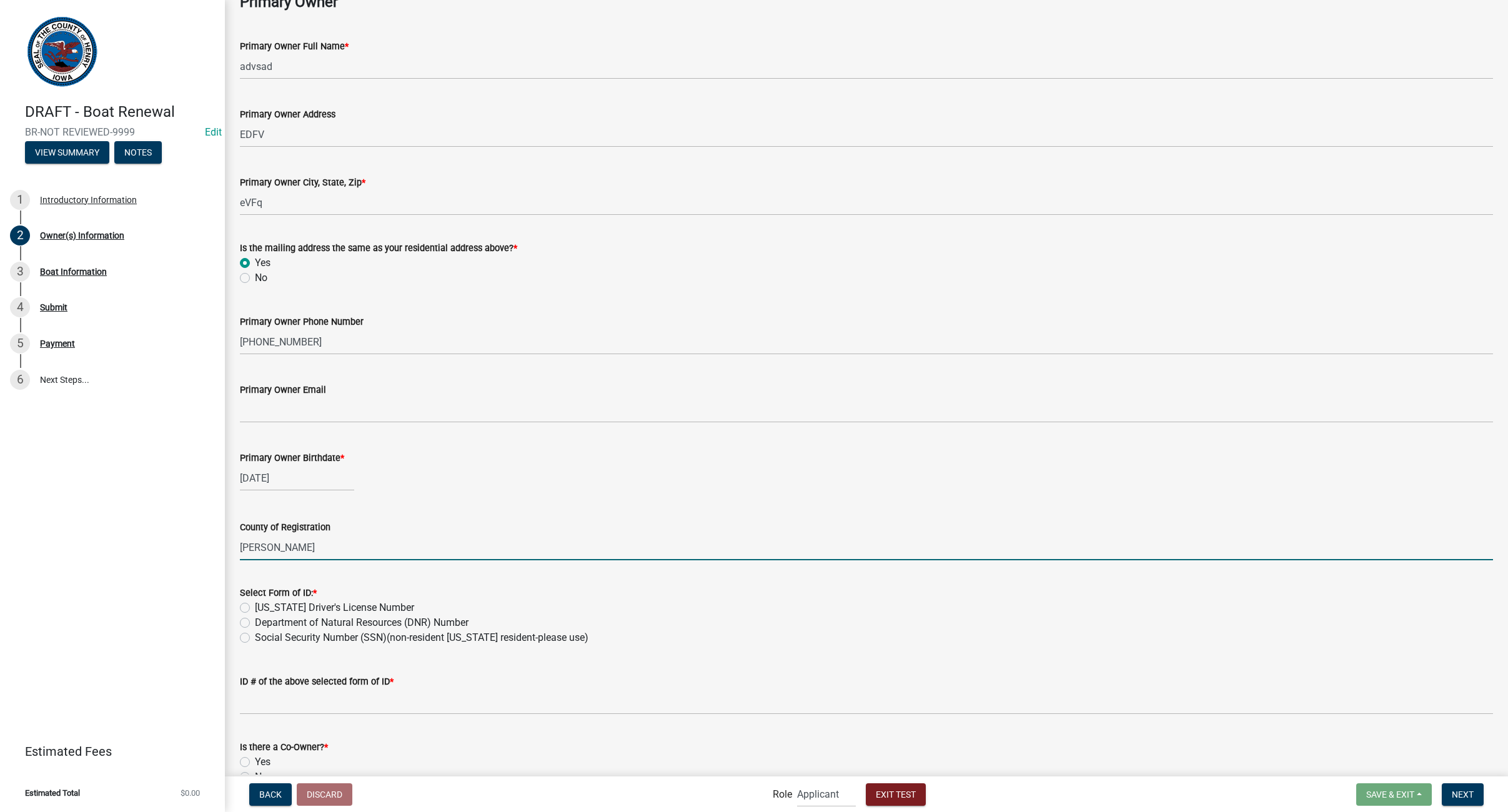
type input "[PERSON_NAME]"
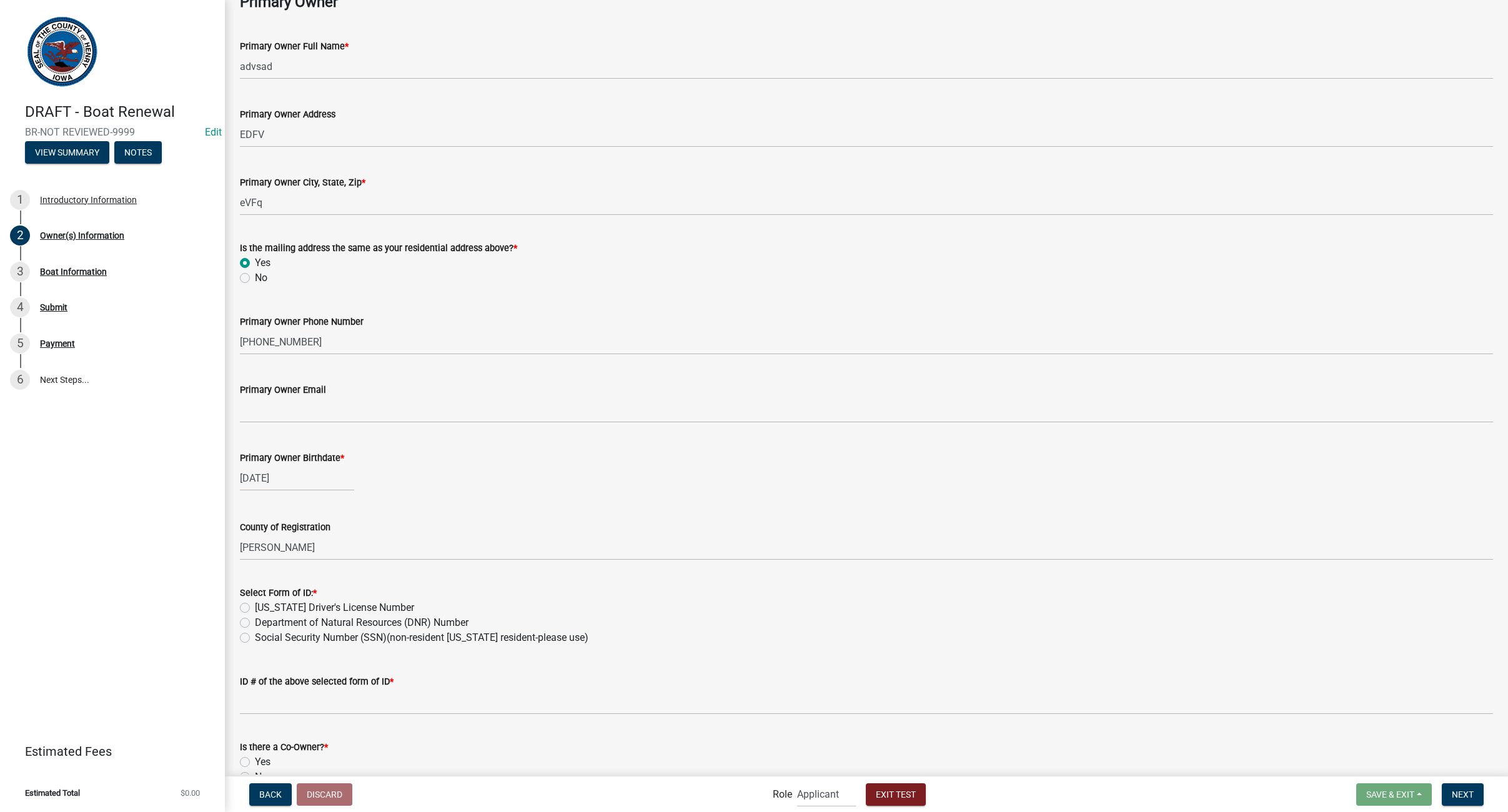
click at [255, 605] on label "[US_STATE] Driver's License Number" at bounding box center [335, 607] width 160 height 15
click at [255, 605] on input "[US_STATE] Driver's License Number" at bounding box center [259, 604] width 8 height 8
radio input "true"
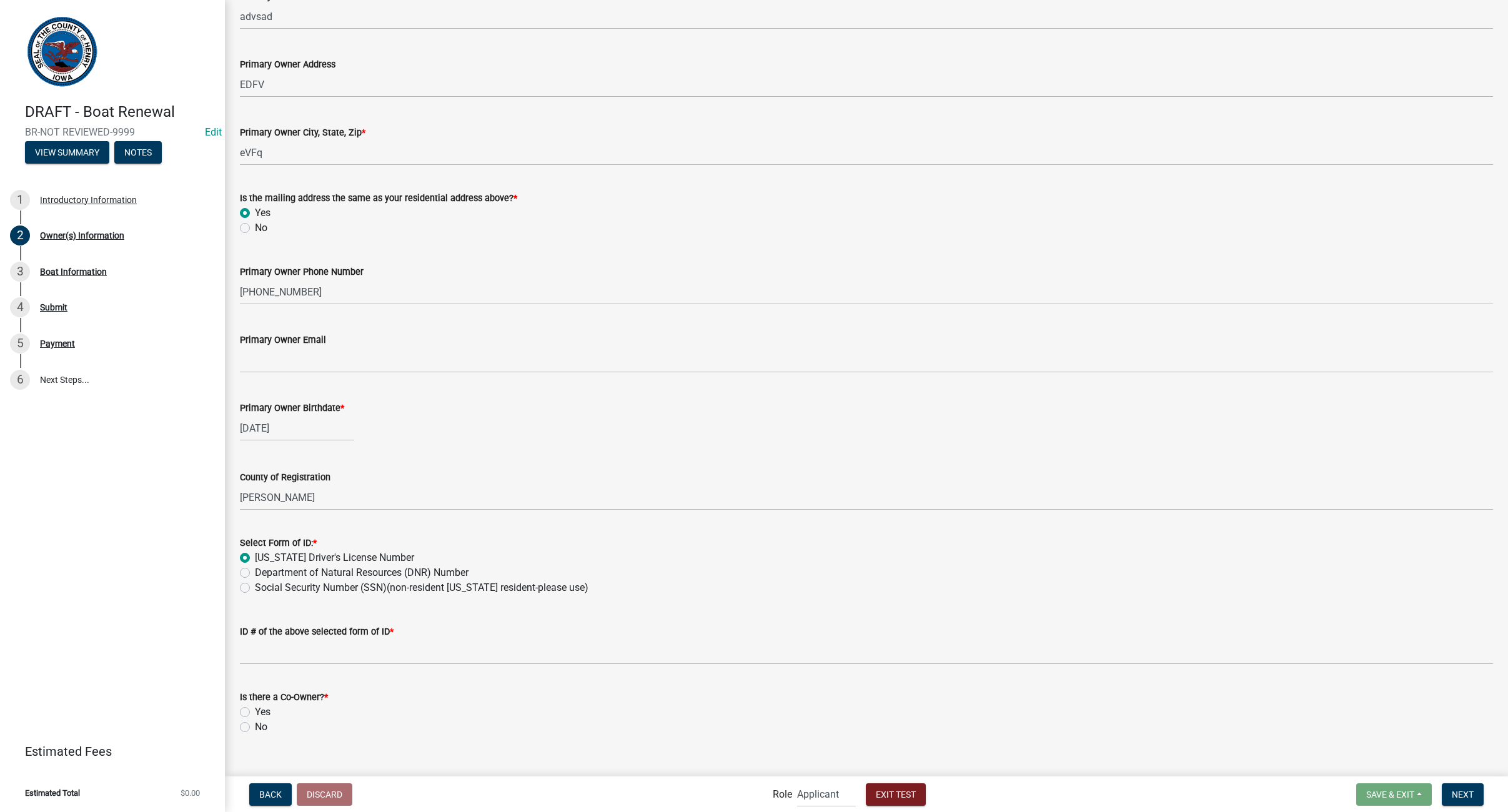
scroll to position [194, 0]
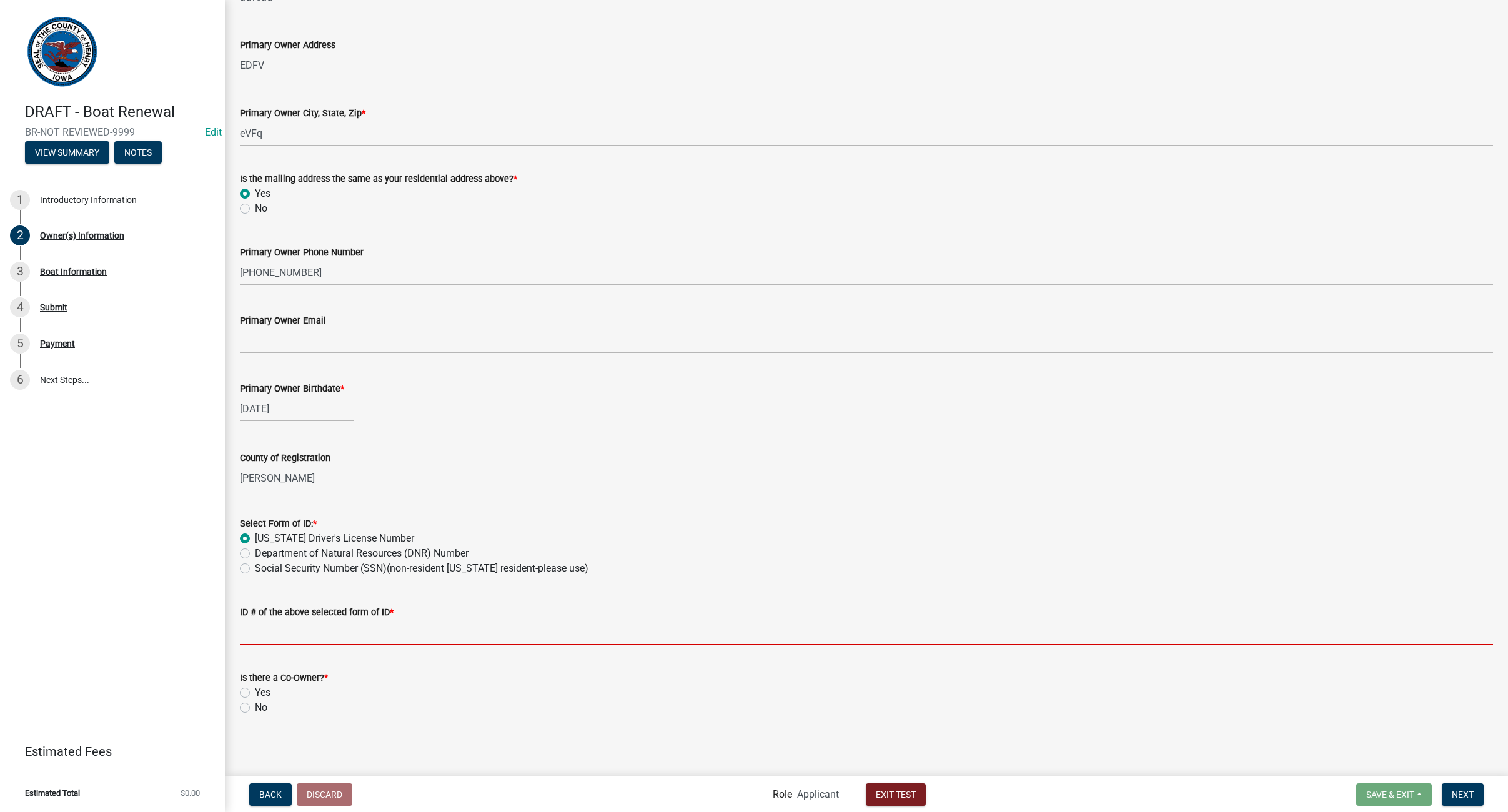
click at [252, 634] on input "ID # of the above selected form of ID *" at bounding box center [866, 633] width 1254 height 26
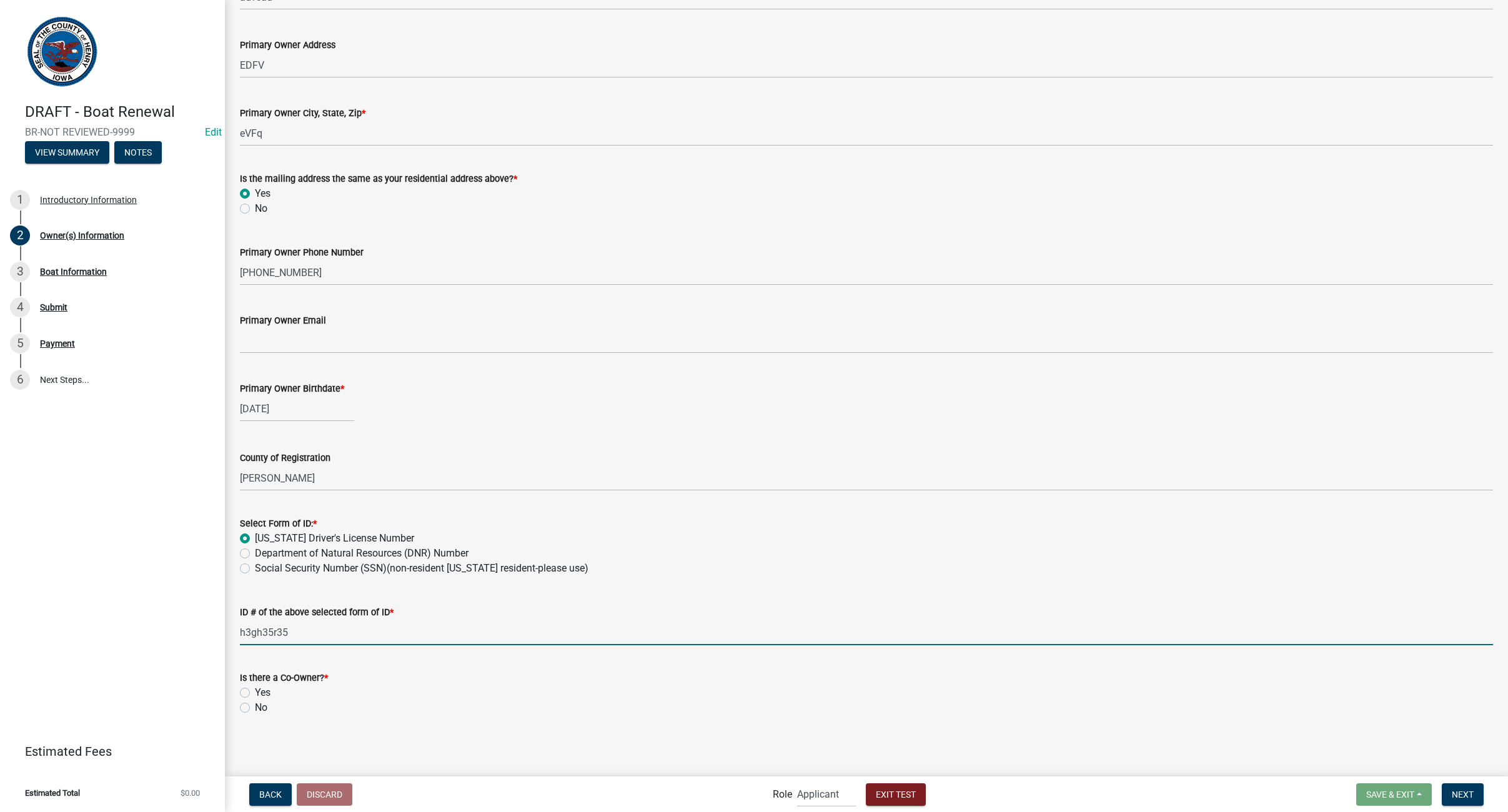
type input "h3gh35r35"
click at [255, 710] on label "No" at bounding box center [261, 707] width 12 height 15
click at [255, 708] on input "No" at bounding box center [259, 704] width 8 height 8
radio input "true"
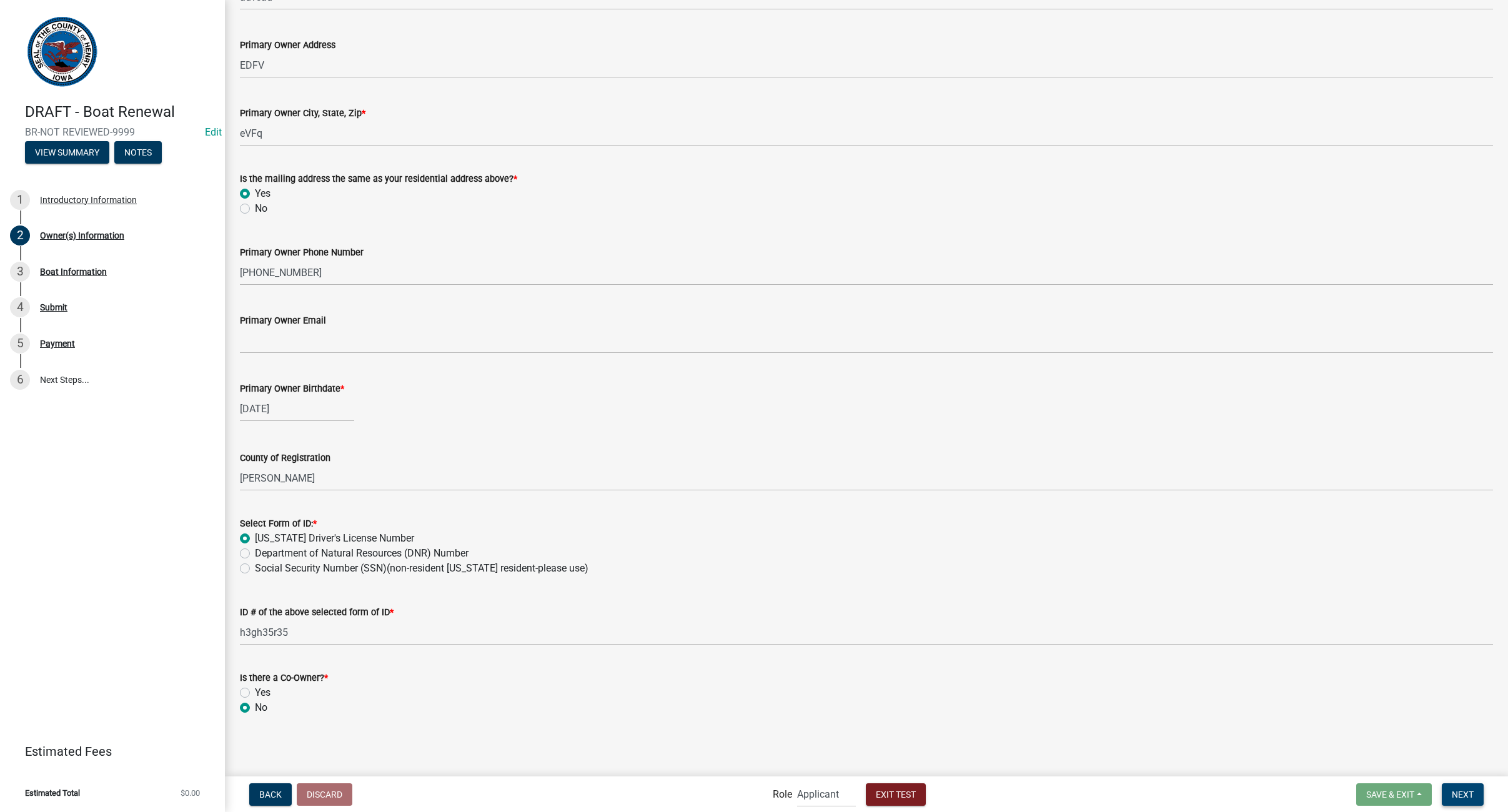
click at [1463, 795] on span "Next" at bounding box center [1463, 793] width 22 height 10
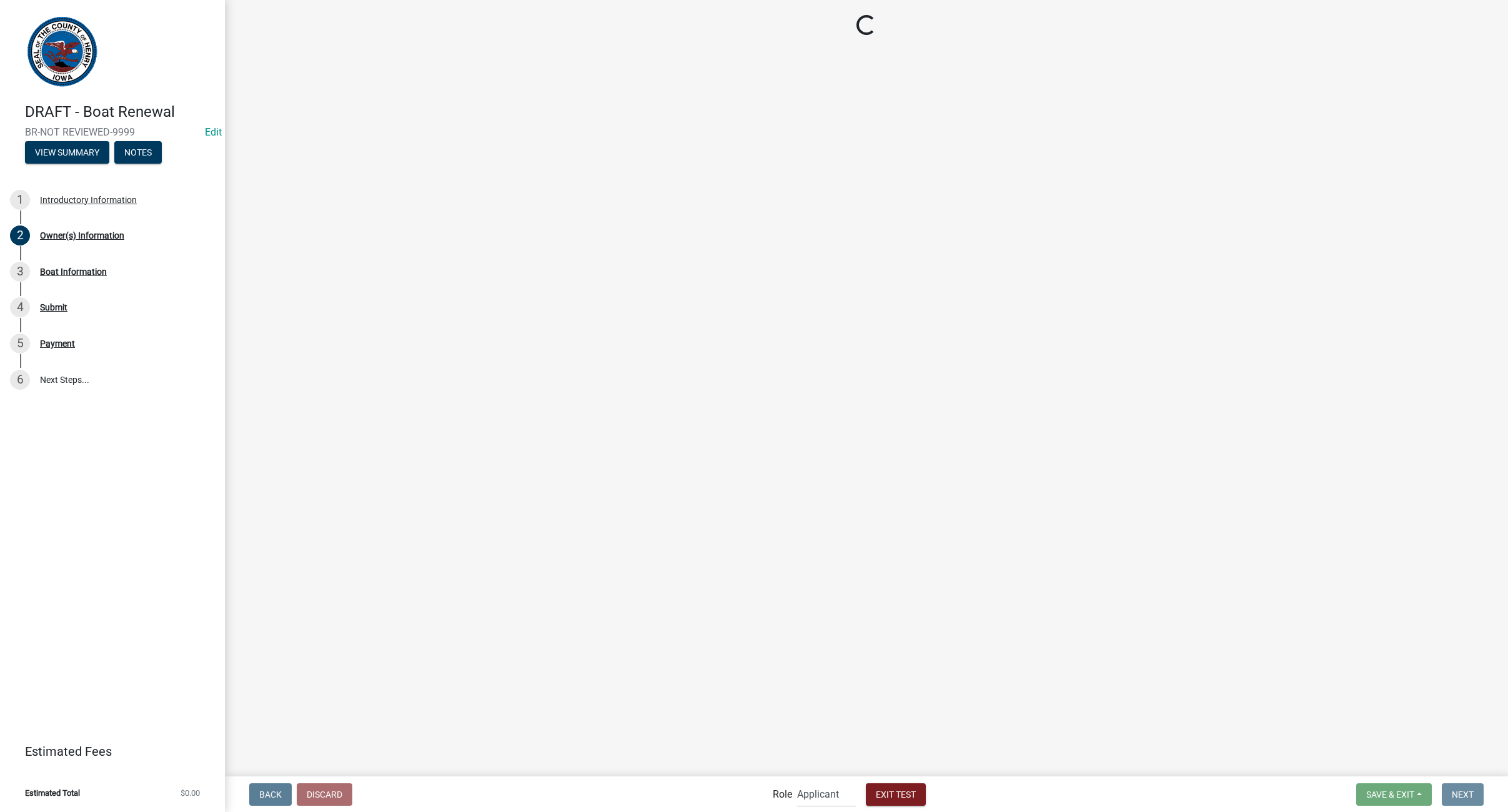
scroll to position [0, 0]
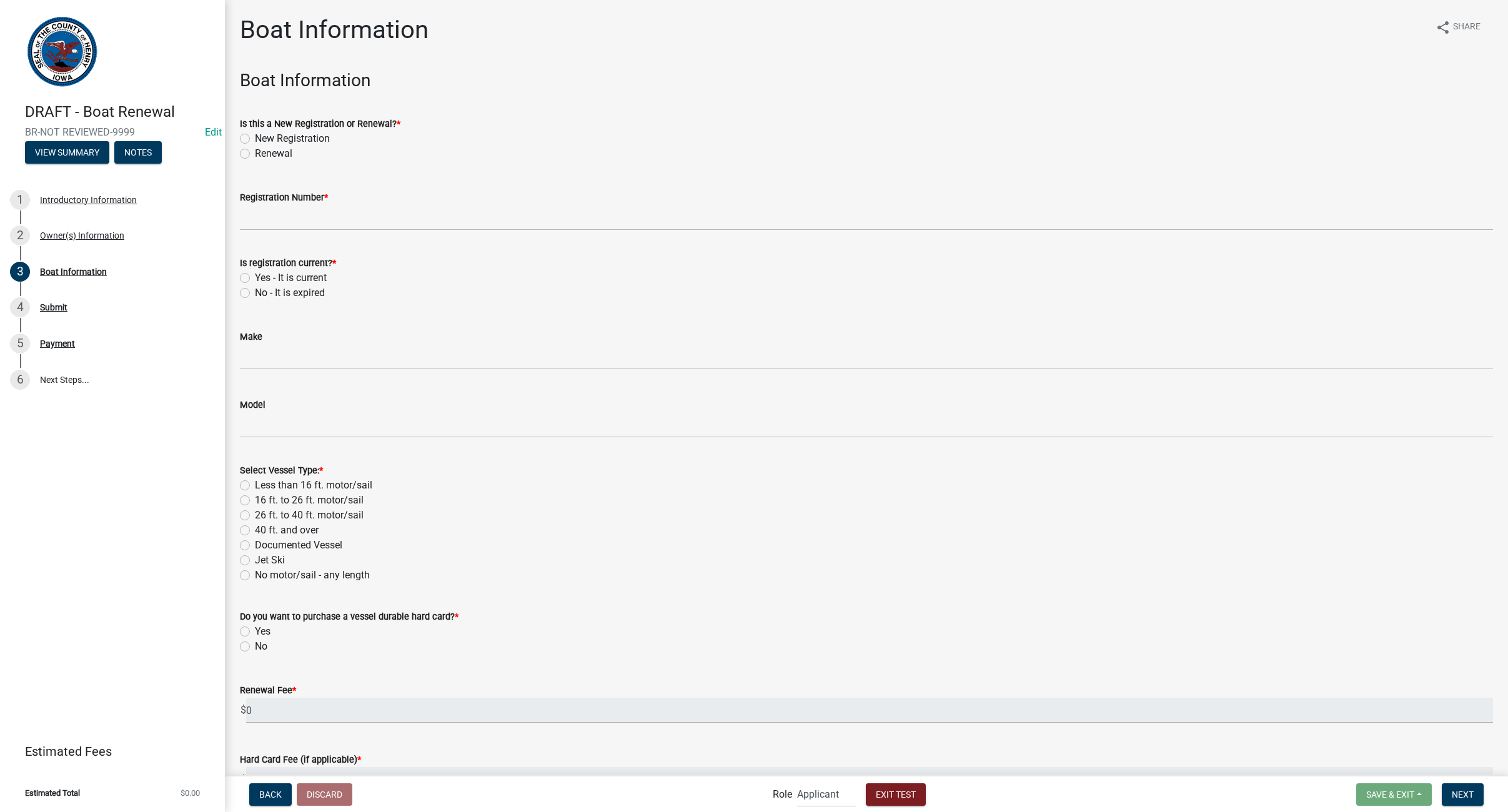
click at [255, 136] on label "New Registration" at bounding box center [293, 138] width 75 height 15
click at [255, 136] on input "New Registration" at bounding box center [259, 135] width 8 height 8
radio input "true"
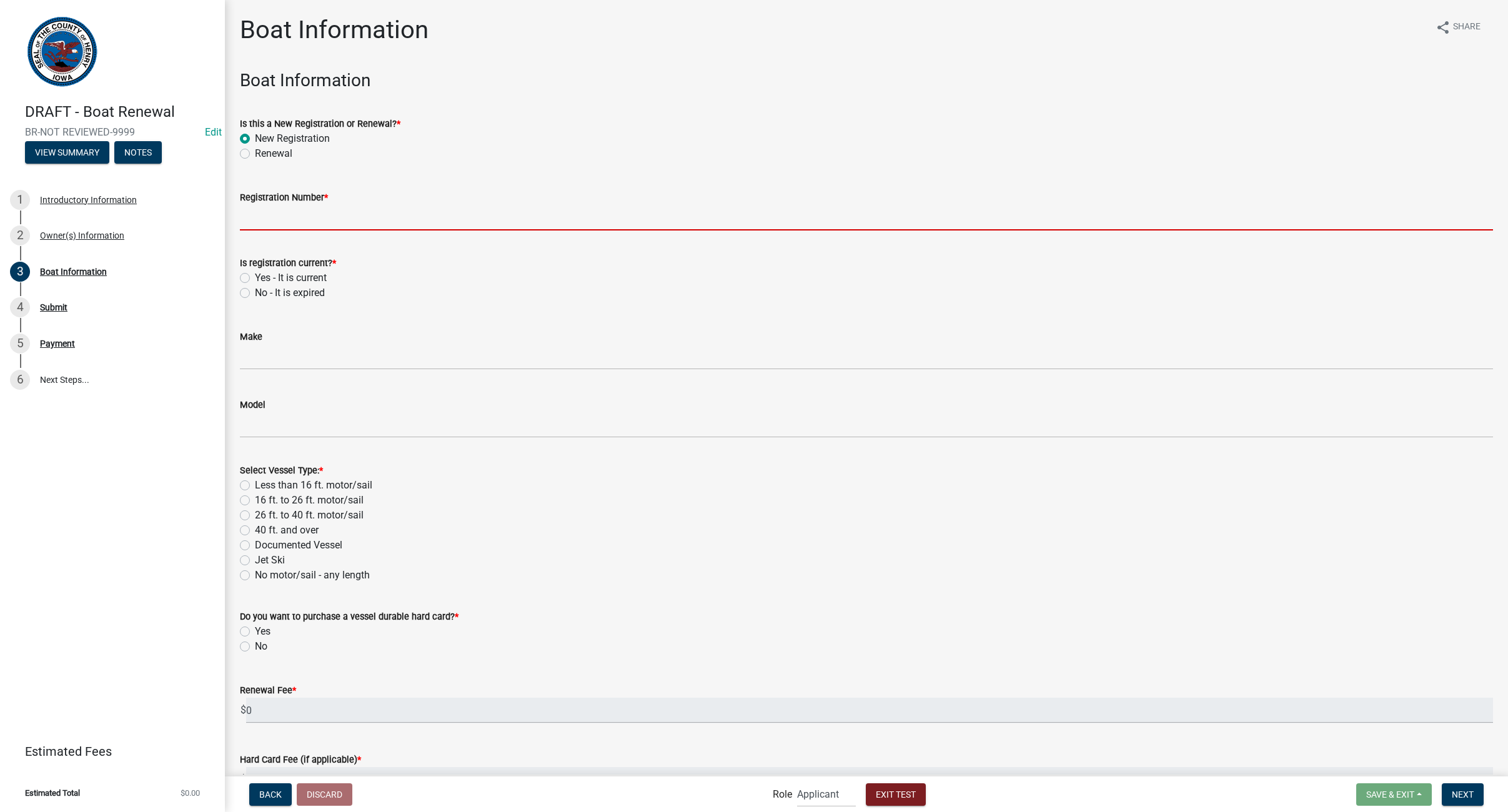
click at [263, 216] on input "Registration Number *" at bounding box center [866, 218] width 1254 height 26
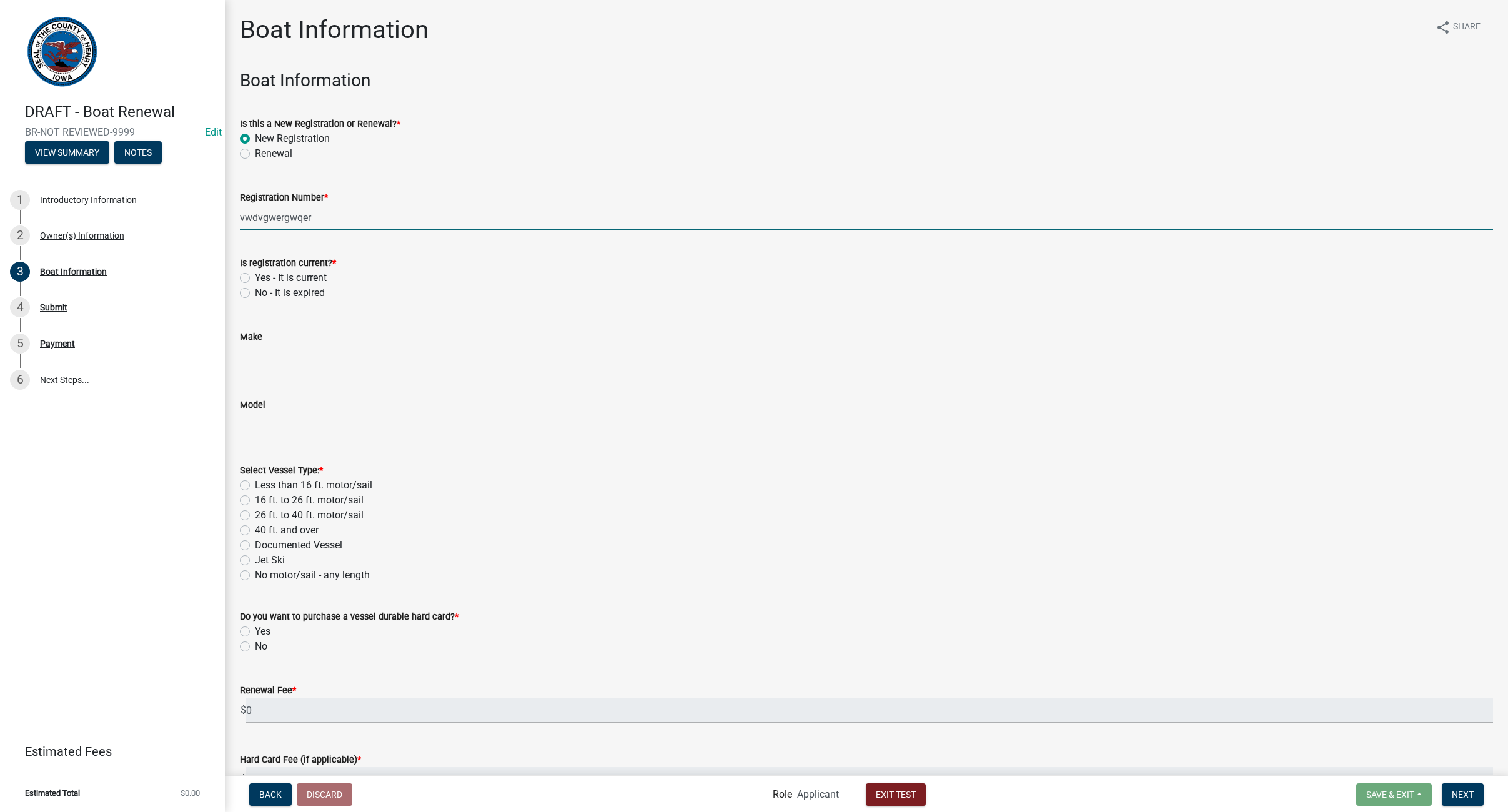
type input "vwdvgwergwqer"
click at [255, 293] on label "No - It is expired" at bounding box center [290, 292] width 70 height 15
click at [255, 293] on input "No - It is expired" at bounding box center [259, 289] width 8 height 8
radio input "true"
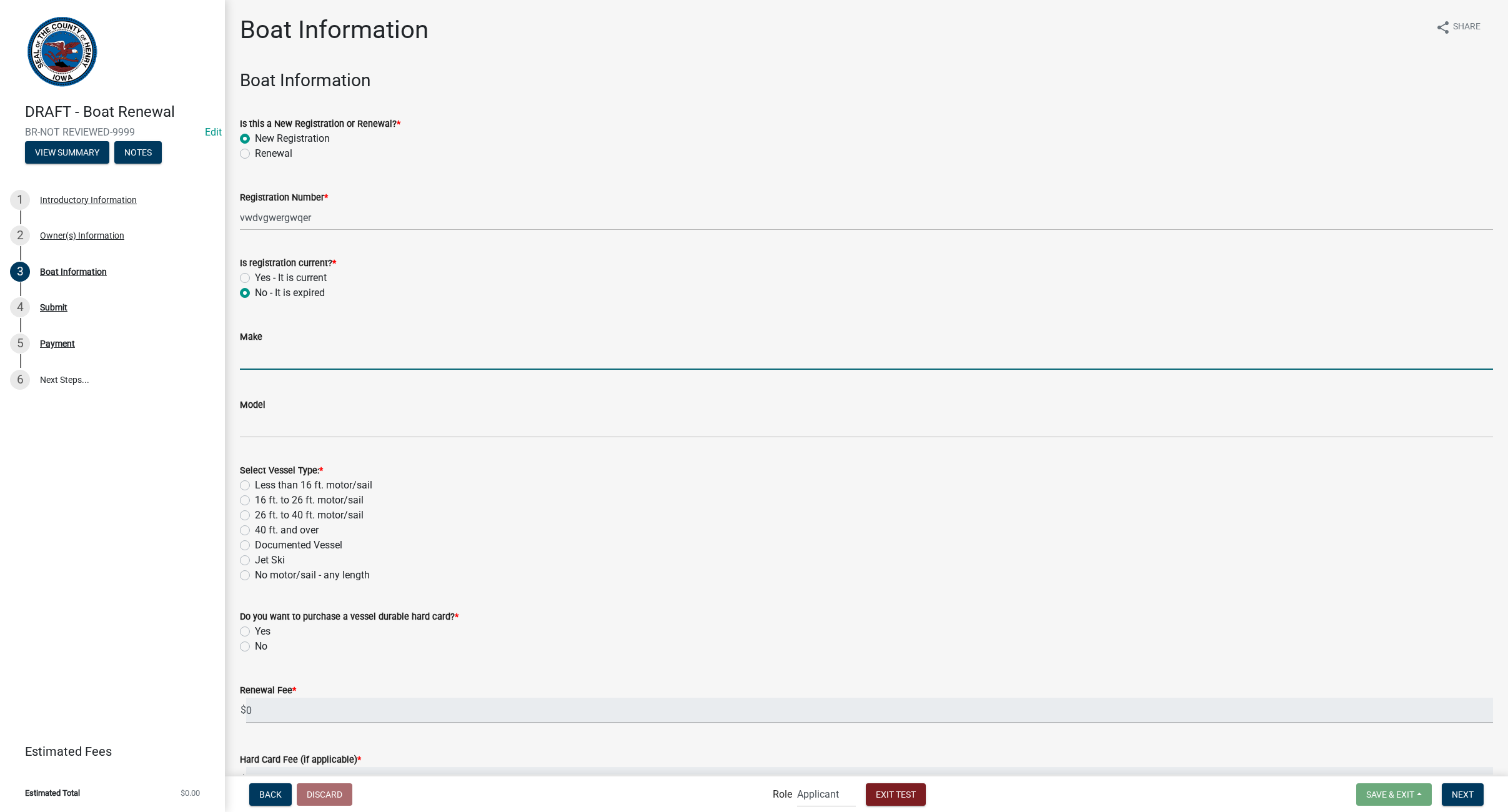
click at [258, 355] on input "Make" at bounding box center [866, 357] width 1254 height 26
type input "vgfwF"
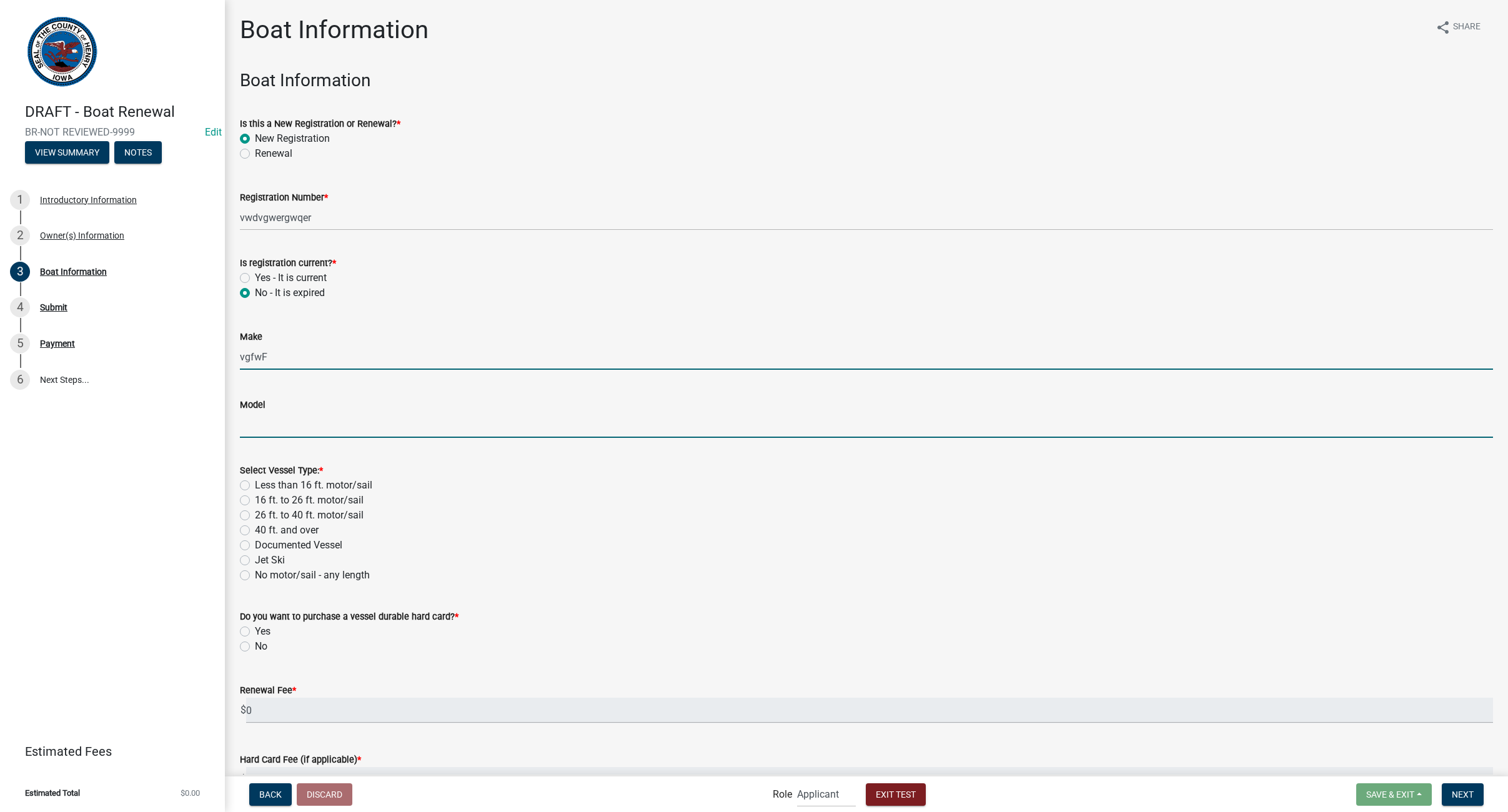
click at [265, 416] on input "Model" at bounding box center [866, 425] width 1254 height 26
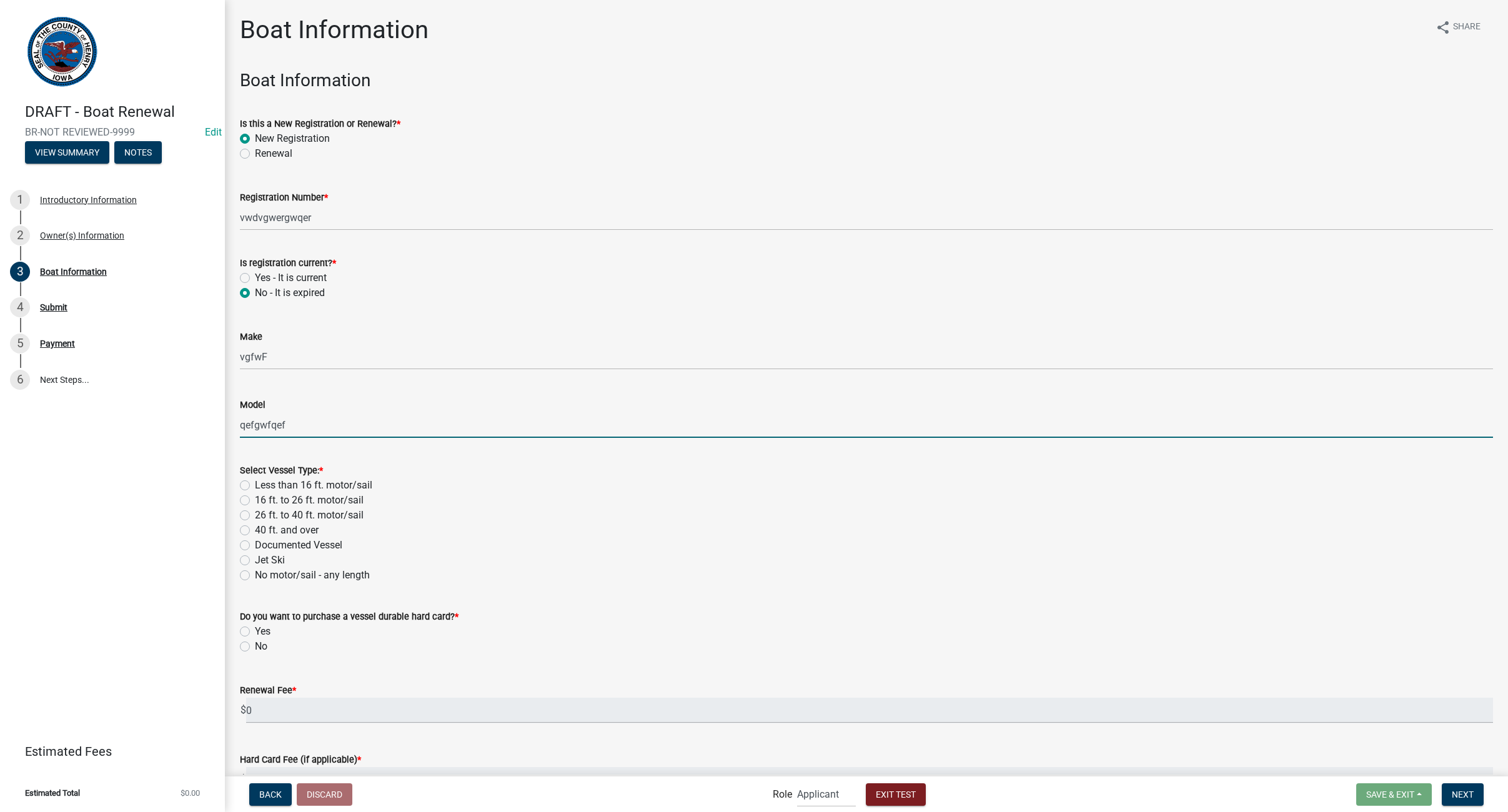
type input "qefgwfqef"
click at [255, 487] on label "Less than 16 ft. motor/sail" at bounding box center [314, 485] width 118 height 15
click at [255, 486] on input "Less than 16 ft. motor/sail" at bounding box center [259, 482] width 8 height 8
radio input "true"
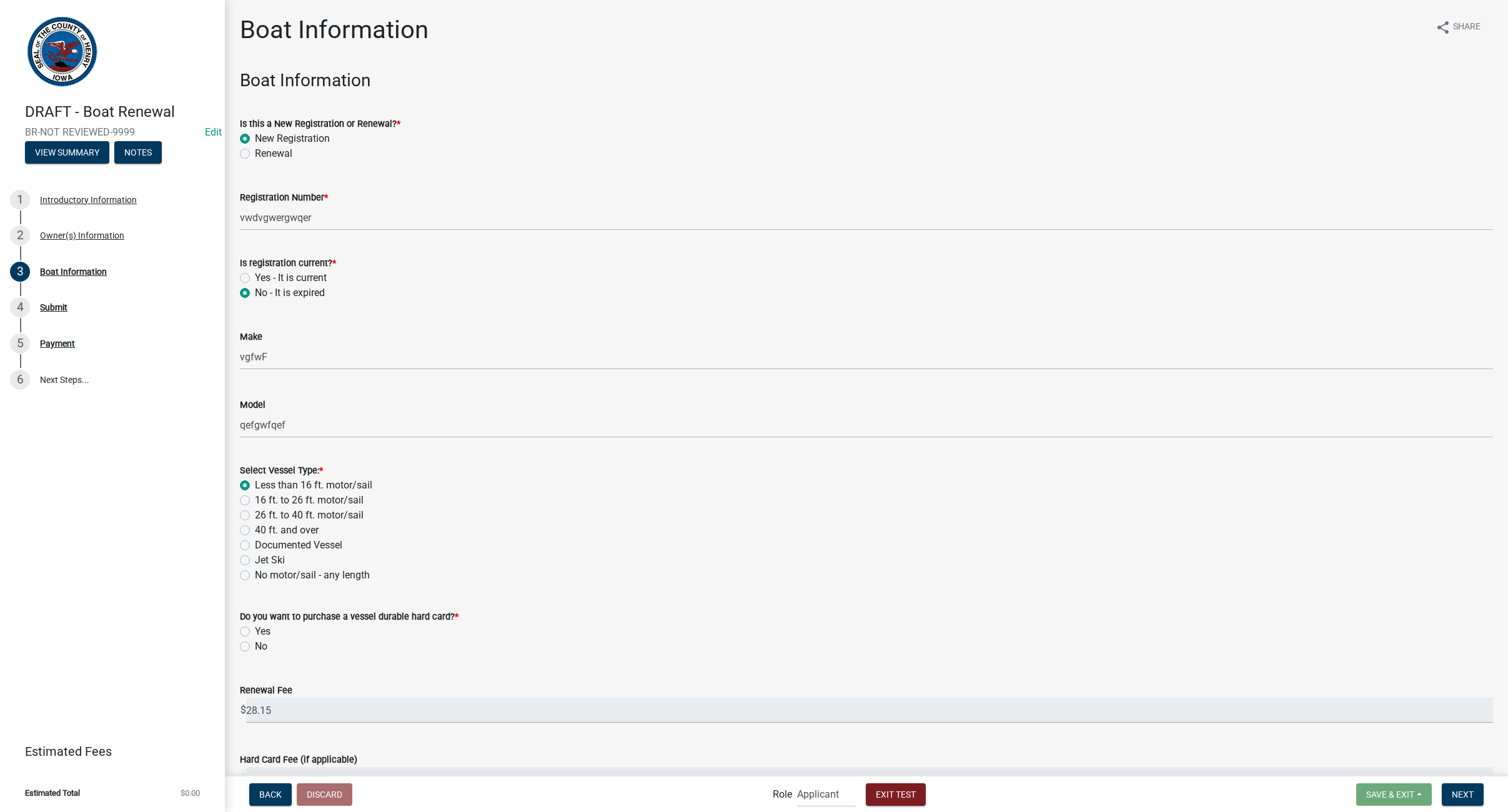
click at [255, 631] on label "Yes" at bounding box center [263, 631] width 15 height 15
click at [255, 631] on input "Yes" at bounding box center [259, 627] width 8 height 8
radio input "true"
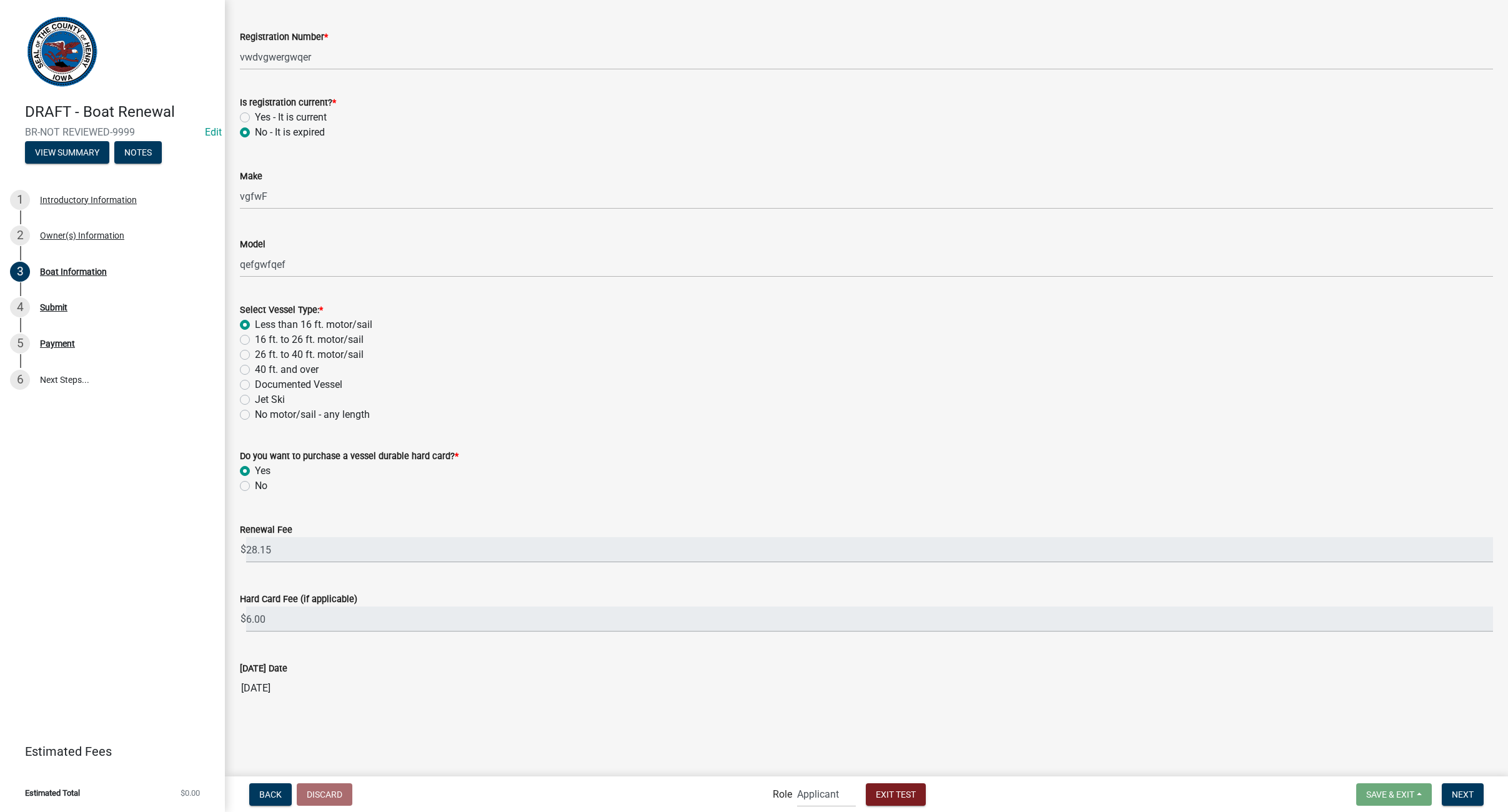
scroll to position [165, 0]
click at [1471, 797] on span "Next" at bounding box center [1463, 793] width 22 height 10
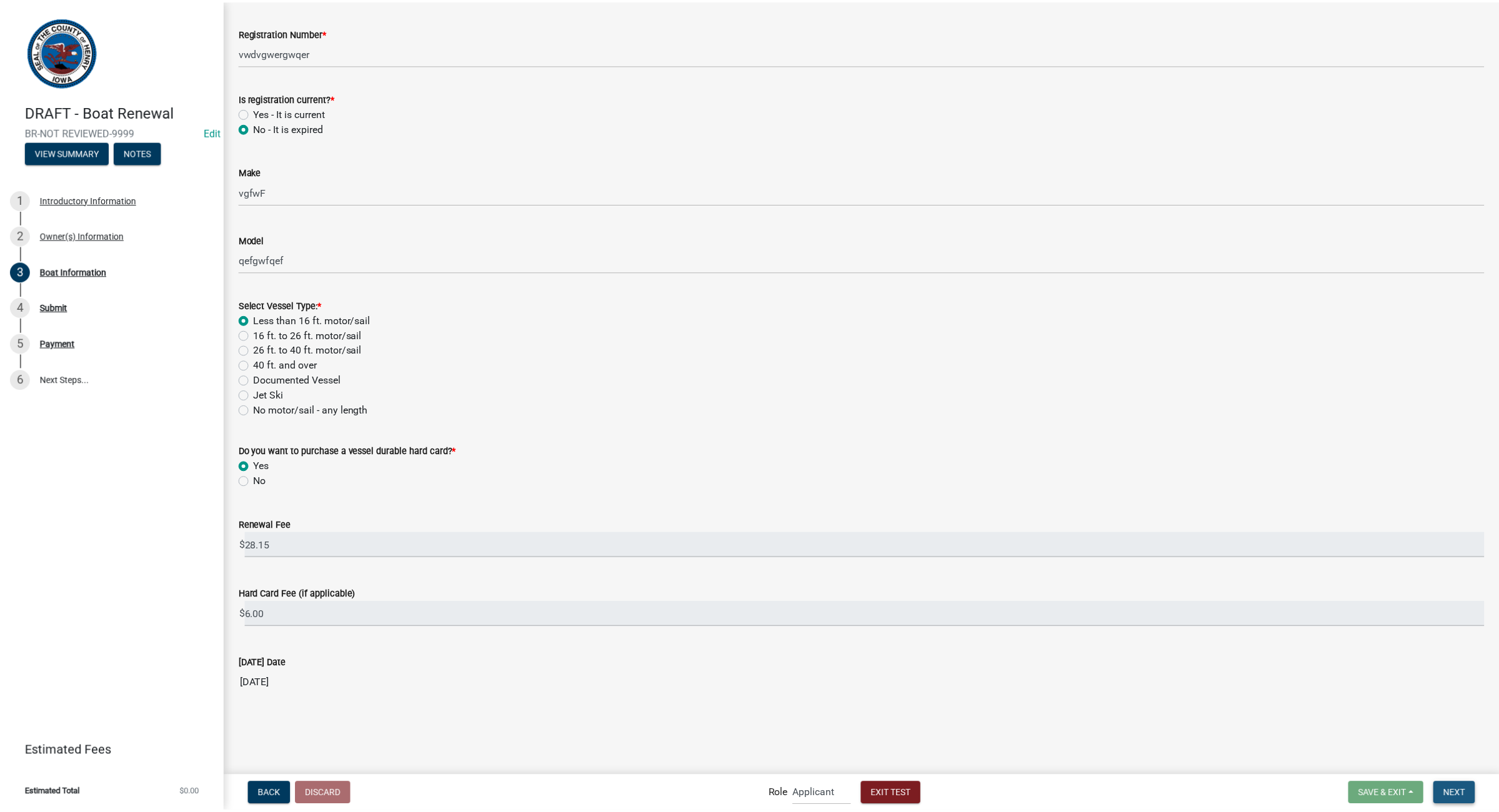
scroll to position [0, 0]
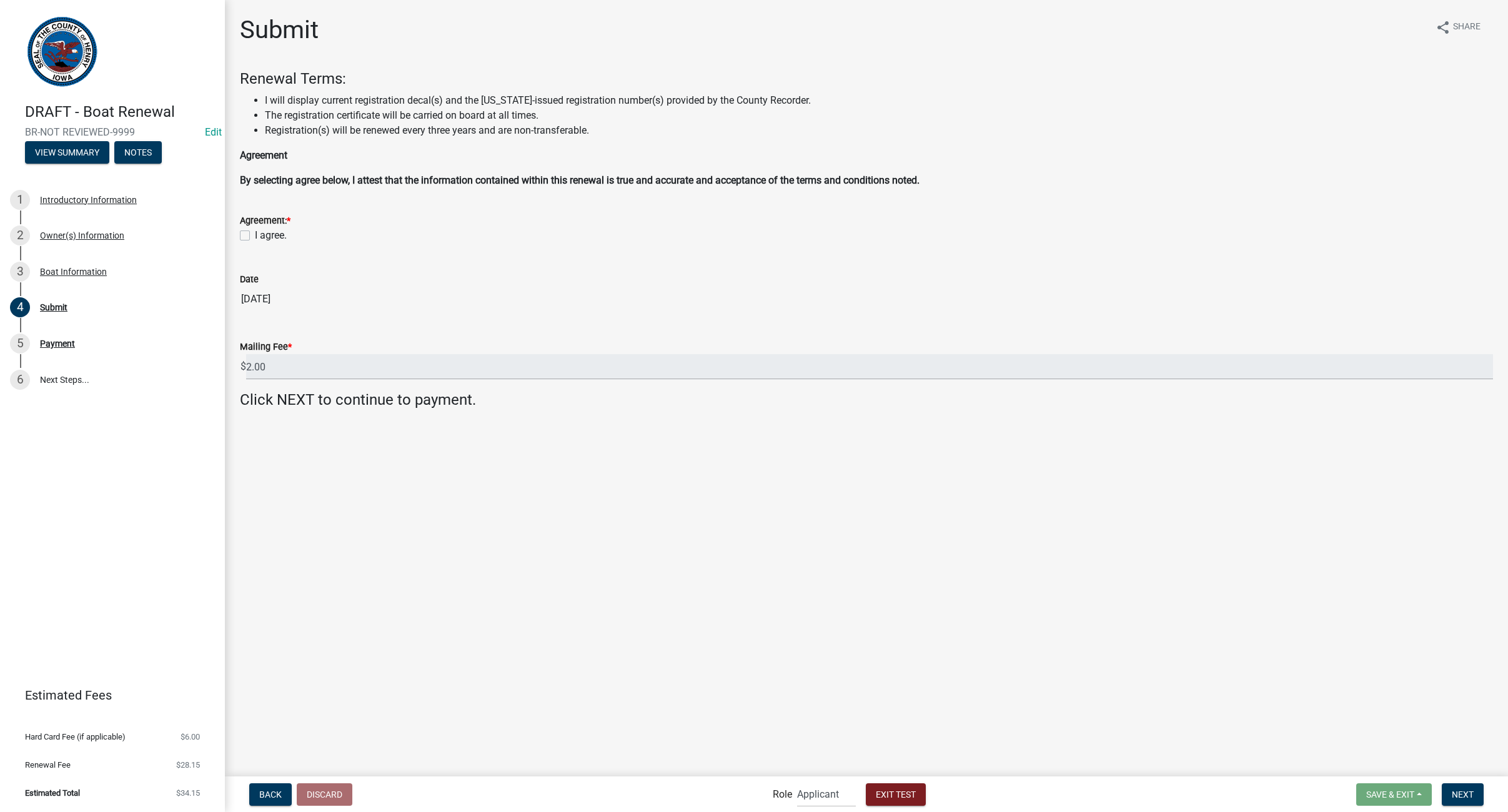
click at [255, 236] on label "I agree." at bounding box center [271, 235] width 32 height 15
click at [255, 236] on input "I agree." at bounding box center [259, 232] width 8 height 8
checkbox input "true"
click at [916, 793] on button "Exit Test" at bounding box center [896, 794] width 60 height 23
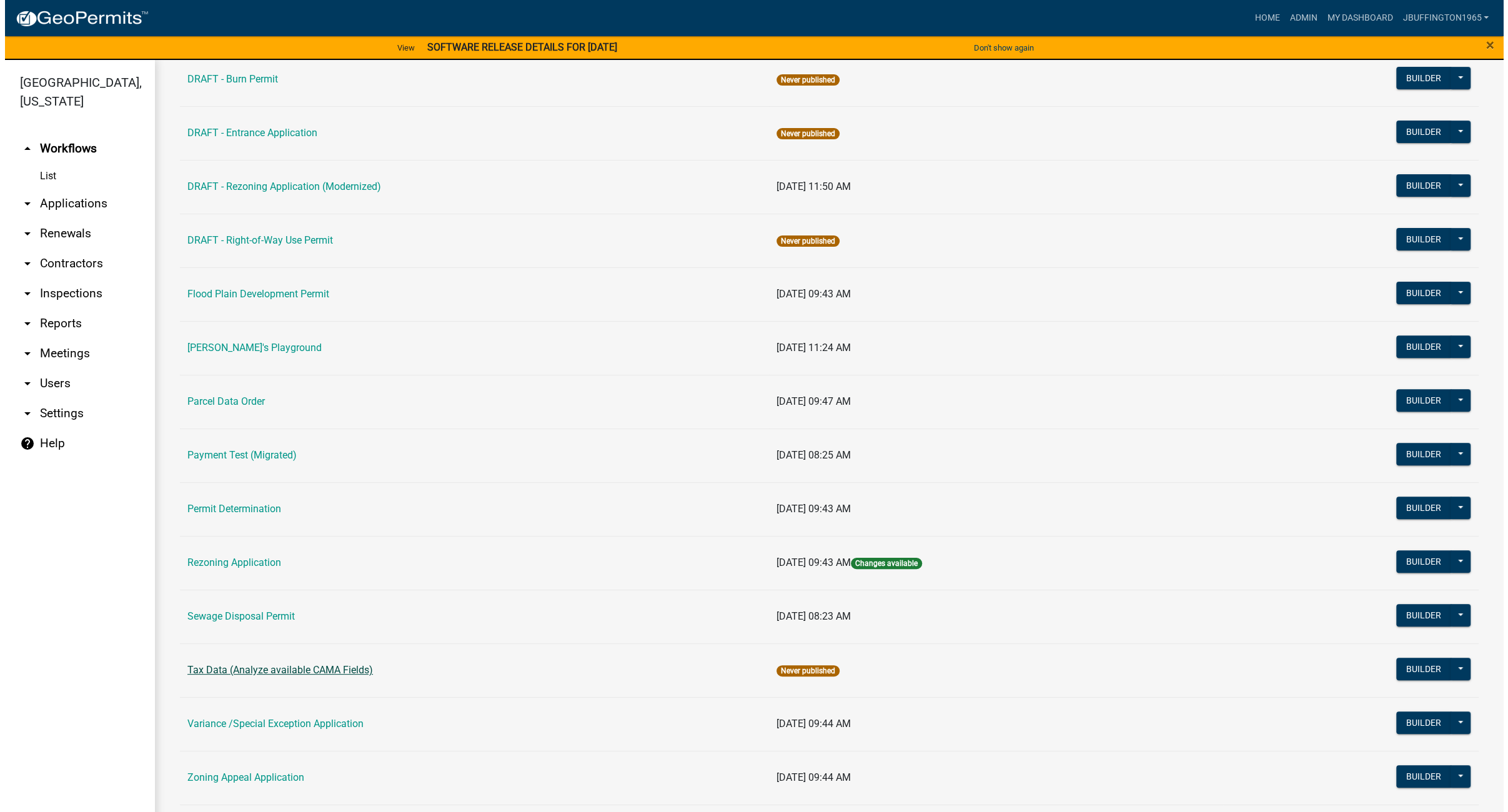
scroll to position [312, 0]
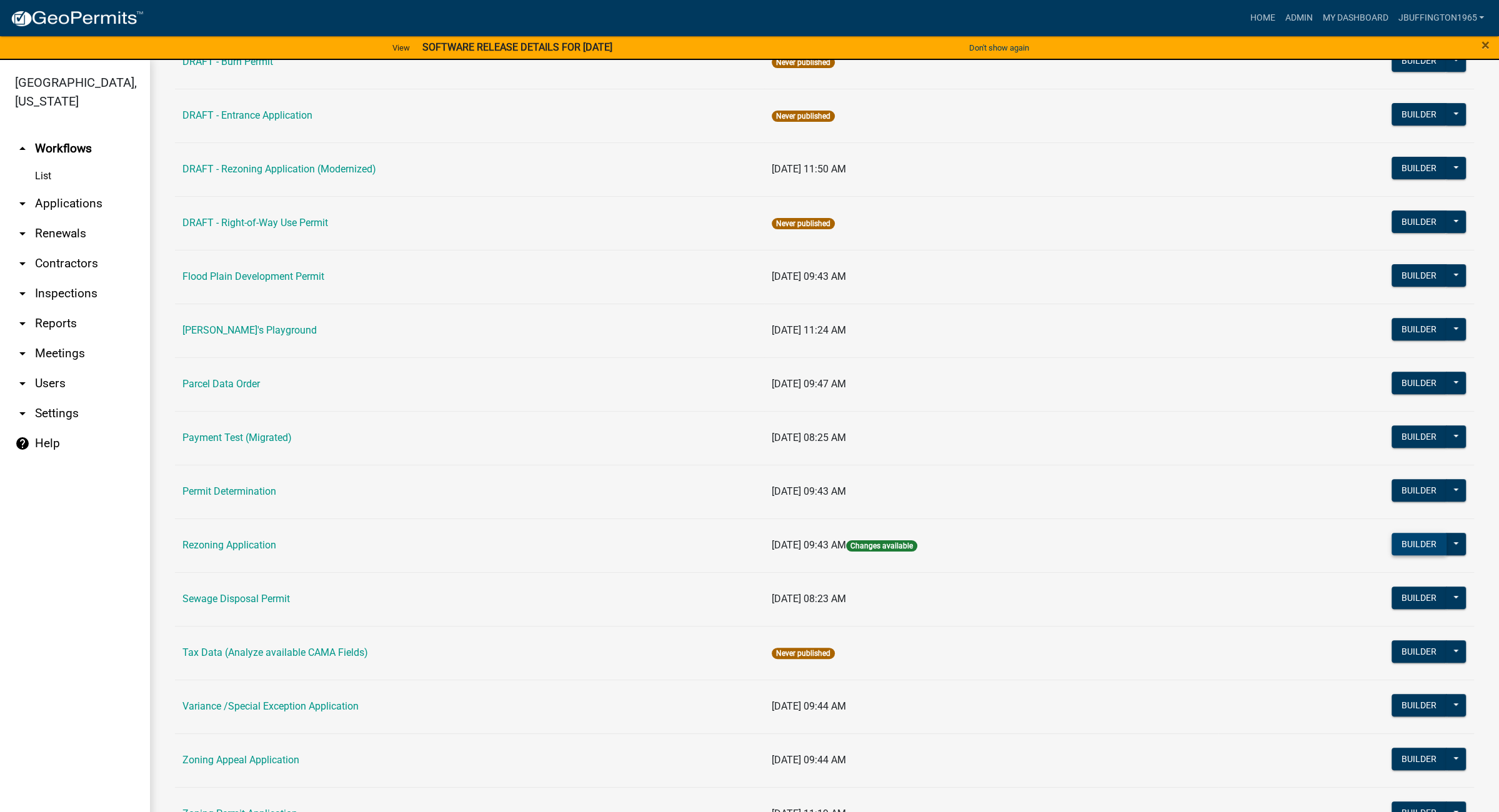
click at [1412, 538] on button "Builder" at bounding box center [1418, 543] width 55 height 23
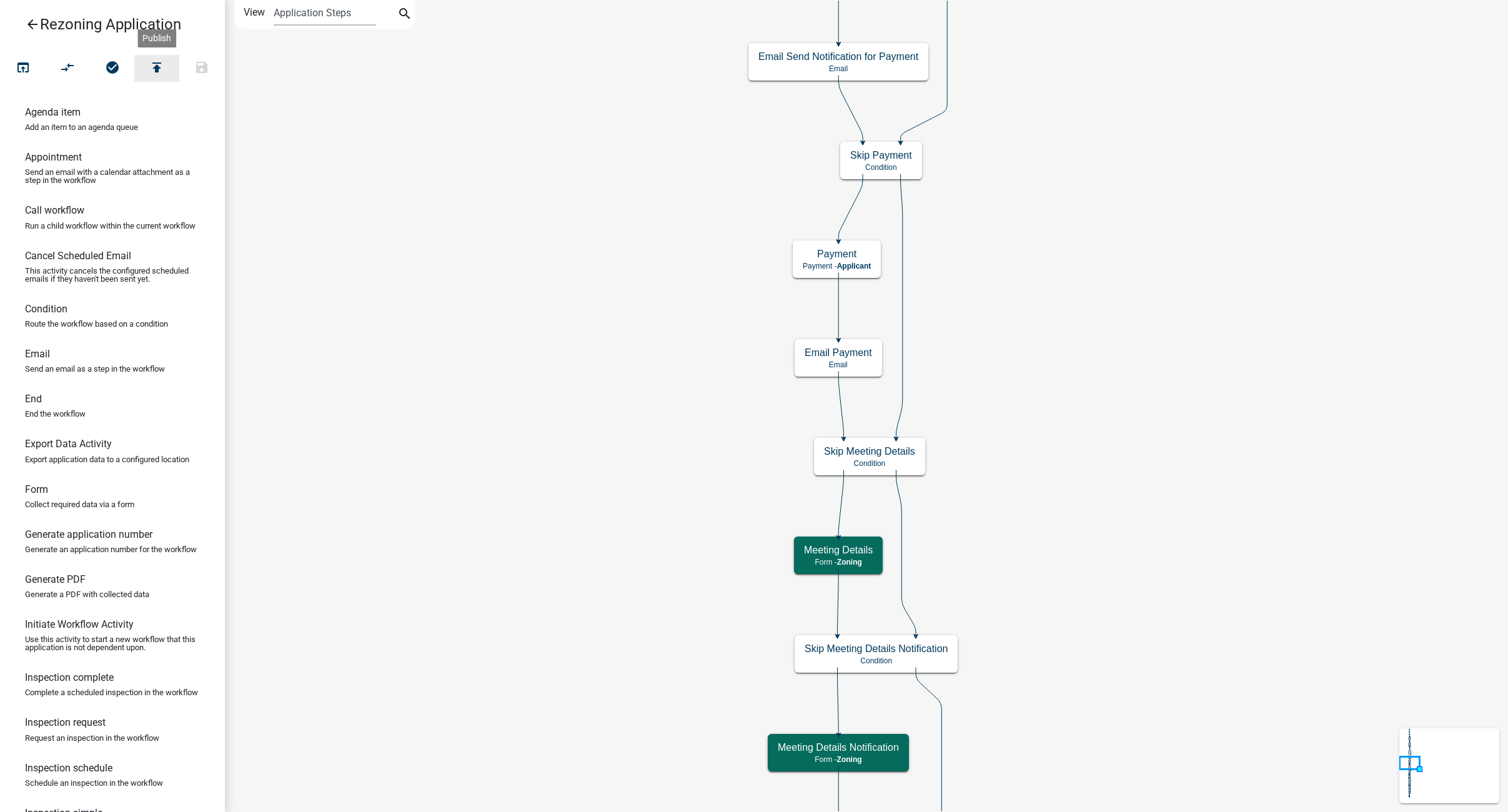
click at [157, 65] on icon "publish" at bounding box center [156, 68] width 15 height 17
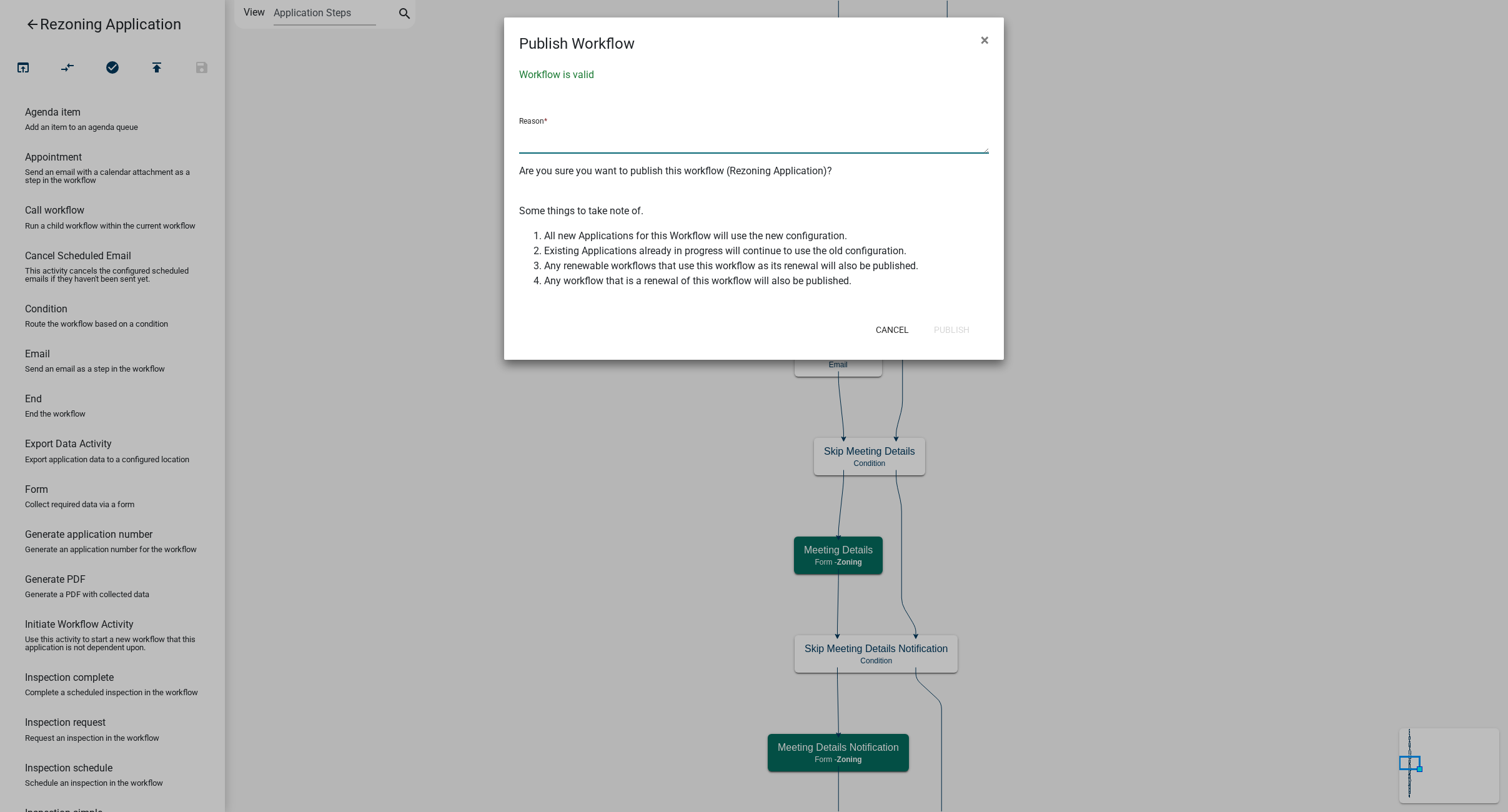
click at [533, 143] on textarea at bounding box center [754, 139] width 470 height 28
type textarea "update"
click at [950, 327] on button "Publish" at bounding box center [952, 329] width 56 height 23
